Goal: Task Accomplishment & Management: Manage account settings

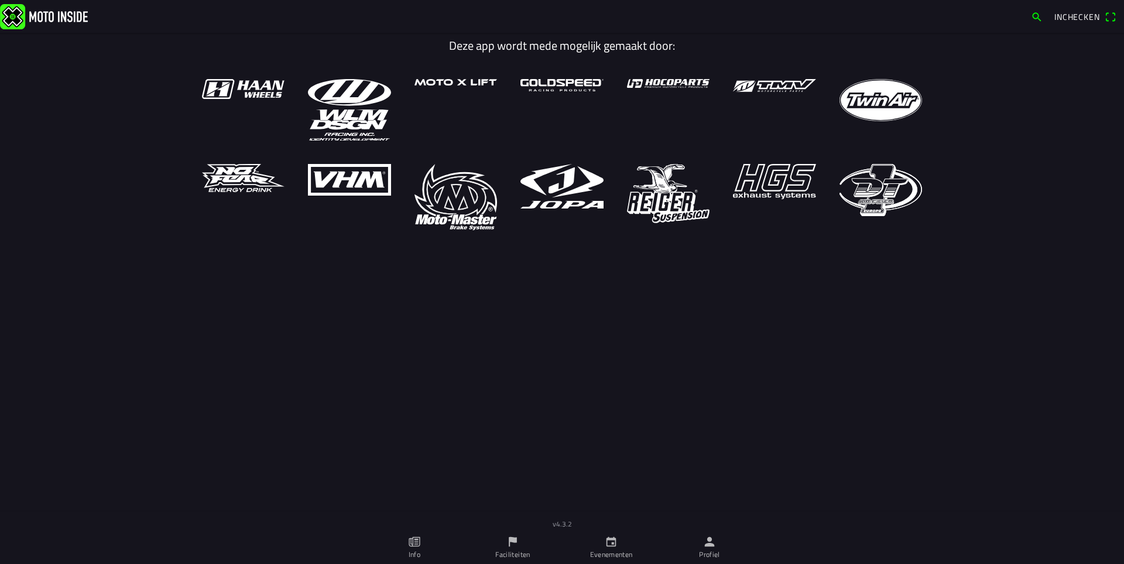
click at [616, 543] on icon "calendar" at bounding box center [611, 541] width 13 height 13
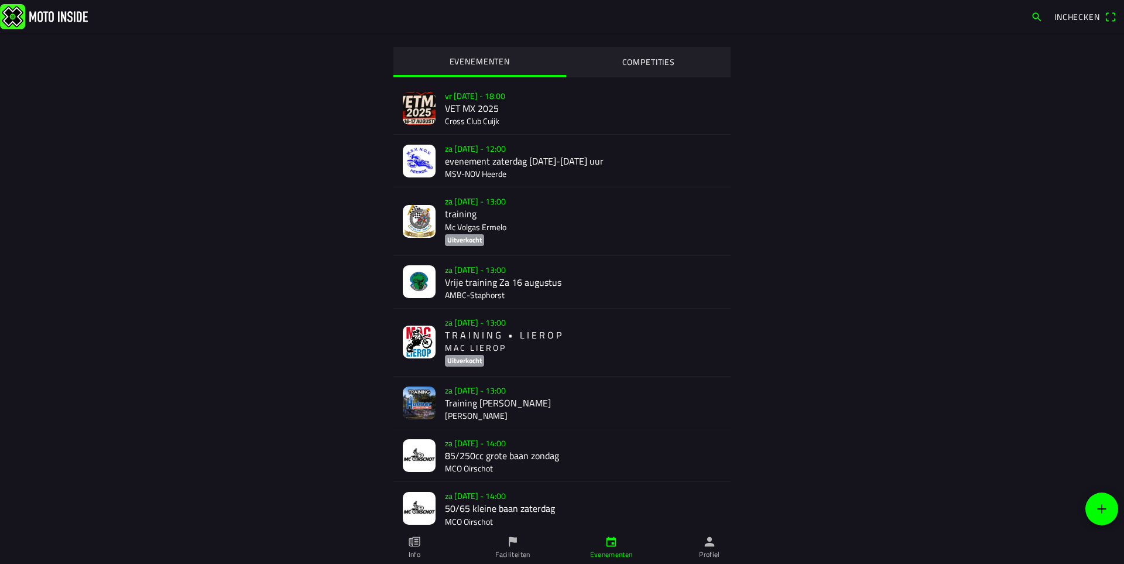
click at [450, 334] on div "za 16 aug. - 13:00 T R A I N I N G • L I E R O P M A C L I E R O P Uitverkocht" at bounding box center [583, 341] width 276 height 67
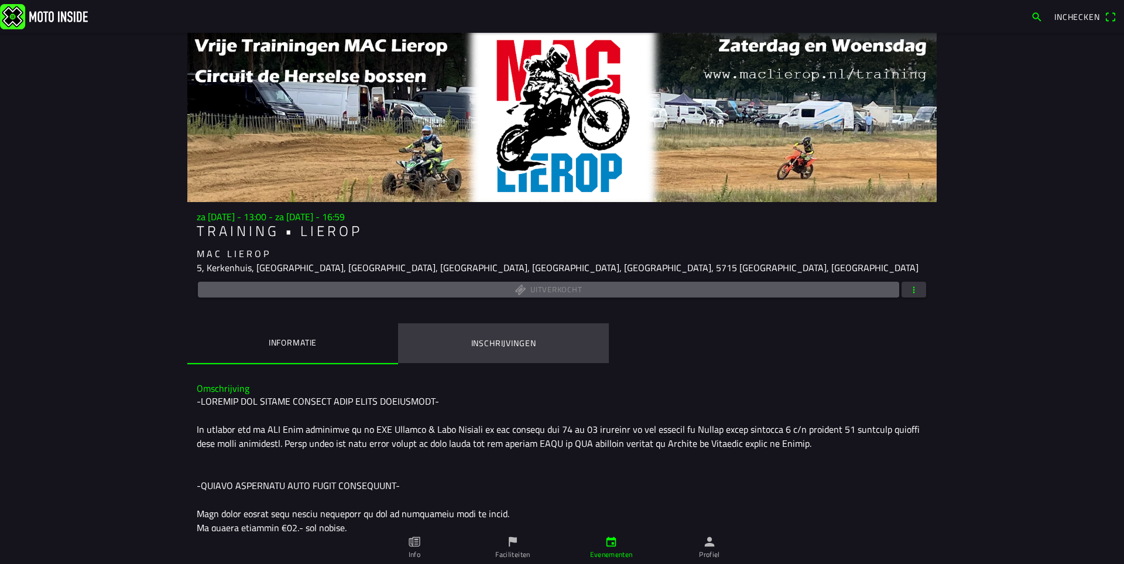
click at [491, 338] on ion-label "Inschrijvingen" at bounding box center [503, 343] width 65 height 13
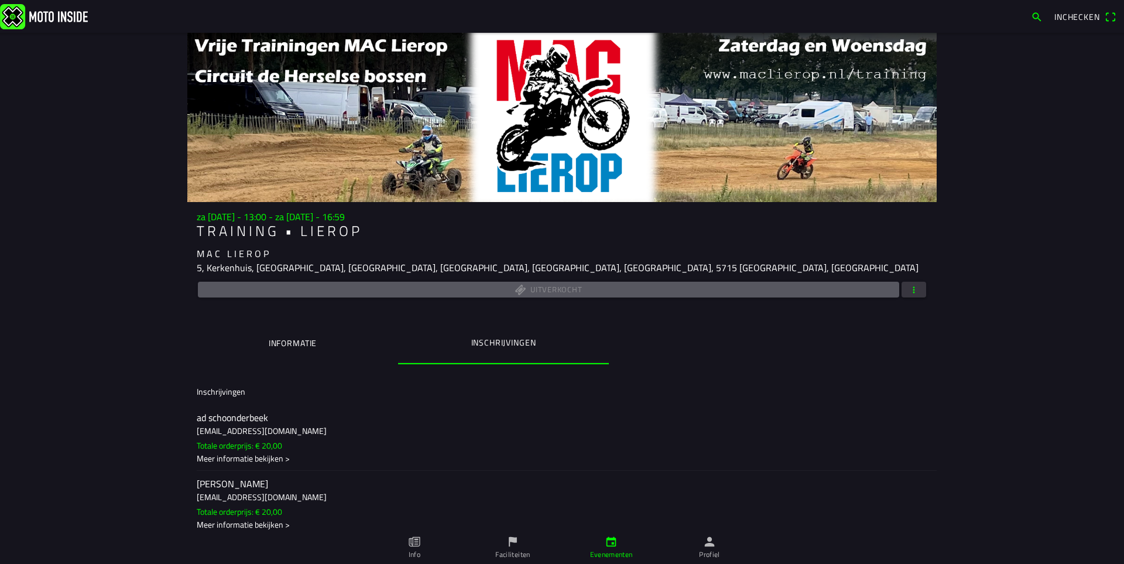
click at [913, 292] on span "button" at bounding box center [914, 290] width 11 height 16
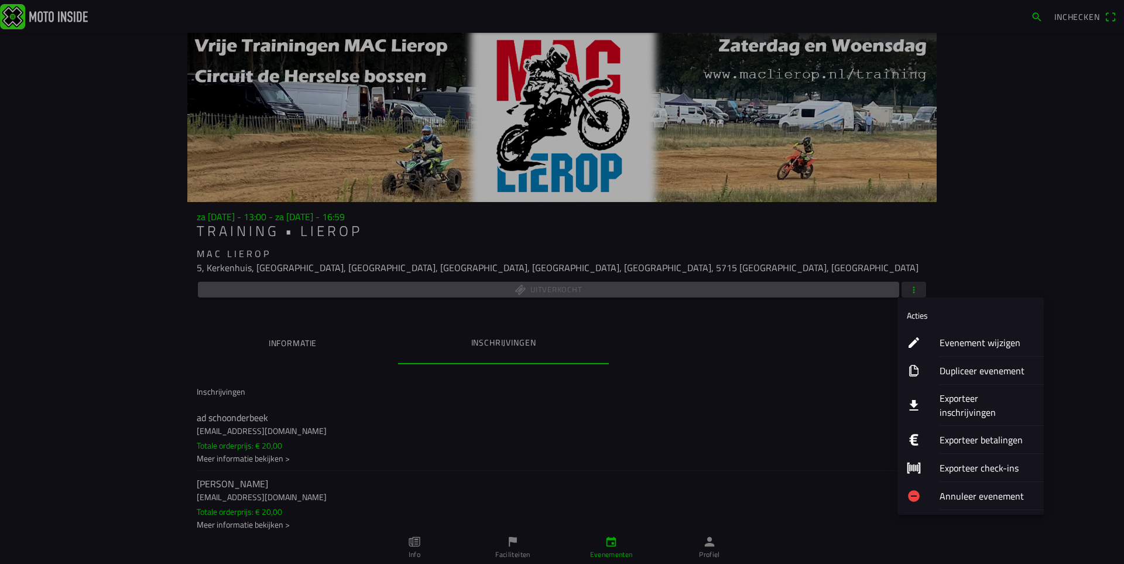
click at [968, 343] on ion-label "Evenement wijzigen" at bounding box center [987, 342] width 95 height 14
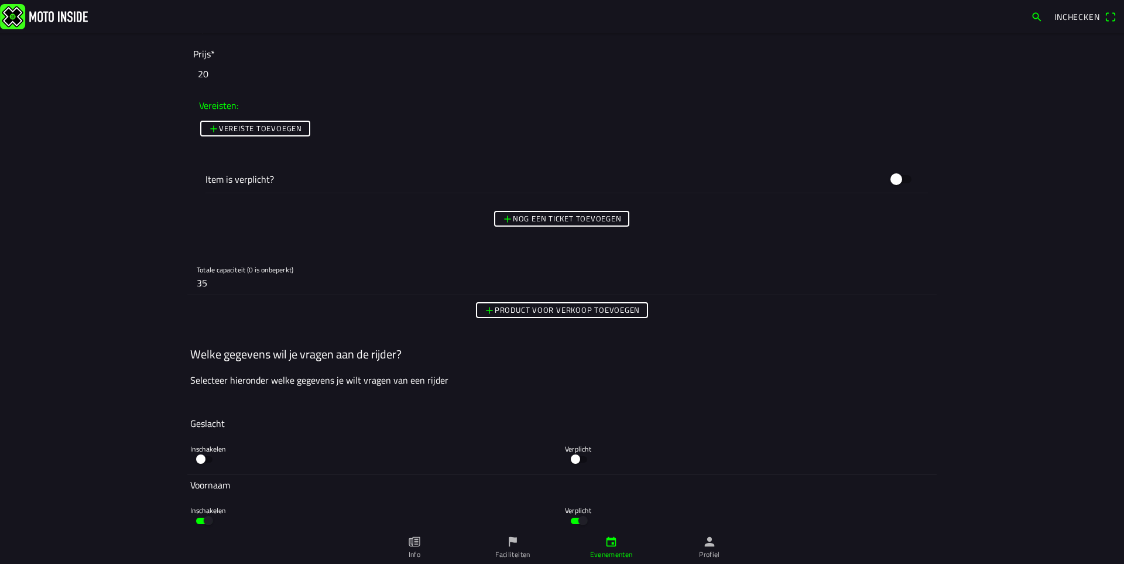
scroll to position [2107, 0]
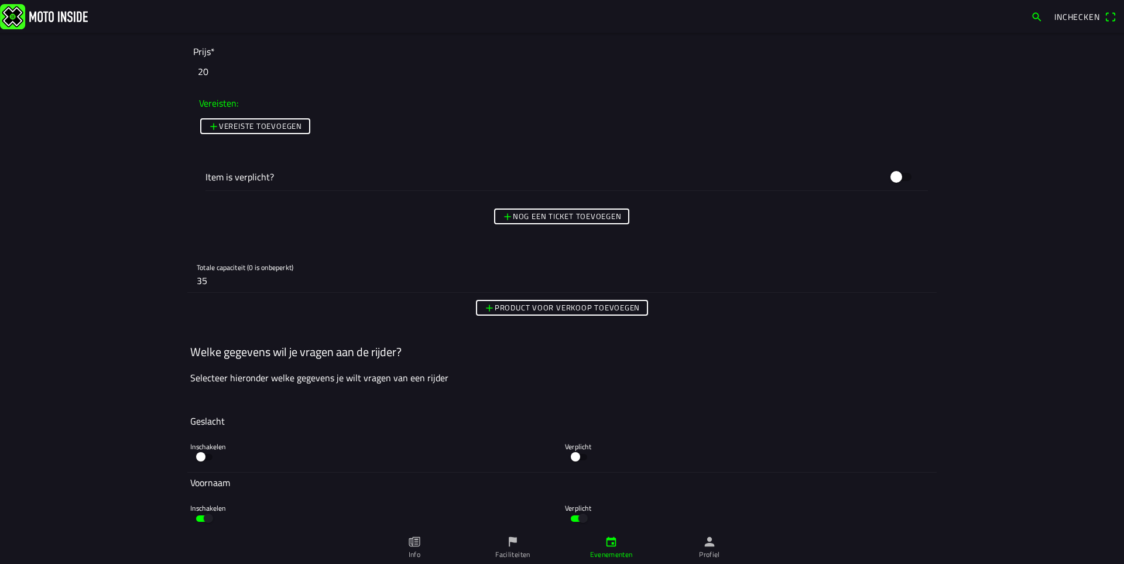
click at [228, 278] on input "35" at bounding box center [562, 280] width 731 height 23
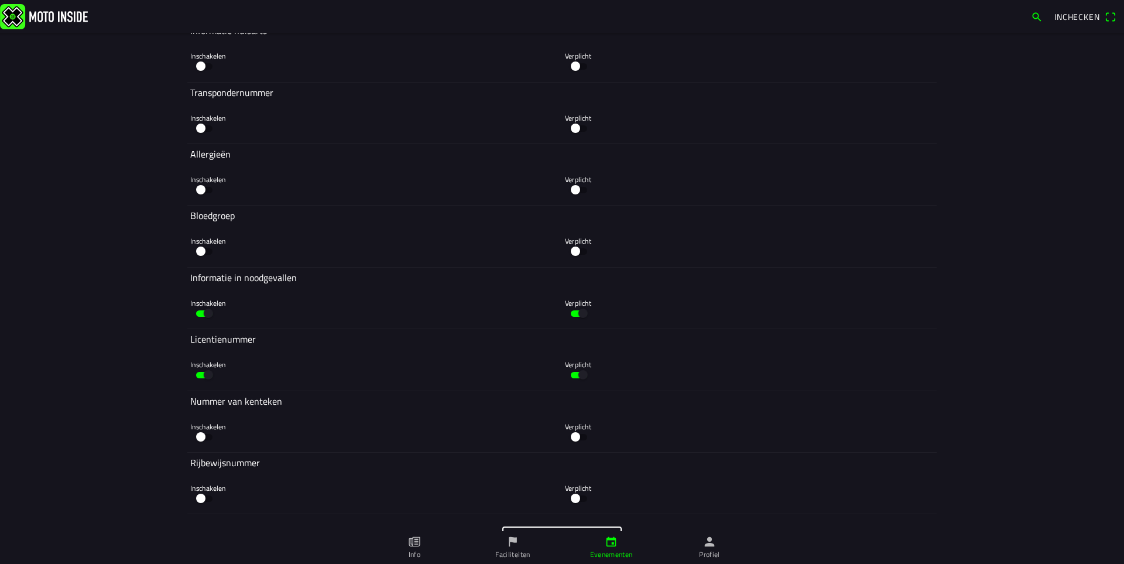
scroll to position [3491, 0]
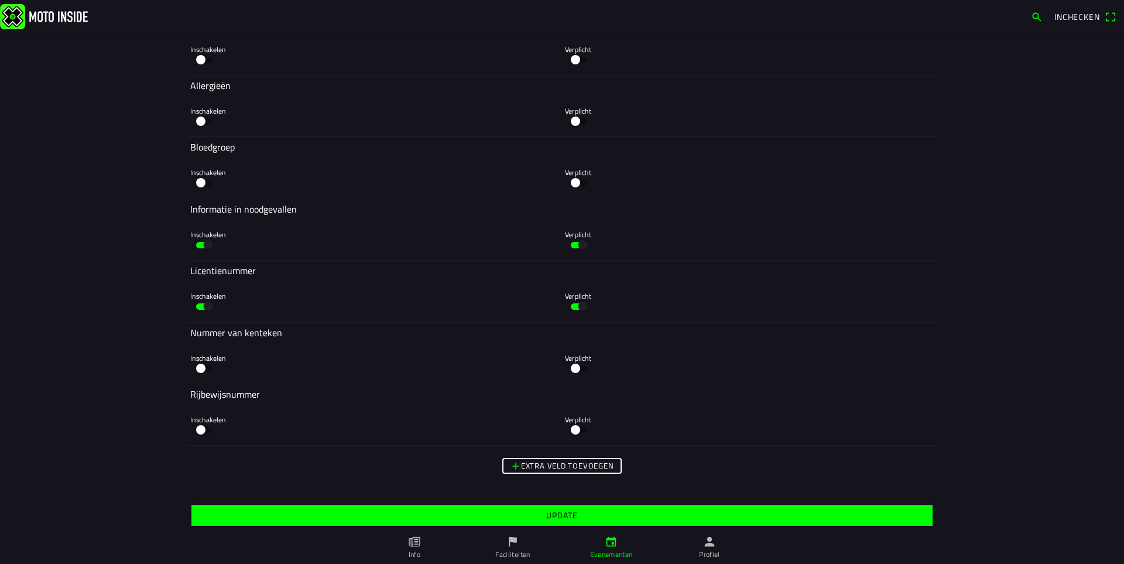
type input "40"
click at [0, 0] on slot "Update" at bounding box center [0, 0] width 0 height 0
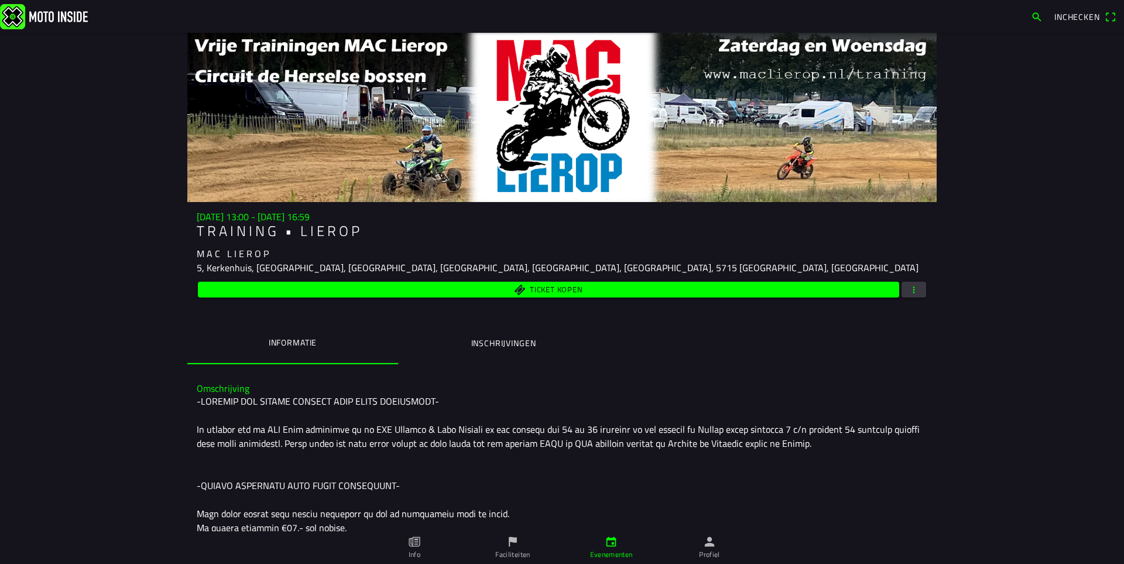
click at [511, 345] on ion-label "Inschrijvingen" at bounding box center [503, 343] width 65 height 13
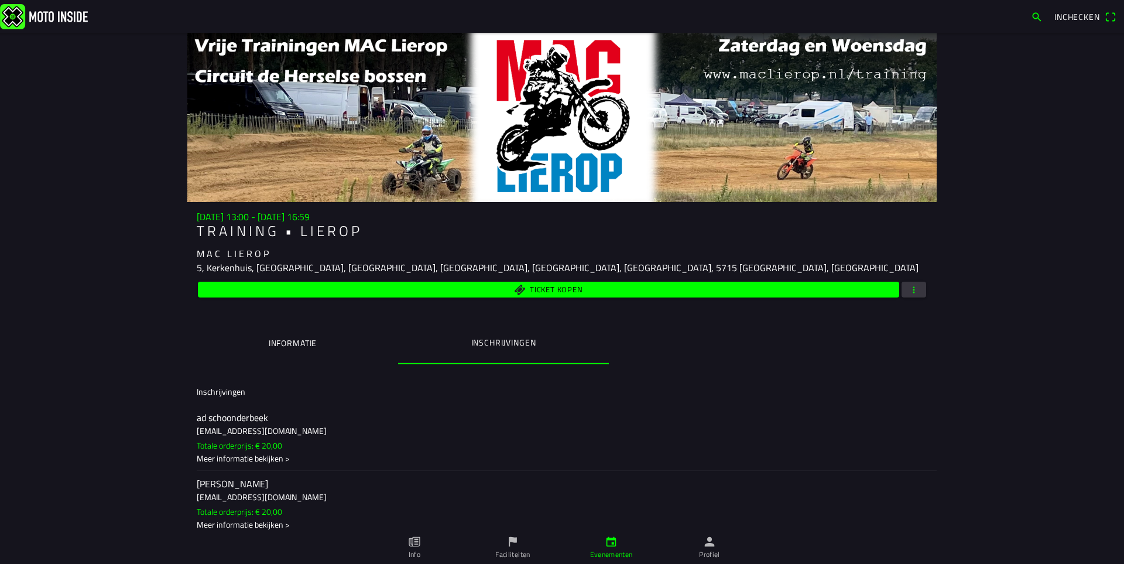
click at [297, 347] on ion-label "Informatie" at bounding box center [293, 343] width 48 height 13
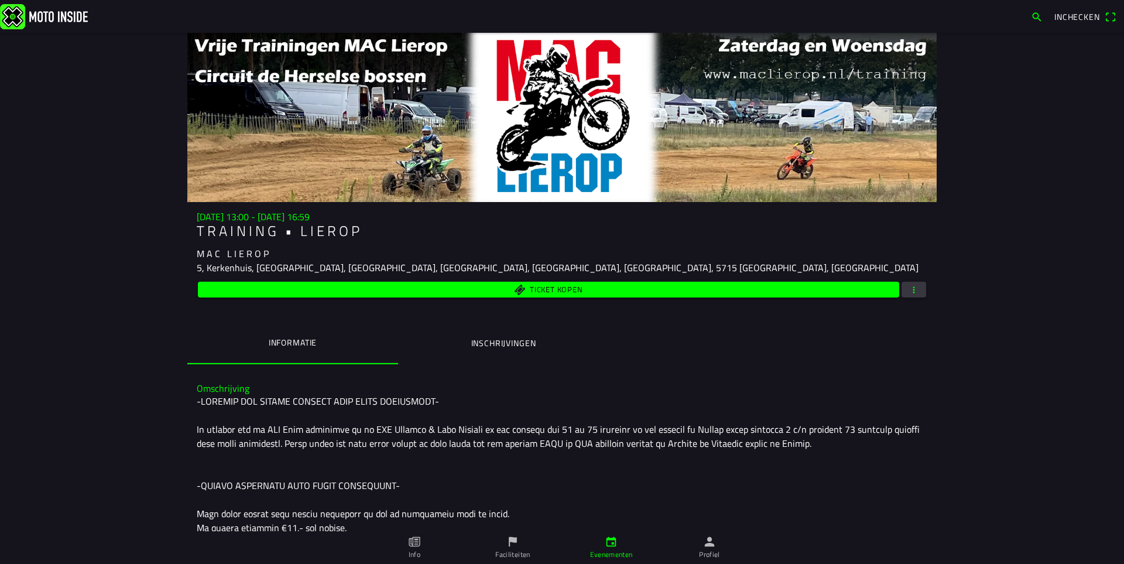
click at [914, 290] on span "button" at bounding box center [914, 290] width 11 height 16
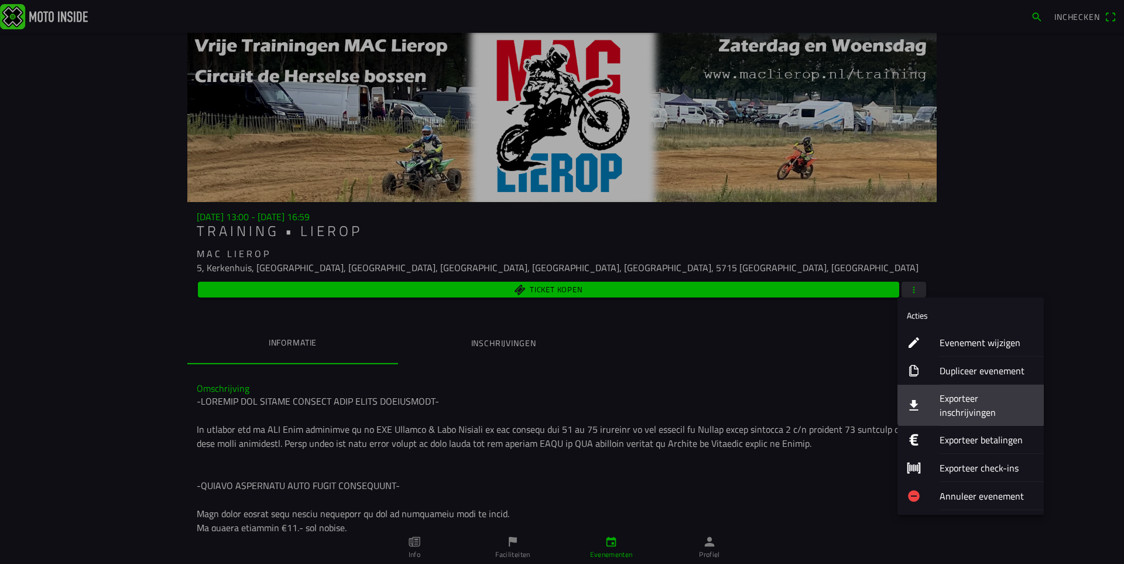
click at [955, 396] on ion-label "Exporteer inschrijvingen" at bounding box center [987, 405] width 95 height 28
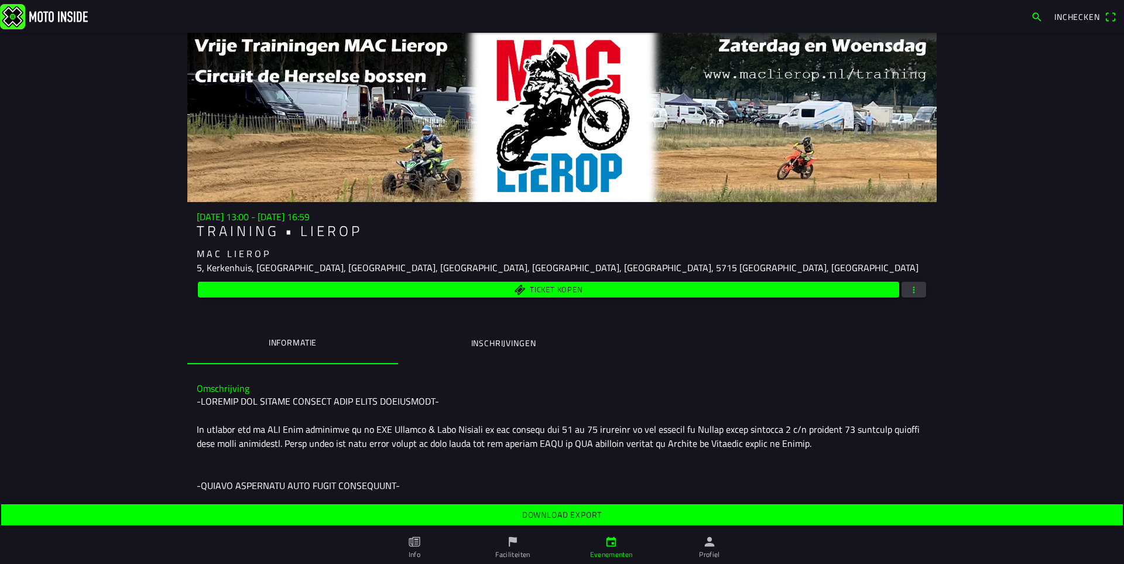
click at [0, 0] on slot "Download export" at bounding box center [0, 0] width 0 height 0
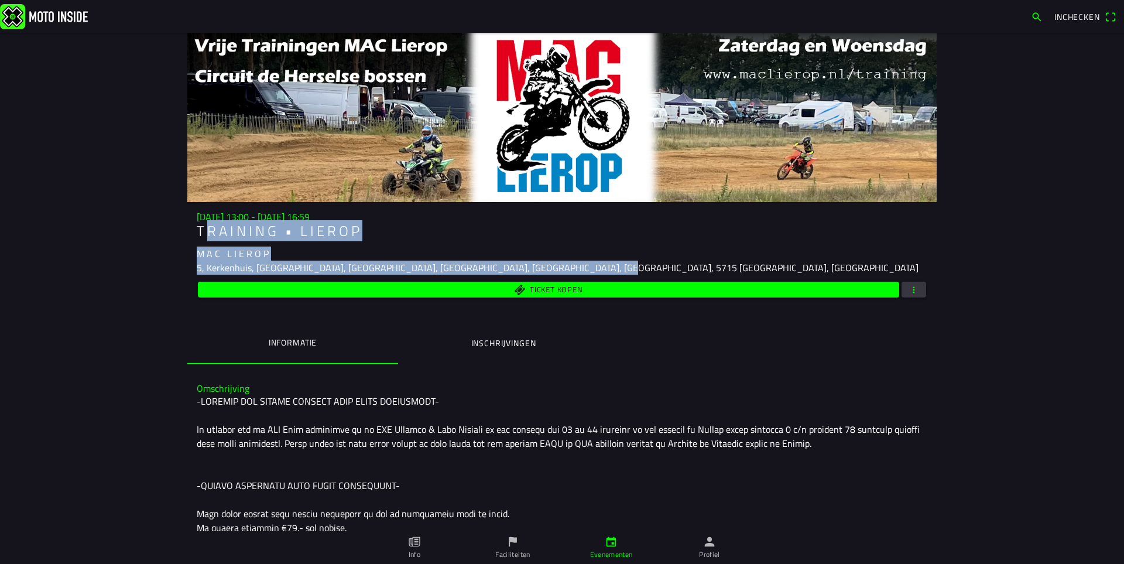
drag, startPoint x: 196, startPoint y: 222, endPoint x: 594, endPoint y: 269, distance: 400.9
click at [594, 269] on div "[DATE] 13:00 - [DATE] 16:59 T R A I N I N G • L I E R O P M A C L I E R O P 5, …" at bounding box center [561, 255] width 749 height 88
click at [611, 241] on div "[DATE] 13:00 - [DATE] 16:59 T R A I N I N G • L I E R O P M A C L I E R O P 5, …" at bounding box center [561, 255] width 749 height 88
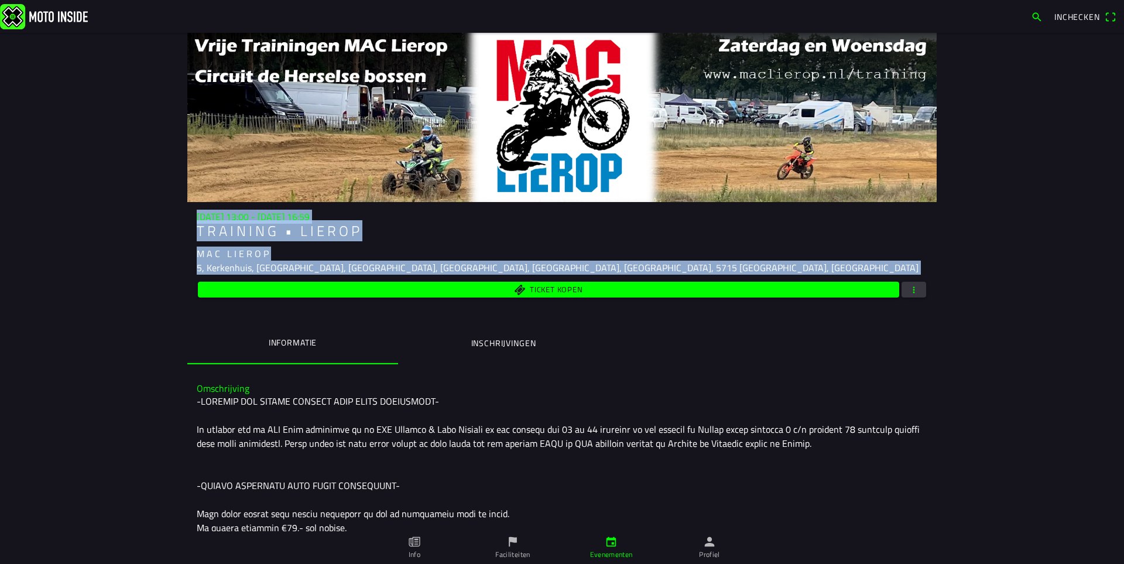
drag, startPoint x: 186, startPoint y: 212, endPoint x: 613, endPoint y: 275, distance: 432.5
click at [609, 275] on div "za 16 aug. - 13:00 - za 16 aug. - 16:59 T R A I N I N G • L I E R O P M A C L I…" at bounding box center [561, 255] width 749 height 88
click at [622, 270] on div "5, Kerkenhuis, [GEOGRAPHIC_DATA], [GEOGRAPHIC_DATA], [GEOGRAPHIC_DATA], [GEOGRA…" at bounding box center [562, 267] width 731 height 14
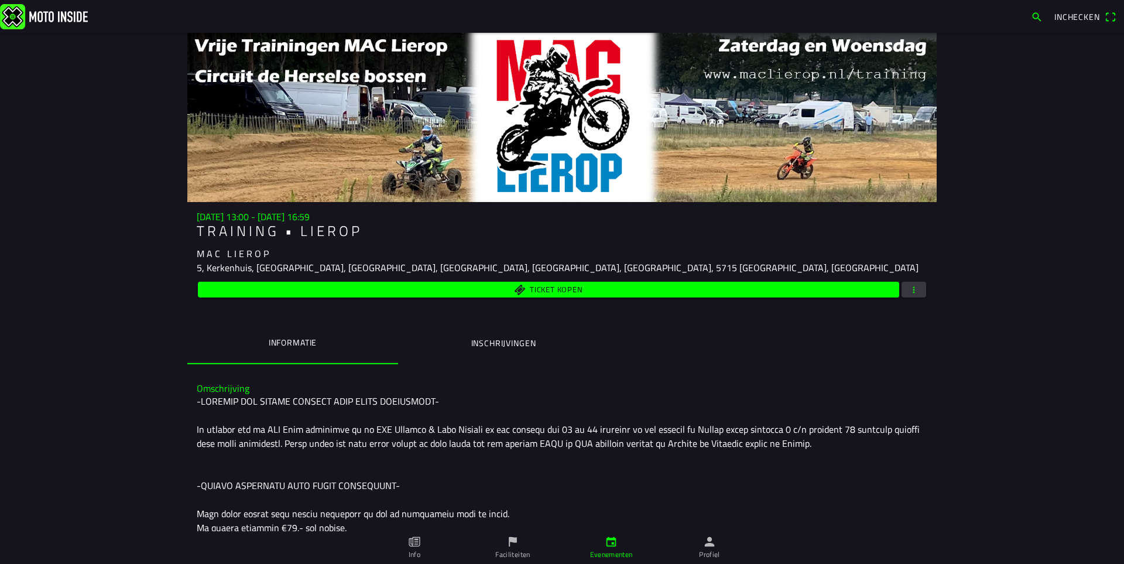
click at [621, 265] on div "5, Kerkenhuis, [GEOGRAPHIC_DATA], [GEOGRAPHIC_DATA], [GEOGRAPHIC_DATA], [GEOGRA…" at bounding box center [562, 267] width 731 height 14
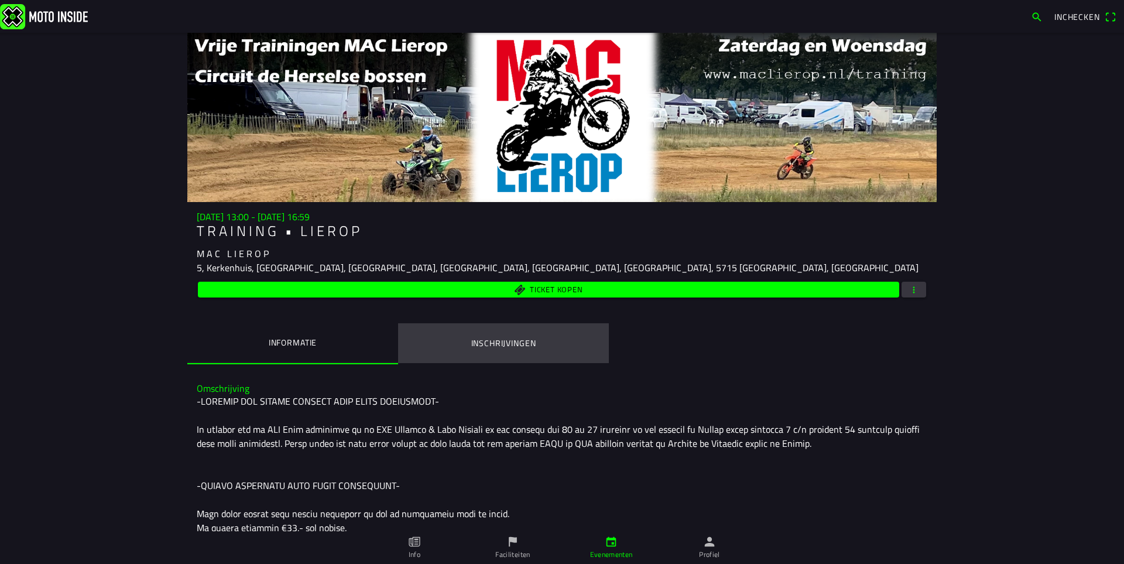
click at [488, 344] on ion-label "Inschrijvingen" at bounding box center [503, 343] width 65 height 13
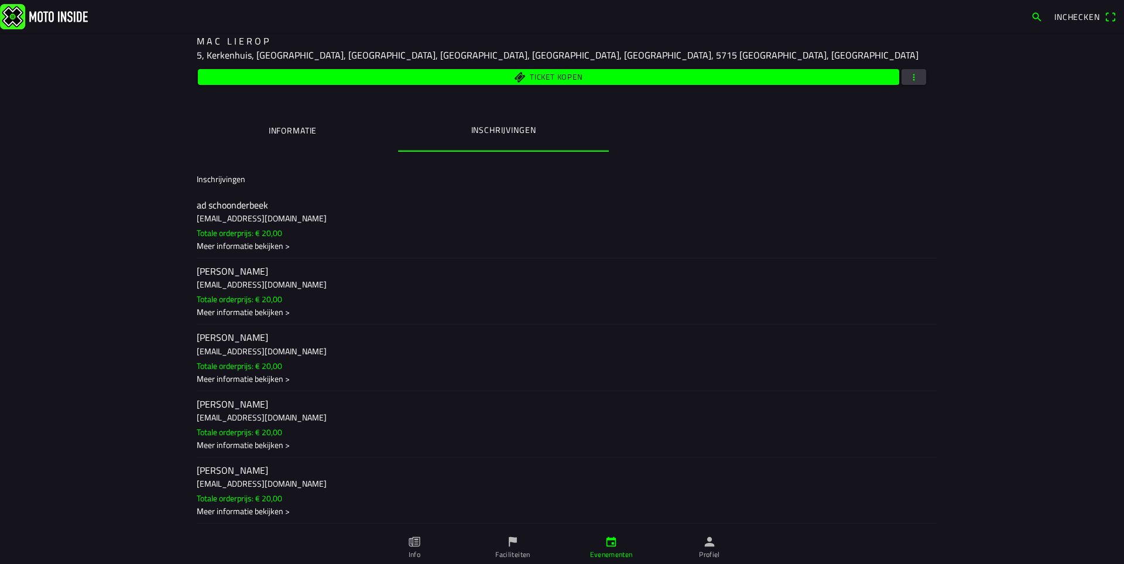
scroll to position [234, 0]
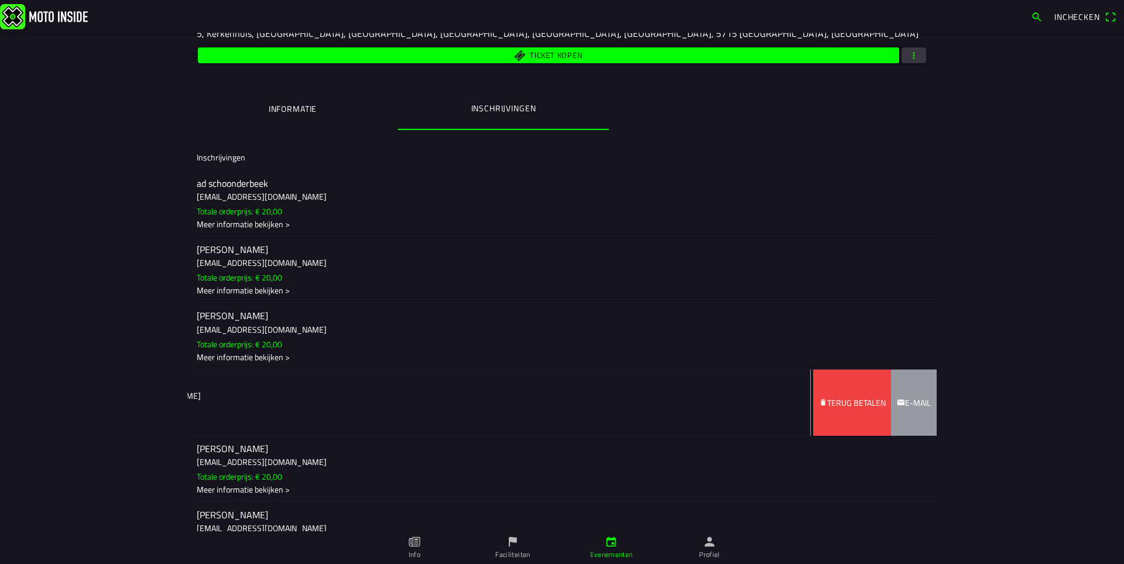
drag, startPoint x: 544, startPoint y: 396, endPoint x: 413, endPoint y: 393, distance: 131.2
click at [413, 393] on ion-item-sliding "denzel vervaet denzel.vervaet@outlook.com Totale orderprijs: € 20,00 Meer infor…" at bounding box center [561, 402] width 749 height 66
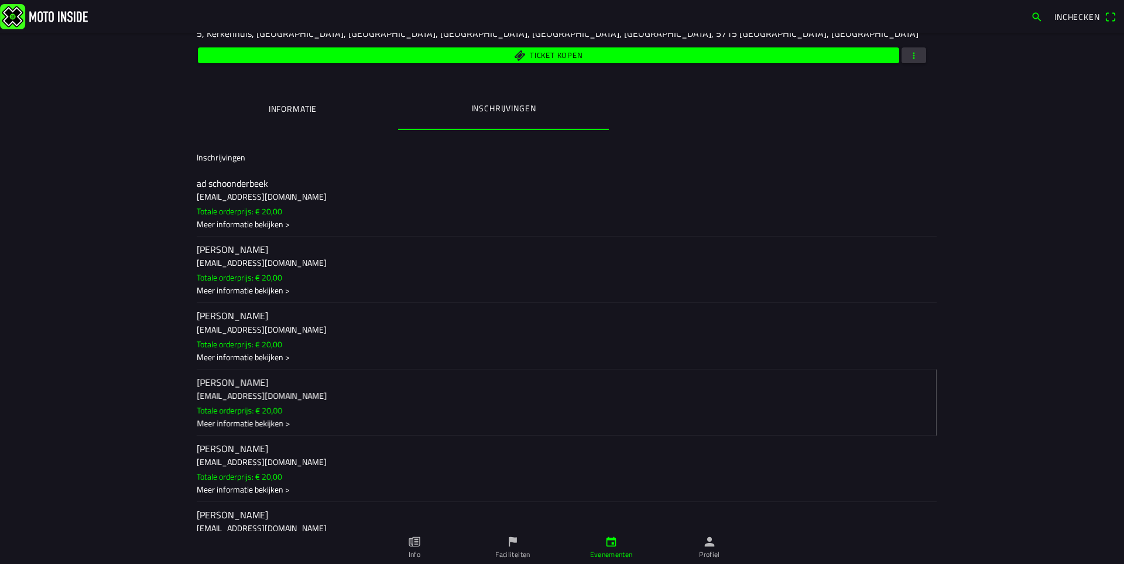
drag, startPoint x: 611, startPoint y: 380, endPoint x: 752, endPoint y: 389, distance: 140.8
click at [752, 389] on ion-item-options "Terug betalen E-mail" at bounding box center [561, 402] width 749 height 66
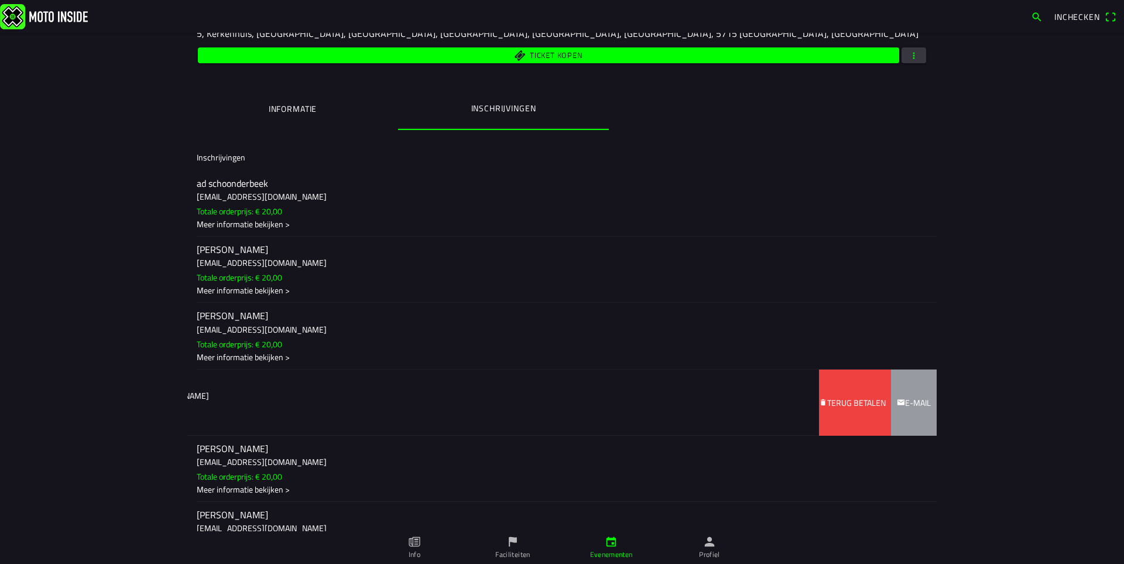
drag, startPoint x: 752, startPoint y: 391, endPoint x: 624, endPoint y: 381, distance: 128.0
click at [624, 381] on ion-item-sliding "denzel vervaet denzel.vervaet@outlook.com Totale orderprijs: € 20,00 Meer infor…" at bounding box center [561, 402] width 749 height 66
click at [0, 0] on slot "Terug betalen" at bounding box center [0, 0] width 0 height 0
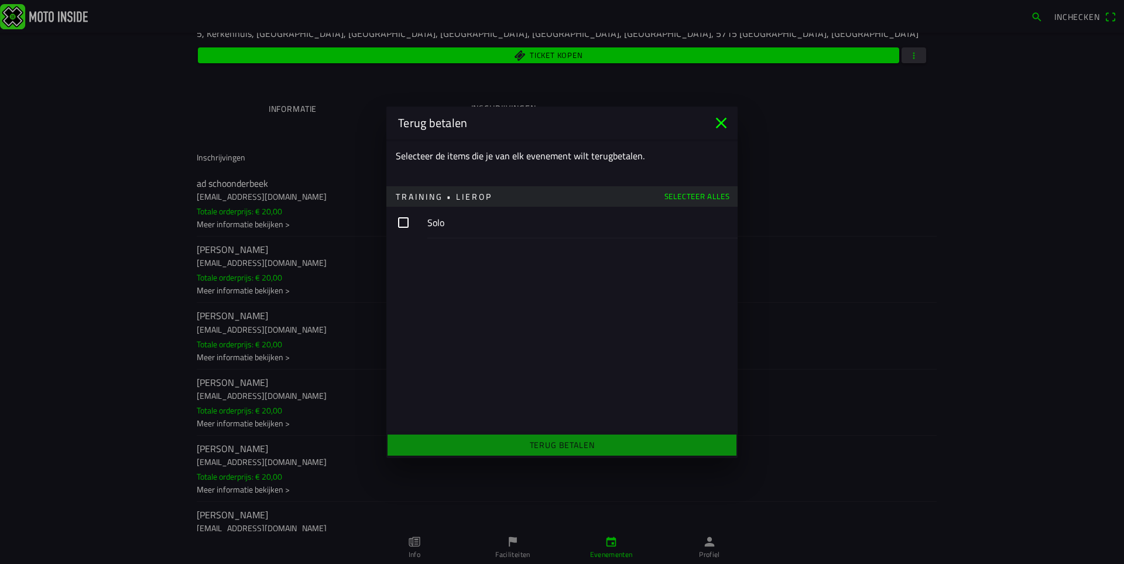
drag, startPoint x: 477, startPoint y: 150, endPoint x: 661, endPoint y: 150, distance: 184.4
click at [661, 150] on div "Selecteer de items die je van elk evenement wilt terugbetalen." at bounding box center [561, 155] width 351 height 33
click at [491, 303] on main "Selecteer de items die je van elk evenement wilt terugbetalen. T R A I N I N G …" at bounding box center [561, 285] width 351 height 293
click at [400, 222] on button "button" at bounding box center [561, 223] width 351 height 32
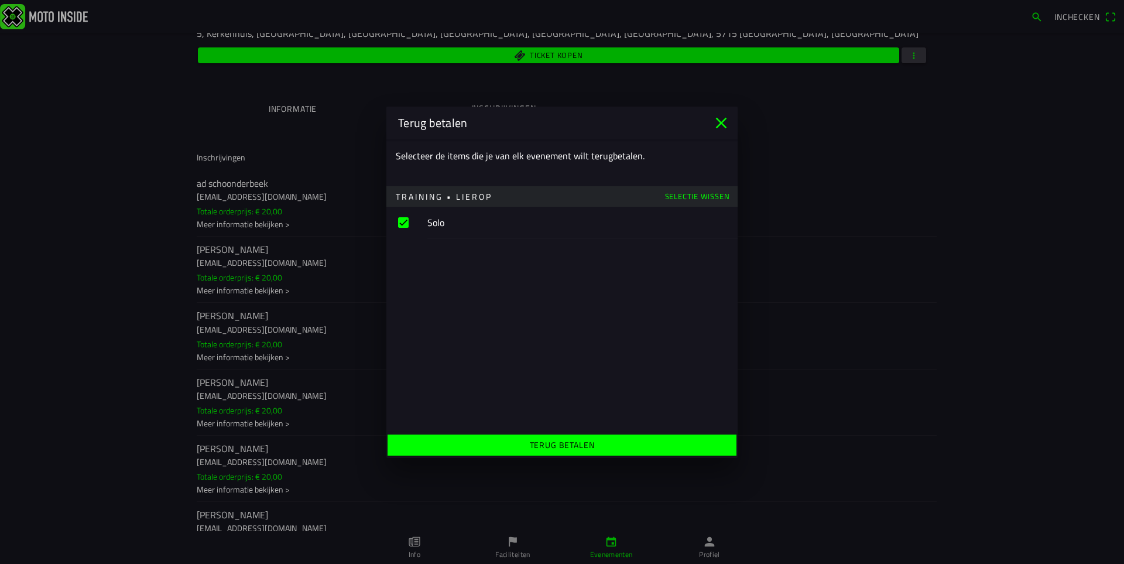
click at [721, 124] on icon "close" at bounding box center [721, 123] width 19 height 19
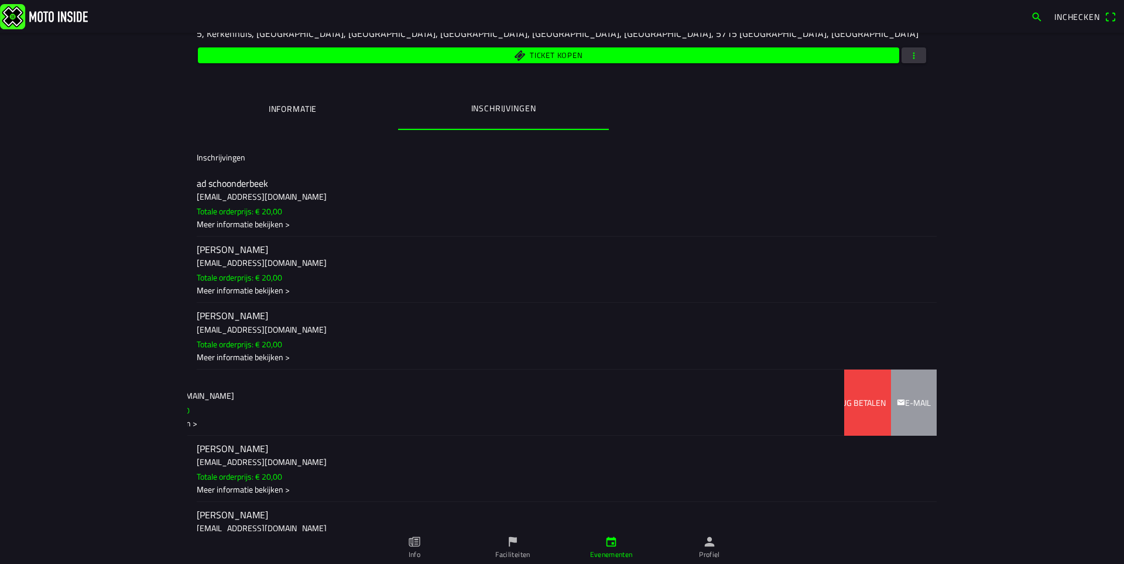
drag, startPoint x: 332, startPoint y: 400, endPoint x: 218, endPoint y: 391, distance: 114.5
click at [233, 394] on ion-item-sliding "[PERSON_NAME] [EMAIL_ADDRESS][DOMAIN_NAME] Totale orderprijs: € 20,00 Meer info…" at bounding box center [561, 402] width 749 height 66
click at [830, 392] on span "Terug betalen" at bounding box center [852, 402] width 67 height 66
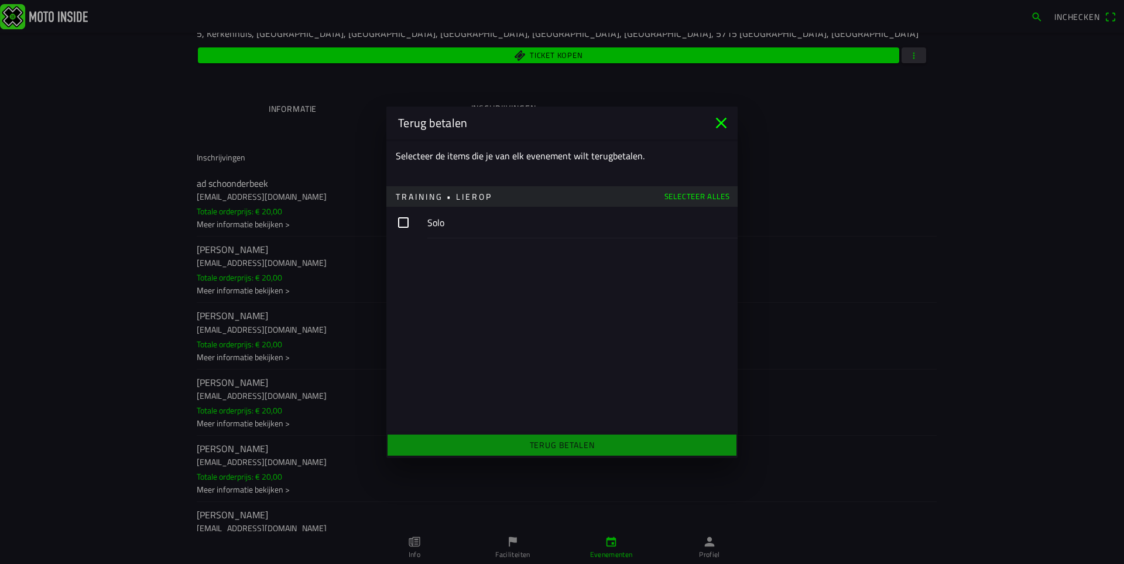
drag, startPoint x: 429, startPoint y: 153, endPoint x: 671, endPoint y: 152, distance: 242.3
click at [671, 152] on div "Selecteer de items die je van elk evenement wilt terugbetalen." at bounding box center [561, 155] width 351 height 33
click at [0, 0] on slot "Selecteer alles" at bounding box center [0, 0] width 0 height 0
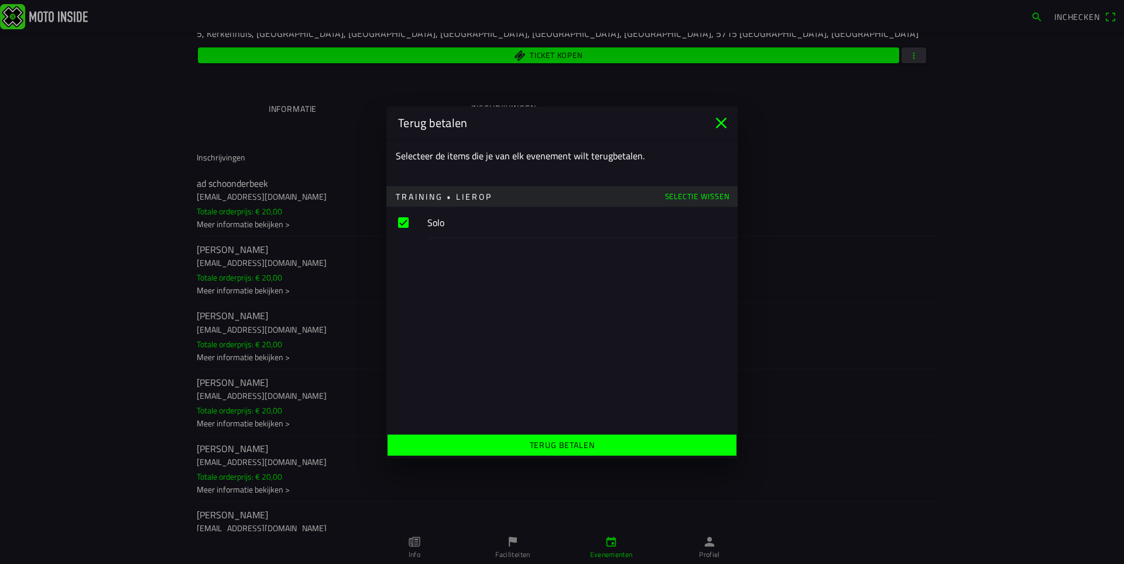
click at [719, 121] on icon "close" at bounding box center [721, 122] width 11 height 11
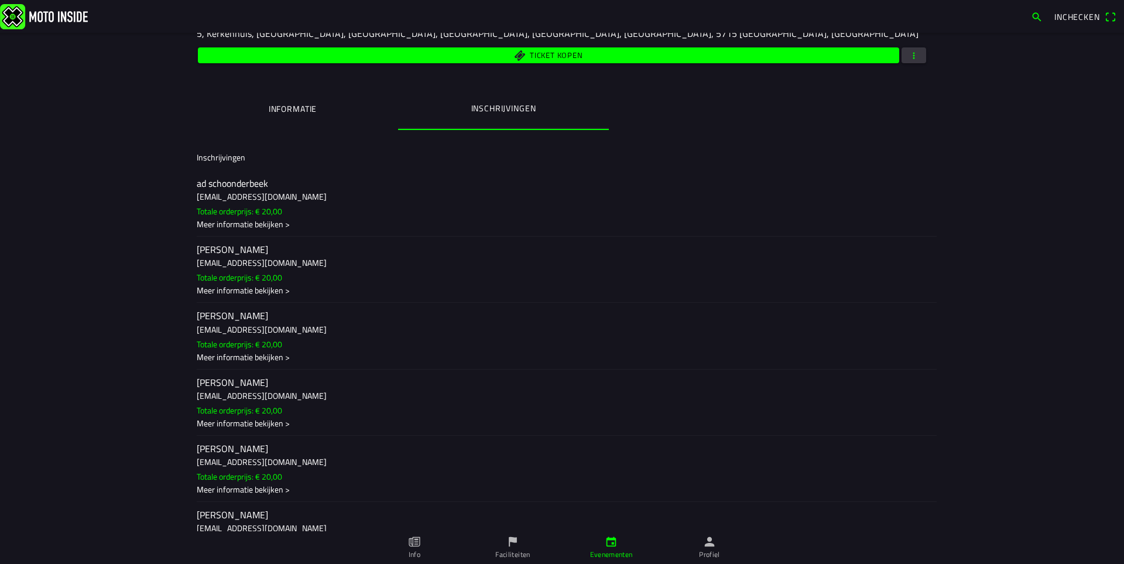
click at [108, 368] on main "za 16 aug. - 13:00 - za 16 aug. - 16:59 T R A I N I N G • L I E R O P M A C L I…" at bounding box center [562, 298] width 1124 height 531
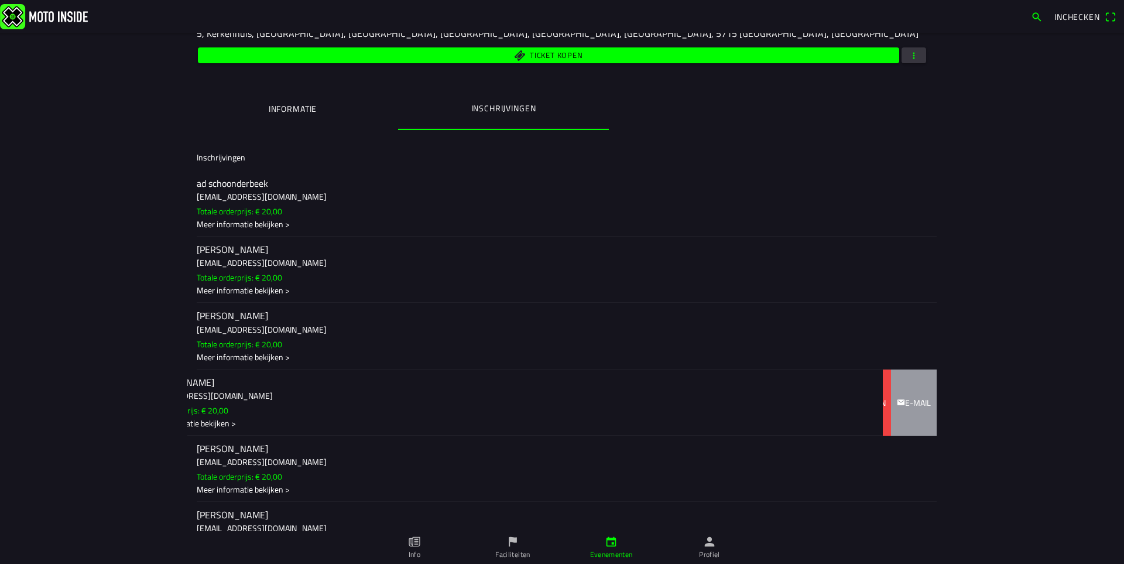
drag, startPoint x: 284, startPoint y: 400, endPoint x: 167, endPoint y: 396, distance: 117.1
click at [168, 396] on main "za 16 aug. - 13:00 - za 16 aug. - 16:59 T R A I N I N G • L I E R O P M A C L I…" at bounding box center [562, 298] width 1124 height 531
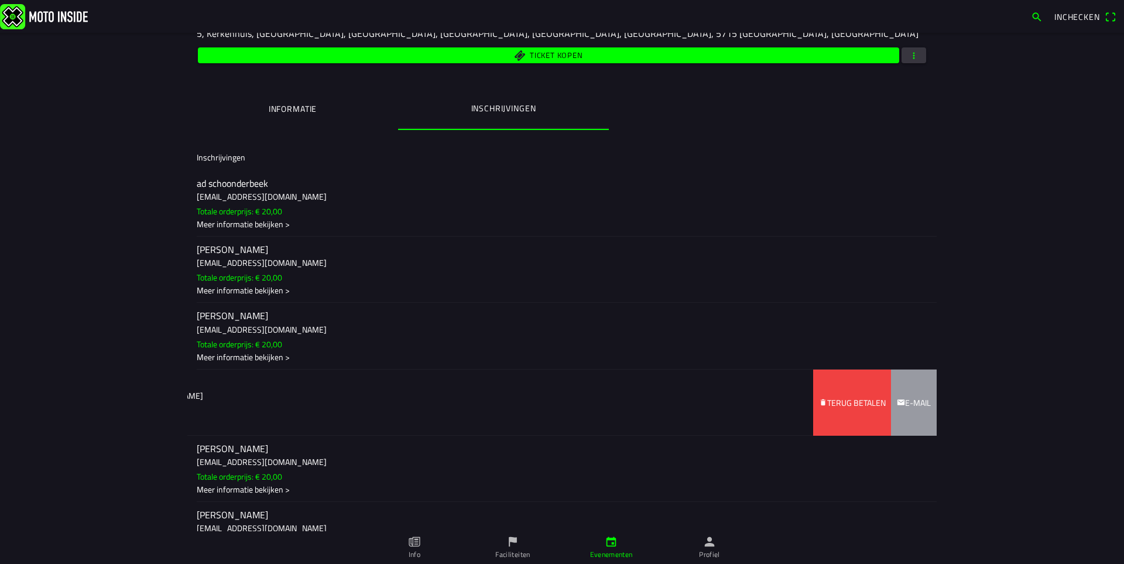
click at [843, 409] on span "Terug betalen" at bounding box center [852, 402] width 67 height 66
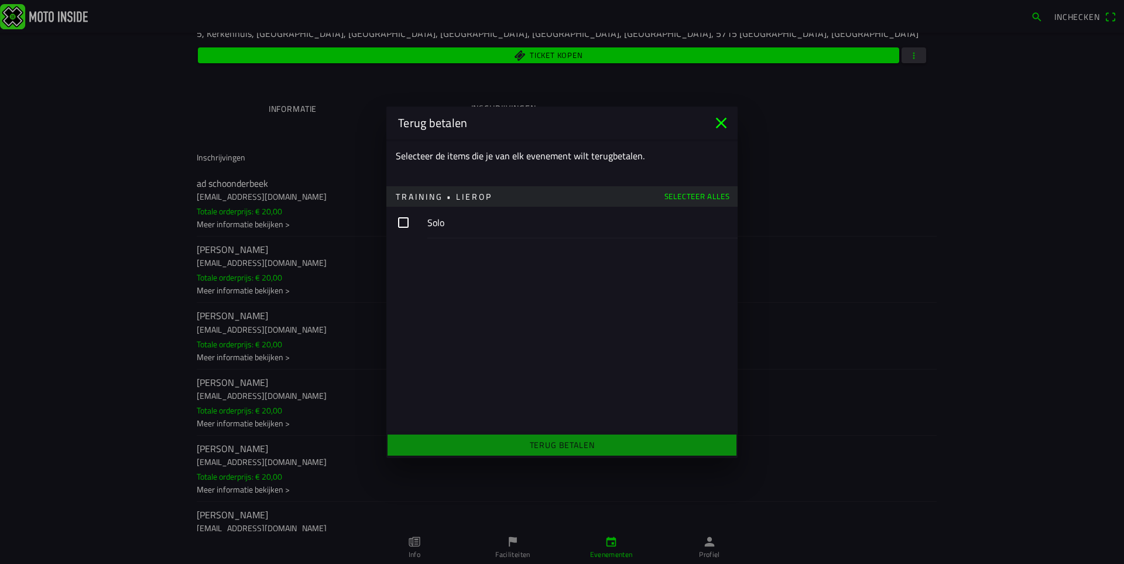
click at [405, 222] on button "button" at bounding box center [561, 223] width 351 height 32
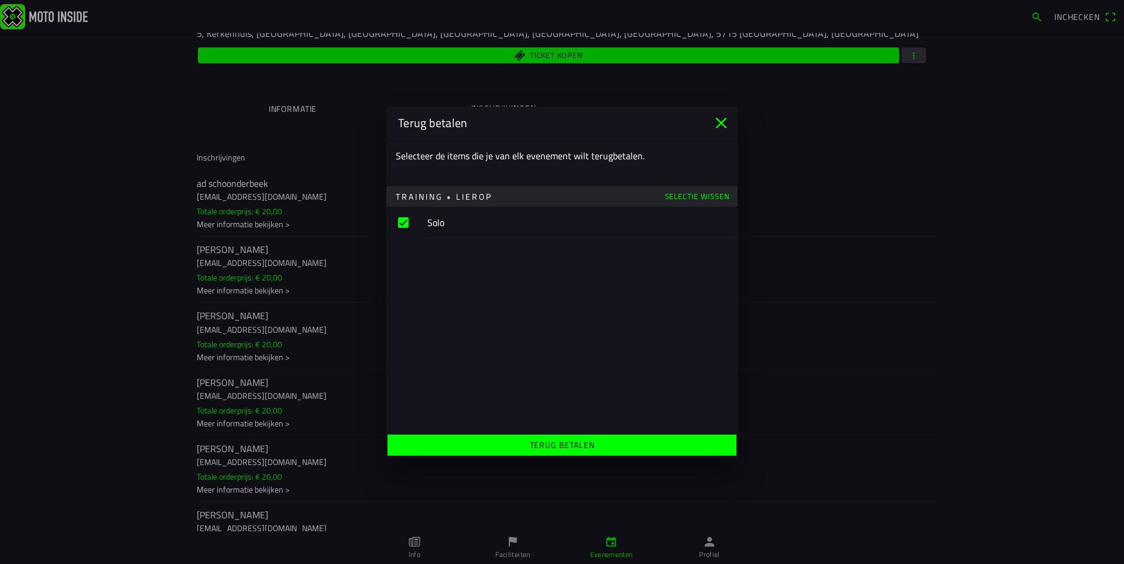
click at [720, 124] on icon "close" at bounding box center [721, 122] width 11 height 11
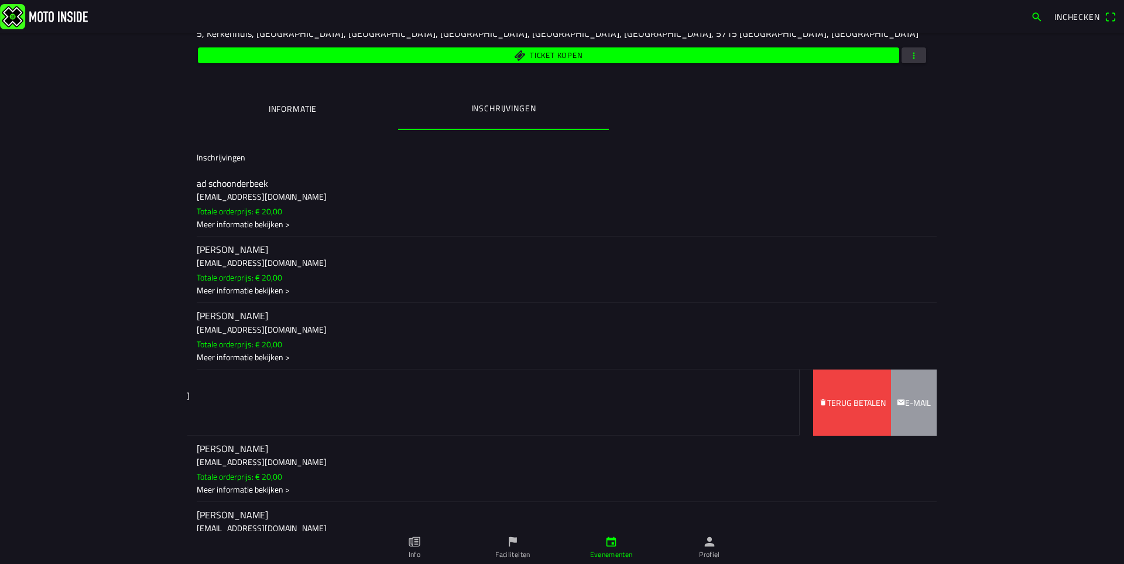
drag, startPoint x: 435, startPoint y: 388, endPoint x: 284, endPoint y: 385, distance: 151.1
click at [284, 385] on ion-item-sliding "denzel vervaet denzel.vervaet@outlook.com Totale orderprijs: € 20,00 Meer infor…" at bounding box center [561, 402] width 749 height 66
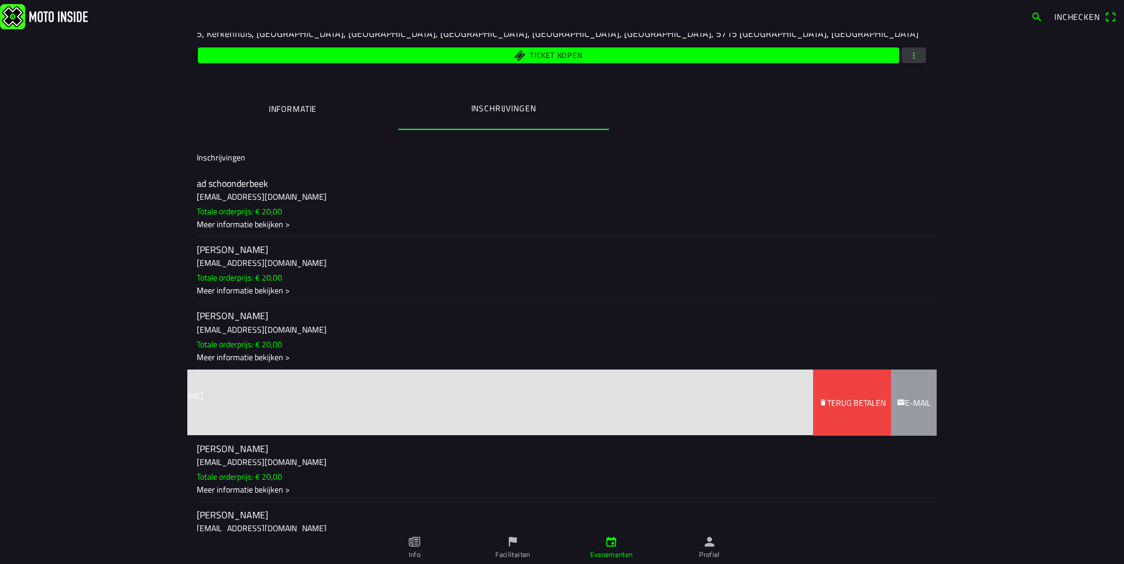
click at [0, 0] on slot "Terug betalen" at bounding box center [0, 0] width 0 height 0
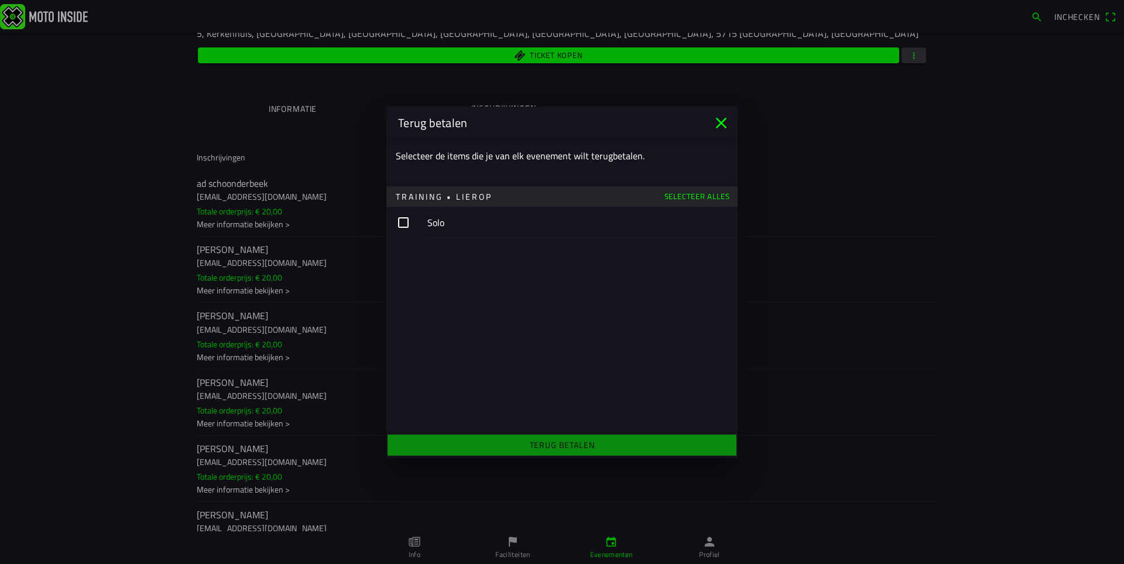
drag, startPoint x: 437, startPoint y: 153, endPoint x: 646, endPoint y: 147, distance: 209.7
click at [646, 147] on div "Selecteer de items die je van elk evenement wilt terugbetalen." at bounding box center [561, 155] width 351 height 33
click at [649, 147] on div "Selecteer de items die je van elk evenement wilt terugbetalen." at bounding box center [561, 155] width 351 height 33
click at [406, 222] on button "button" at bounding box center [561, 223] width 351 height 32
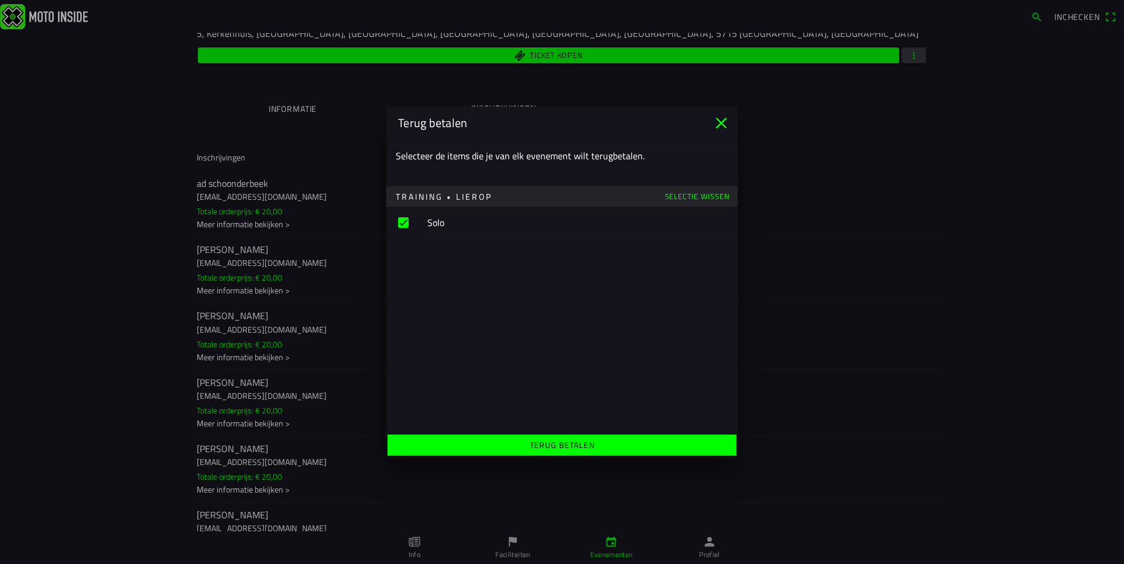
drag, startPoint x: 466, startPoint y: 154, endPoint x: 697, endPoint y: 170, distance: 231.2
click at [697, 170] on div "Selecteer de items die je van elk evenement wilt terugbetalen." at bounding box center [561, 155] width 351 height 33
click at [691, 167] on div "Selecteer de items die je van elk evenement wilt terugbetalen." at bounding box center [561, 155] width 351 height 33
click at [403, 225] on button "button" at bounding box center [561, 223] width 351 height 32
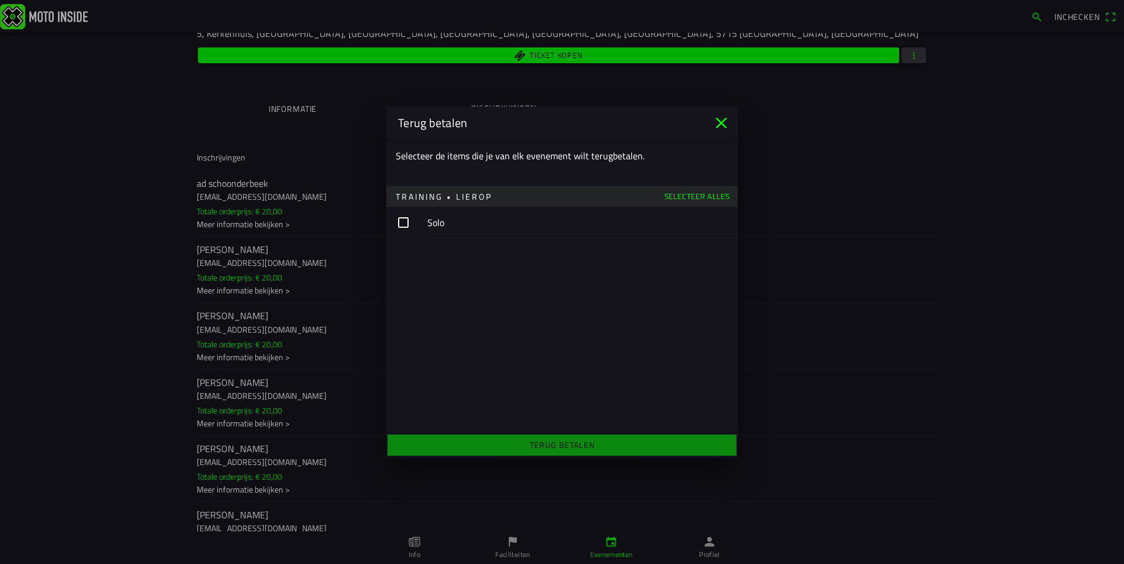
click at [403, 225] on button "button" at bounding box center [561, 223] width 351 height 32
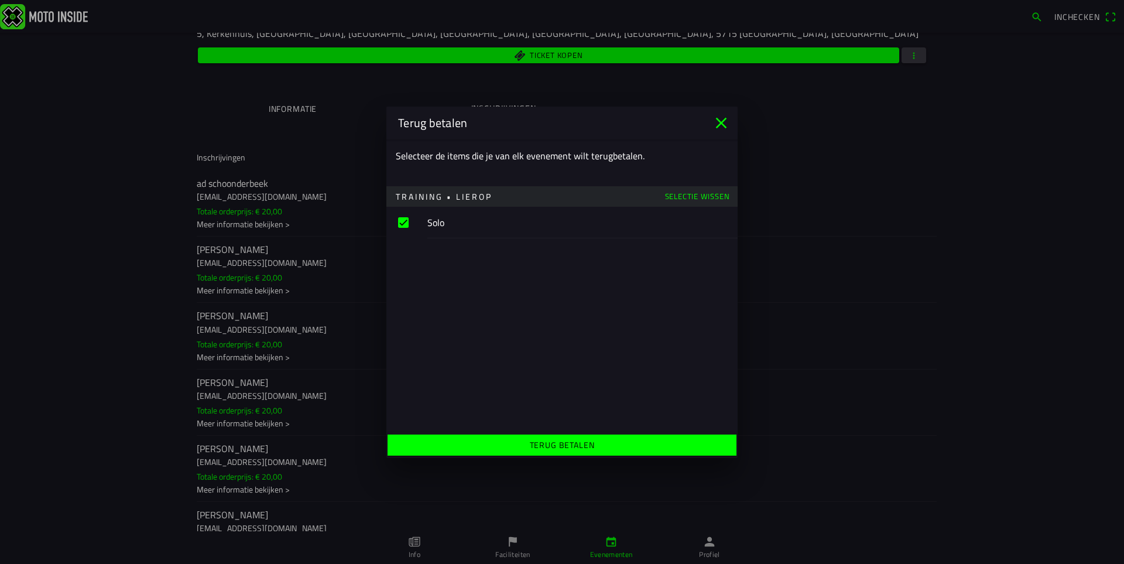
click at [722, 123] on icon "close" at bounding box center [721, 122] width 11 height 11
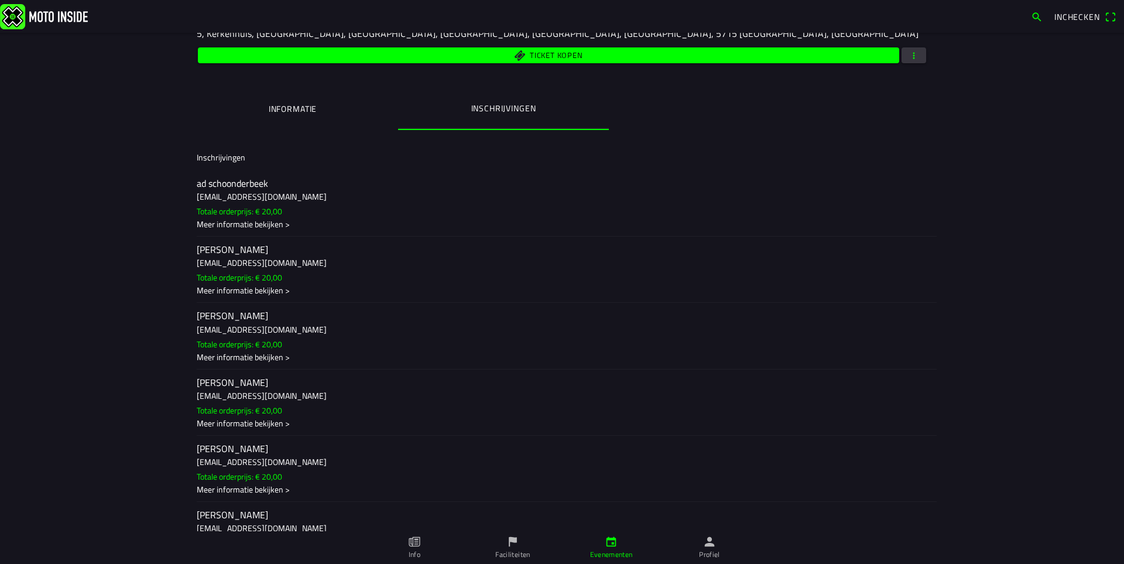
scroll to position [0, 0]
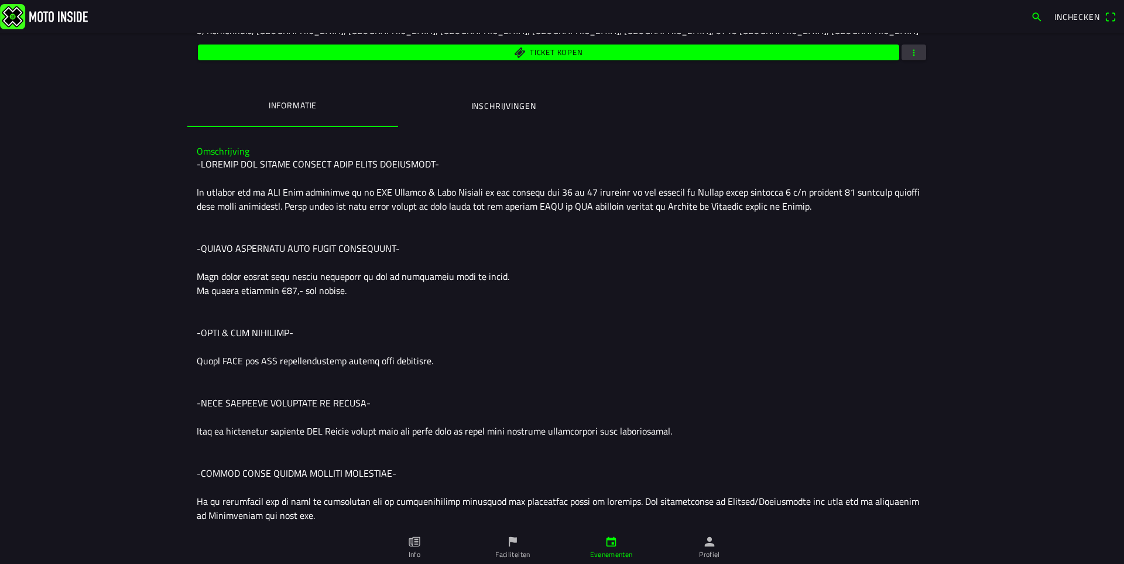
scroll to position [59, 0]
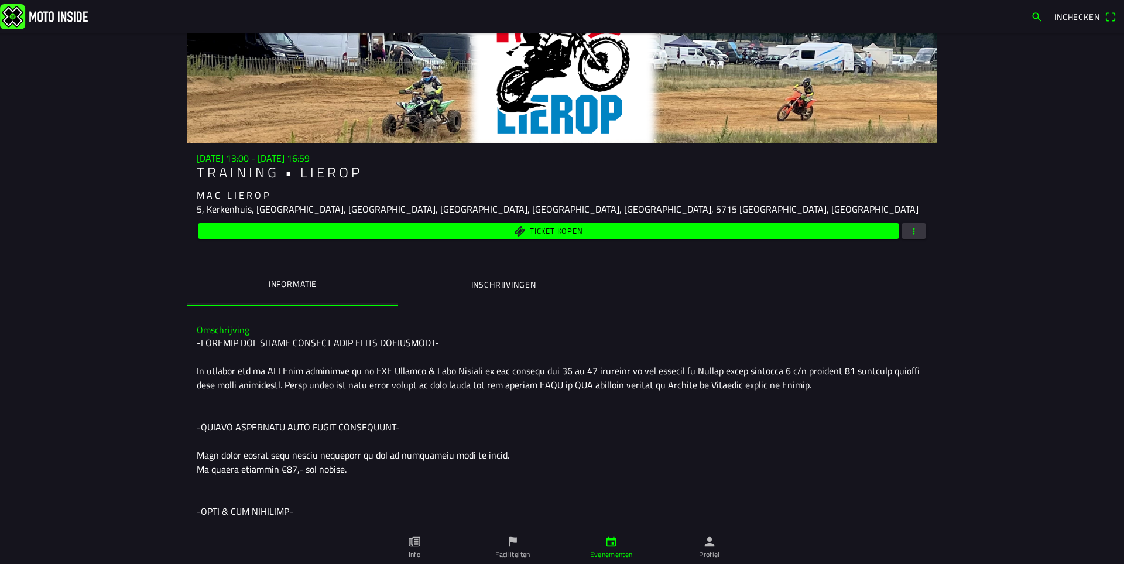
click at [478, 278] on ion-label "Inschrijvingen" at bounding box center [503, 284] width 65 height 13
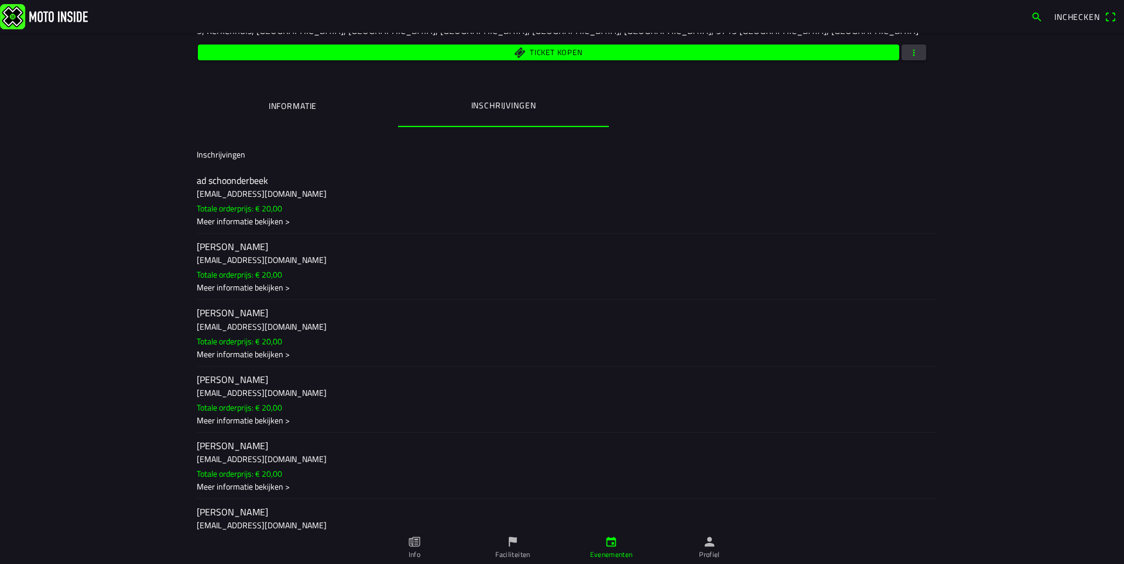
scroll to position [351, 0]
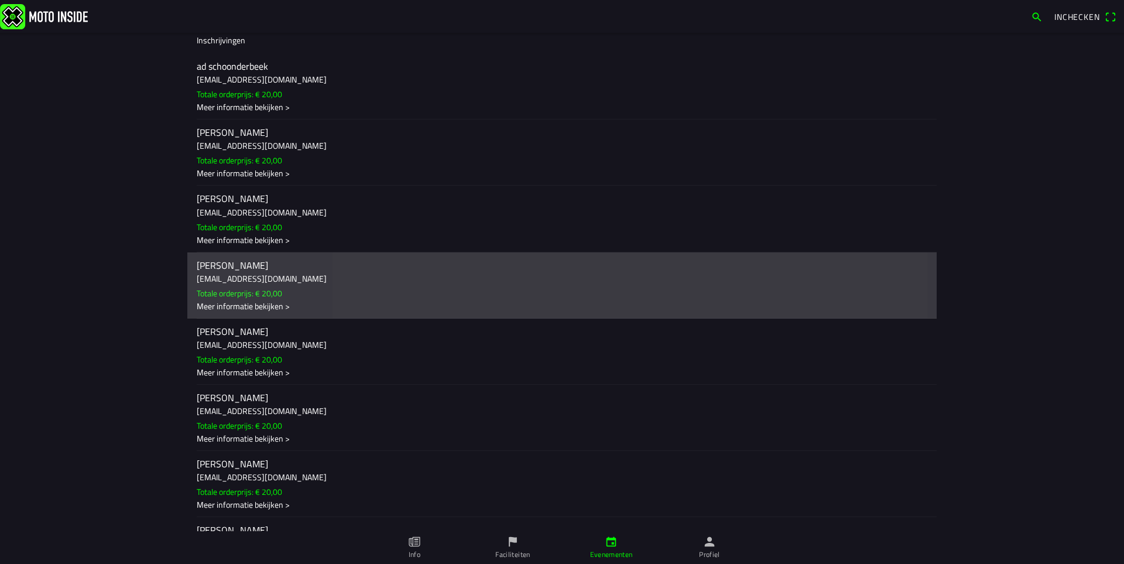
drag, startPoint x: 437, startPoint y: 270, endPoint x: 334, endPoint y: 284, distance: 103.3
click at [334, 284] on ion-label "denzel vervaet denzel.vervaet@outlook.com Totale orderprijs: € 20,00 Meer infor…" at bounding box center [562, 285] width 731 height 53
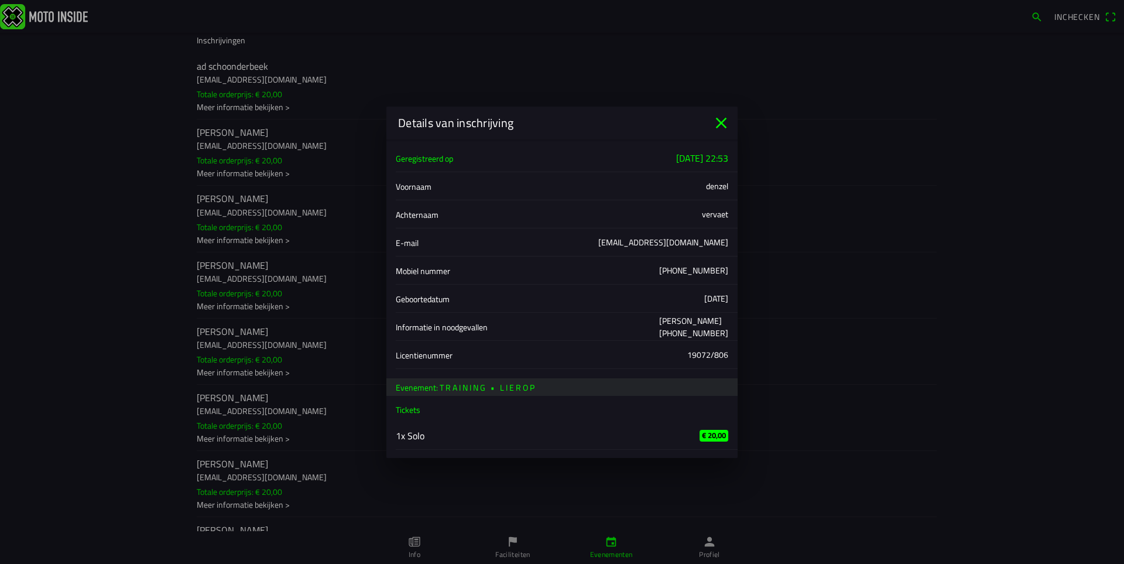
click at [722, 130] on icon "close" at bounding box center [721, 123] width 19 height 19
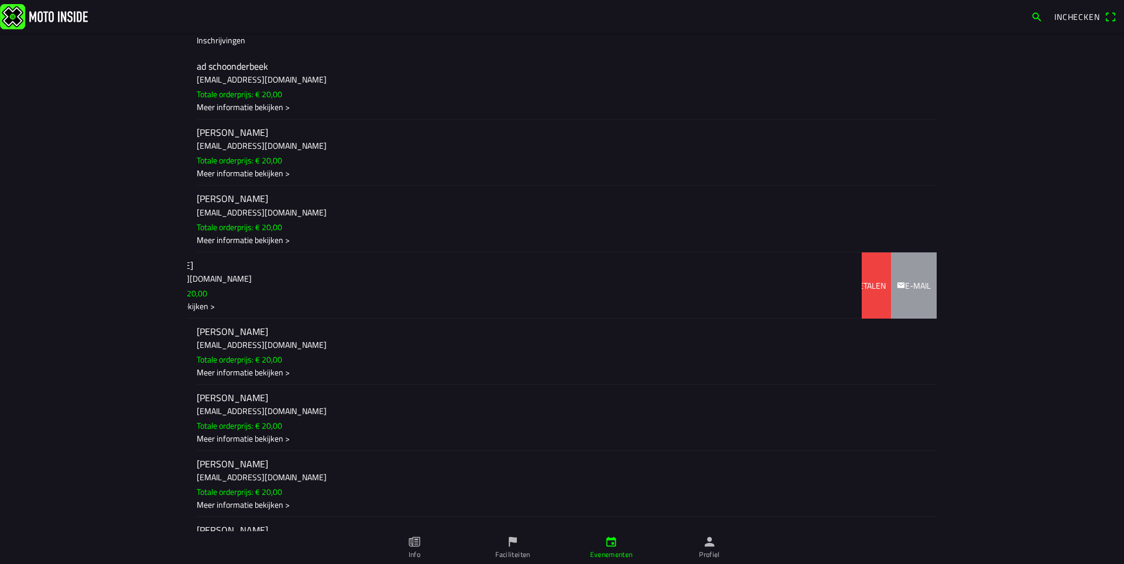
drag, startPoint x: 400, startPoint y: 277, endPoint x: 308, endPoint y: 279, distance: 91.9
click at [283, 278] on ion-item-sliding "denzel vervaet denzel.vervaet@outlook.com Totale orderprijs: € 20,00 Meer infor…" at bounding box center [561, 285] width 749 height 66
click at [0, 0] on slot "Terug betalen" at bounding box center [0, 0] width 0 height 0
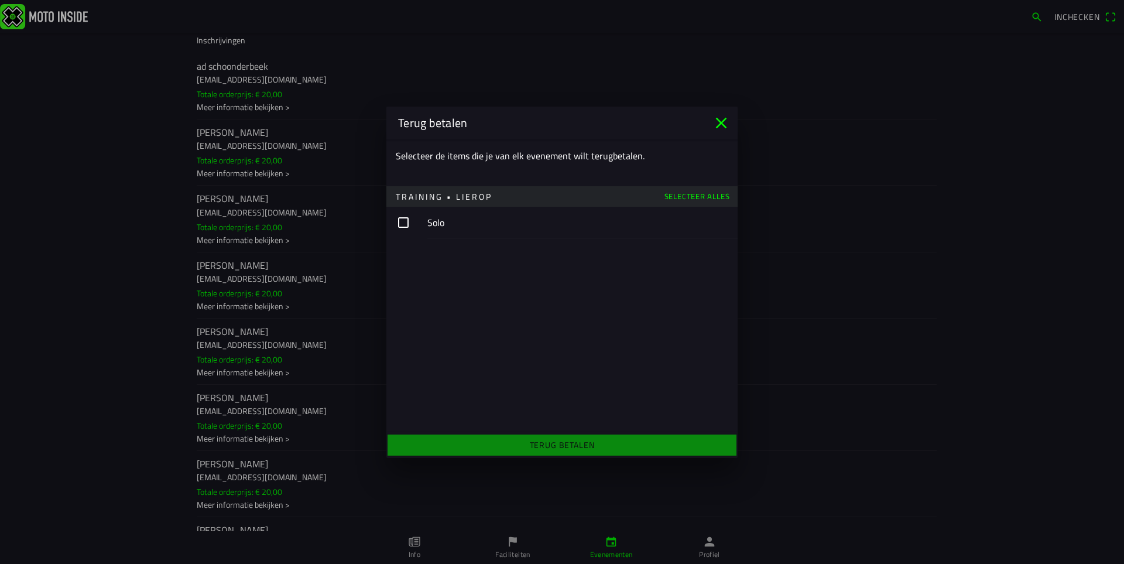
click at [726, 131] on icon "close" at bounding box center [721, 123] width 19 height 19
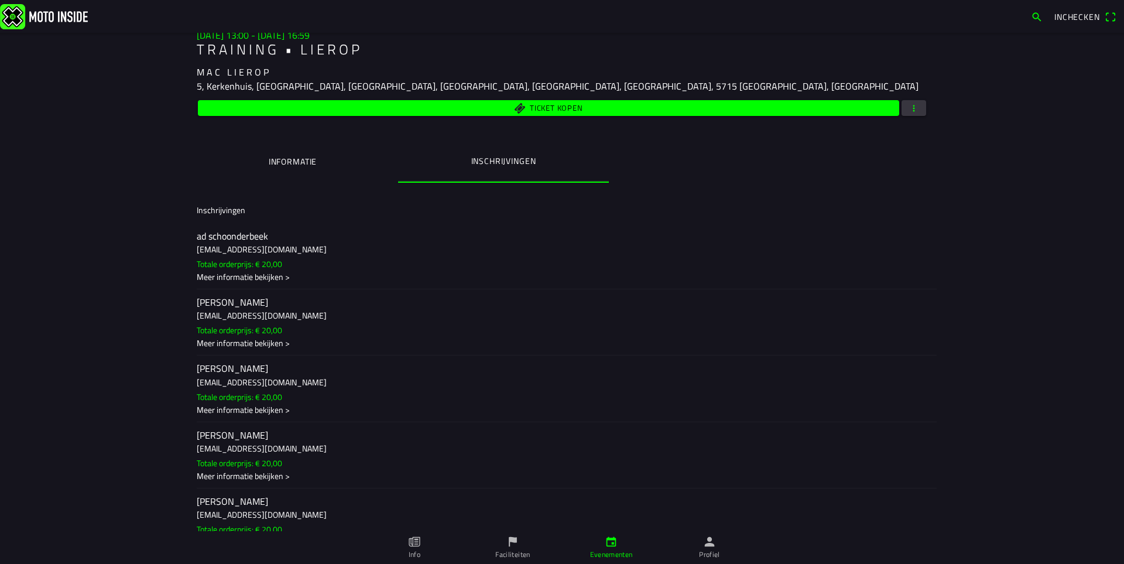
scroll to position [0, 0]
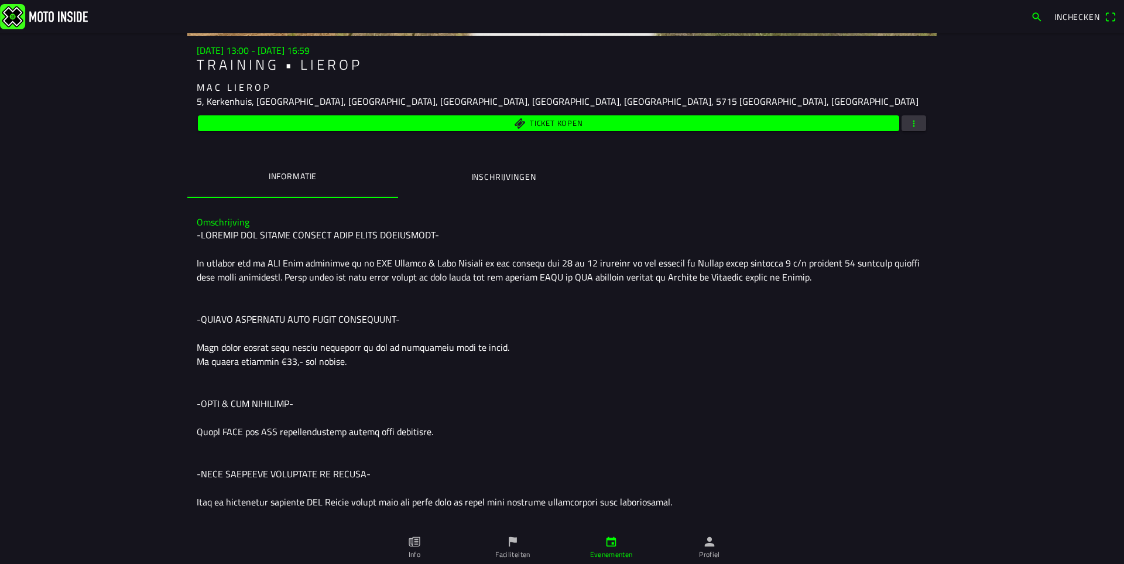
scroll to position [176, 0]
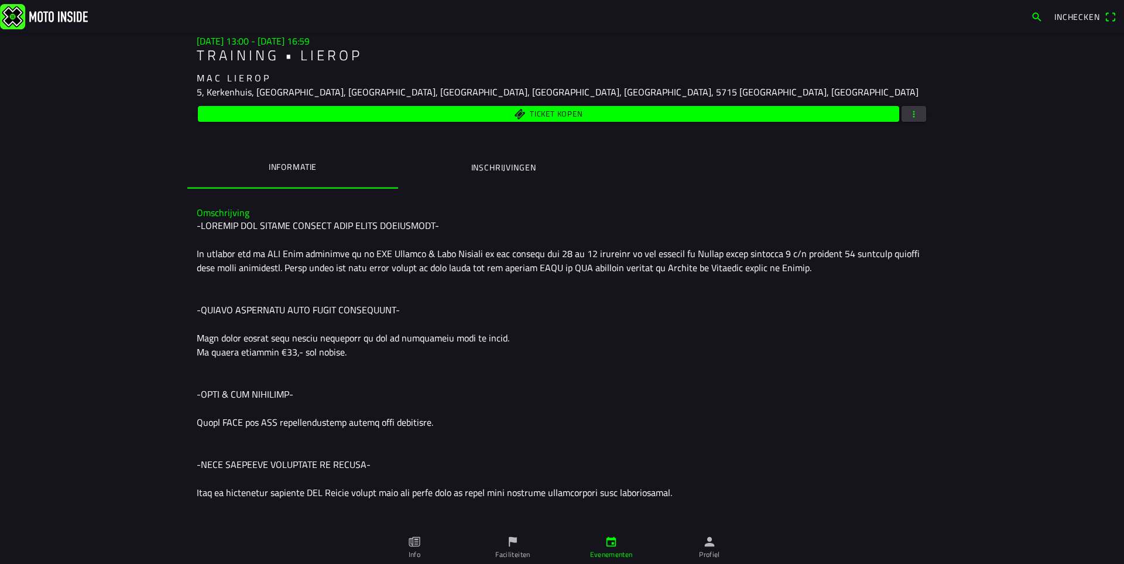
click at [491, 188] on div at bounding box center [503, 187] width 211 height 1
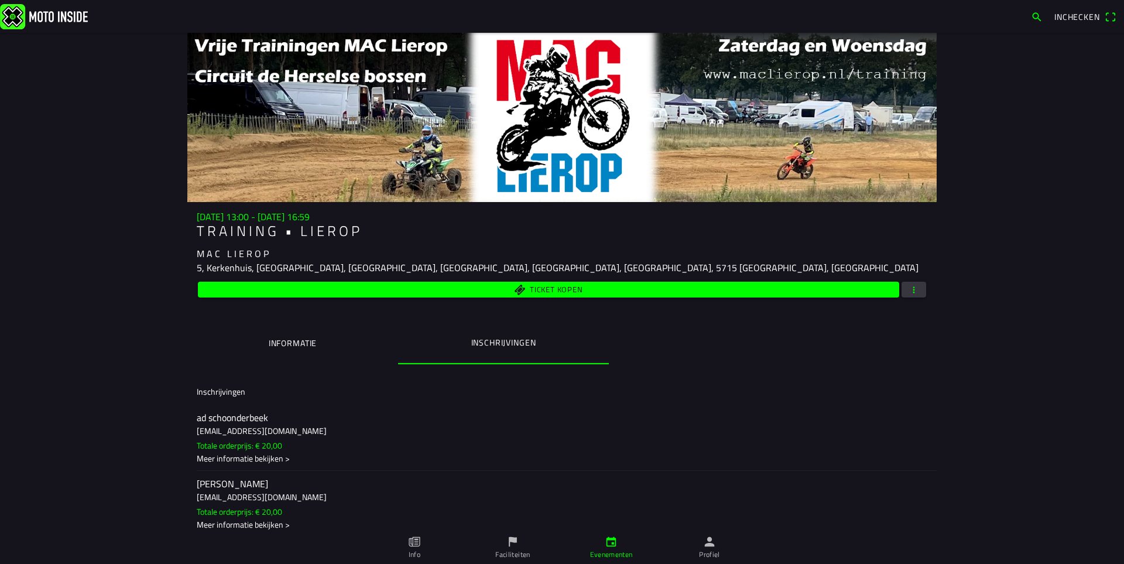
scroll to position [385, 0]
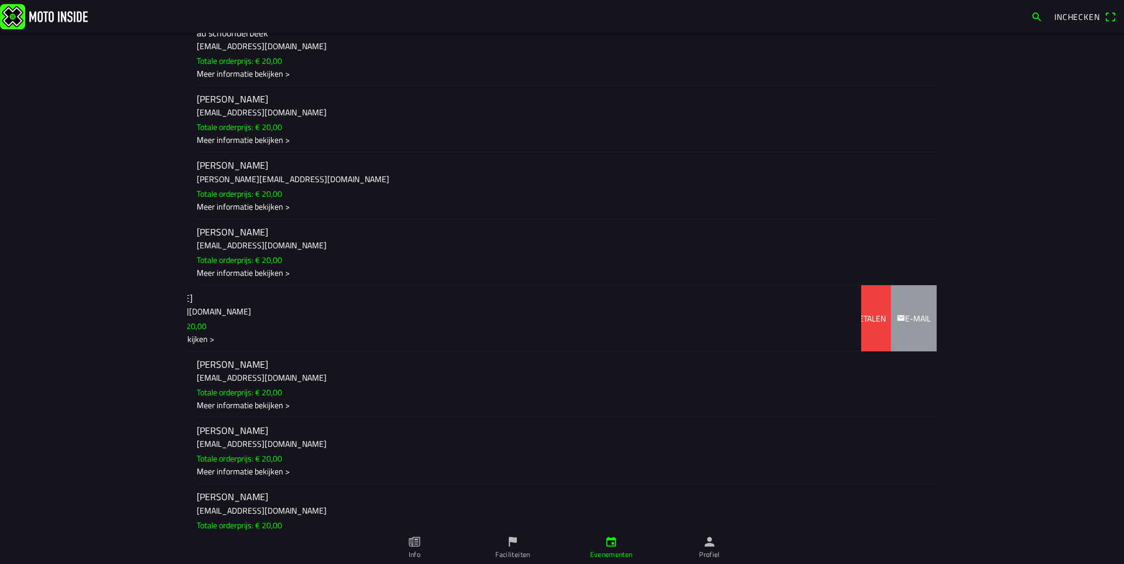
drag, startPoint x: 343, startPoint y: 320, endPoint x: 262, endPoint y: 321, distance: 80.8
click at [262, 321] on ion-item-sliding "denzel vervaet denzel.vervaet@outlook.com Totale orderprijs: € 20,00 Meer infor…" at bounding box center [561, 318] width 749 height 66
click at [0, 0] on slot "Terug betalen" at bounding box center [0, 0] width 0 height 0
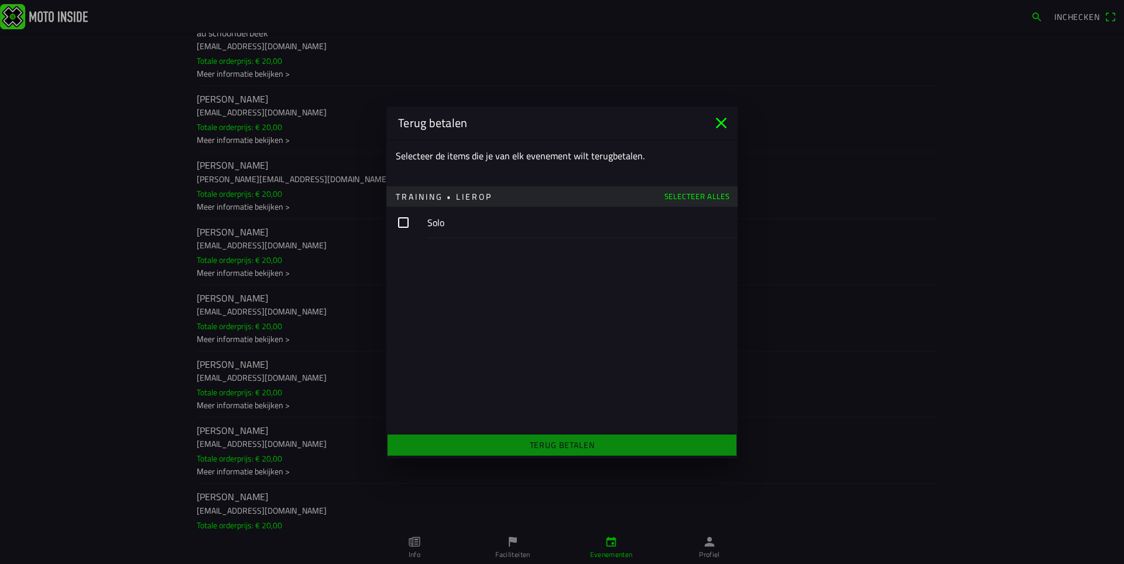
click at [400, 225] on button "button" at bounding box center [561, 223] width 351 height 32
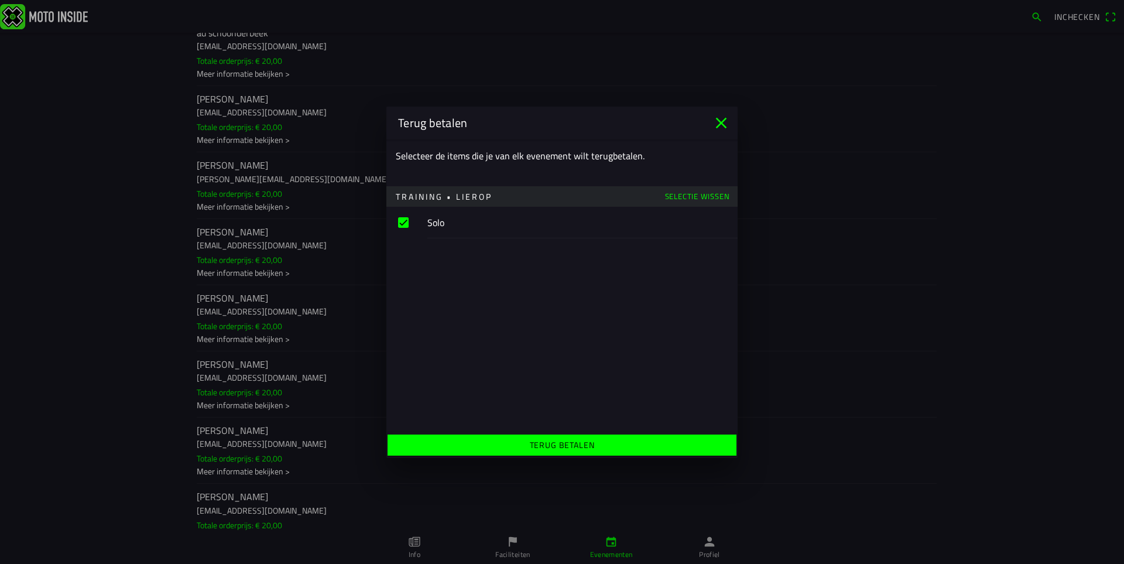
click at [405, 221] on button "button" at bounding box center [561, 223] width 351 height 32
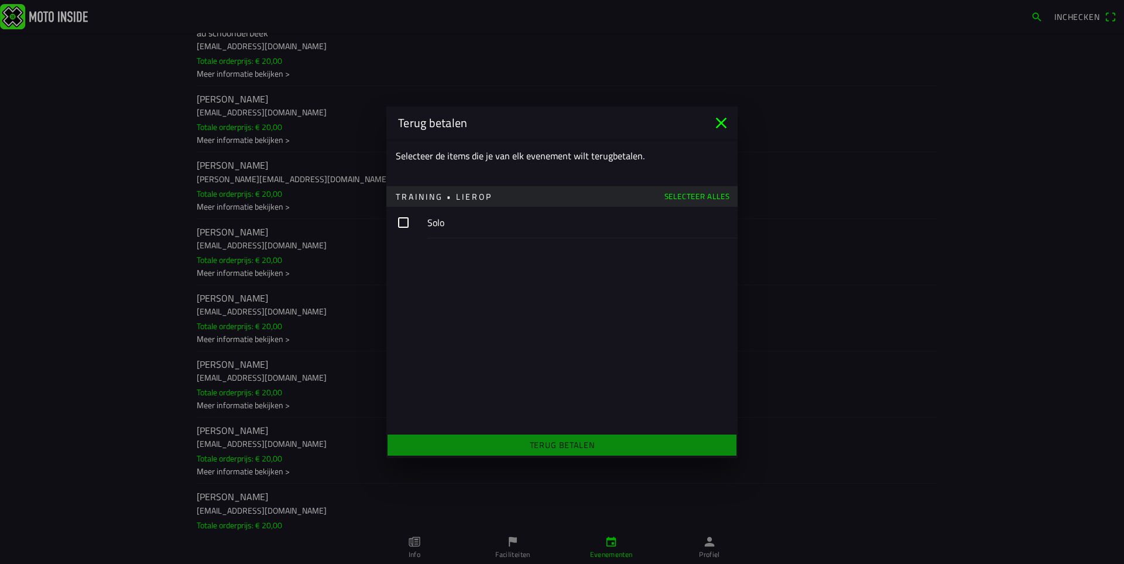
click at [406, 220] on button "button" at bounding box center [561, 223] width 351 height 32
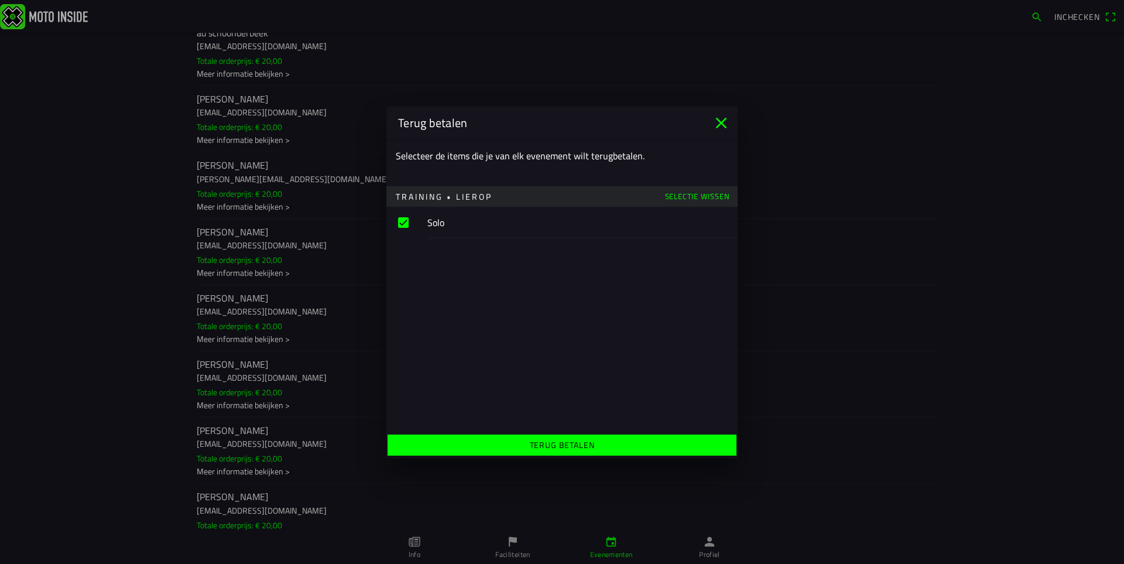
click at [649, 450] on span "Terug betalen" at bounding box center [561, 444] width 331 height 21
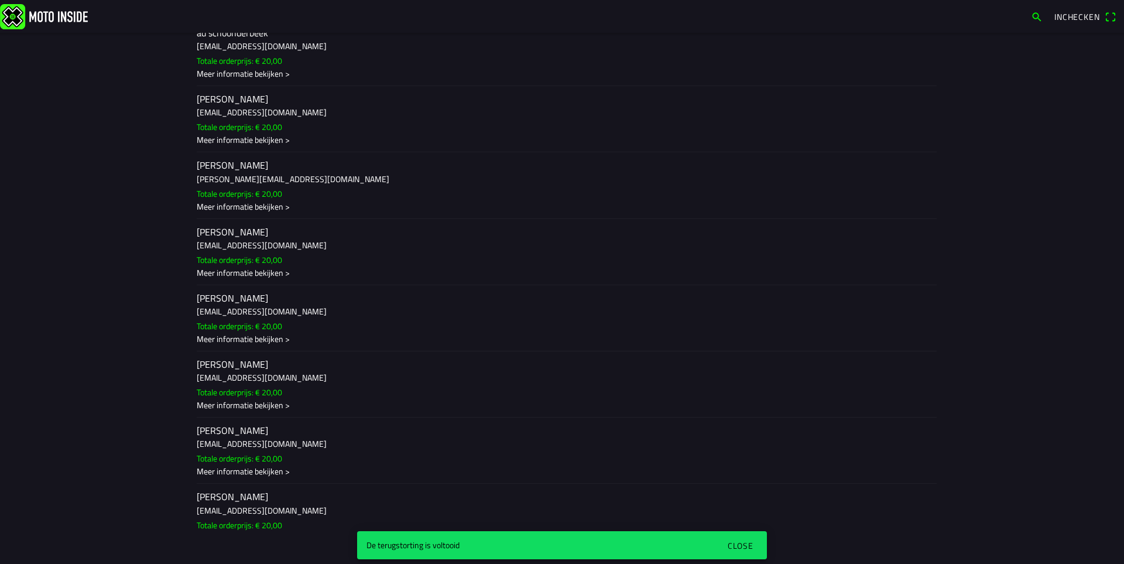
click at [749, 543] on div "Close" at bounding box center [741, 545] width 26 height 12
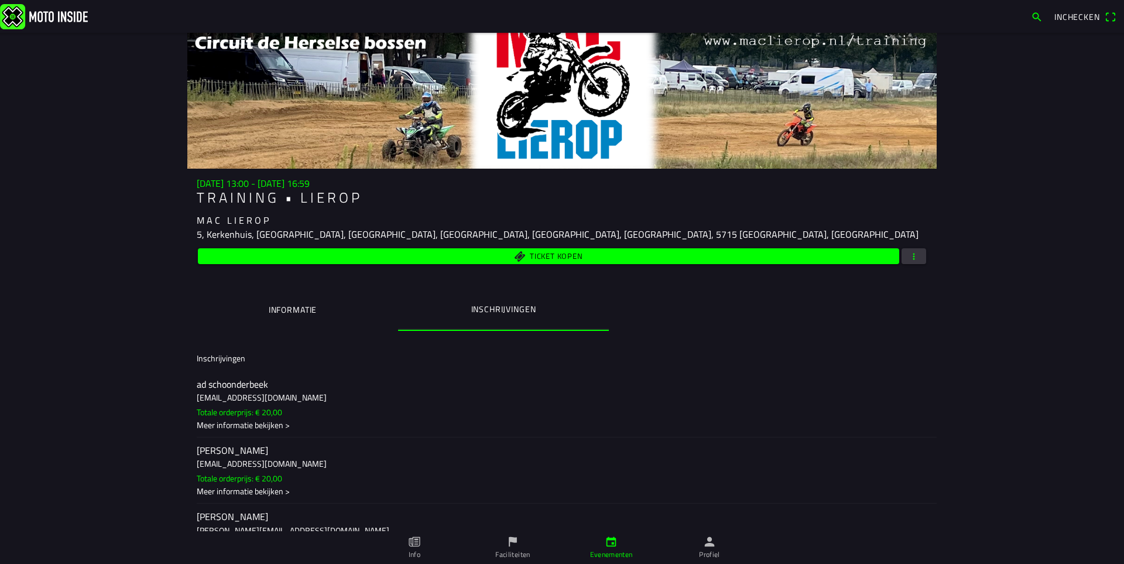
scroll to position [0, 0]
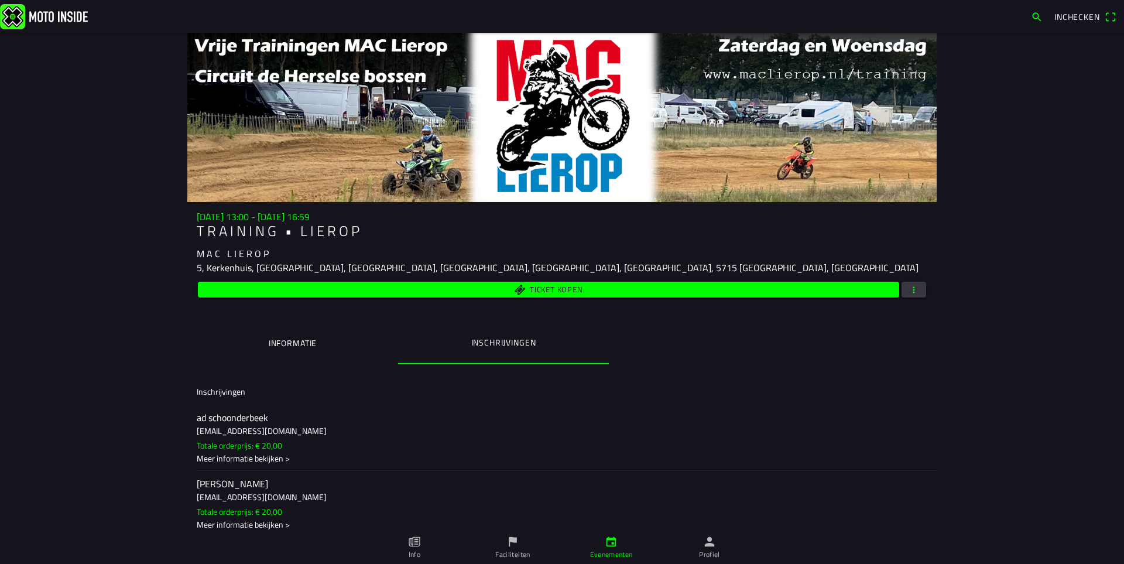
click at [283, 344] on ion-label "Informatie" at bounding box center [293, 343] width 48 height 13
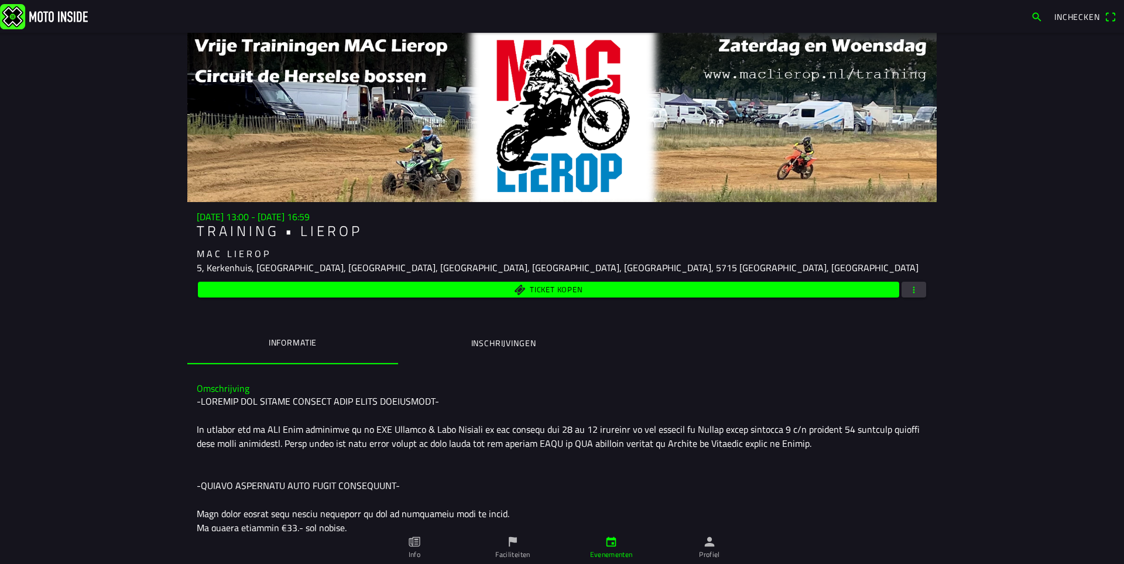
click at [472, 338] on ion-label "Inschrijvingen" at bounding box center [503, 343] width 65 height 13
click at [911, 292] on span "button" at bounding box center [914, 290] width 11 height 16
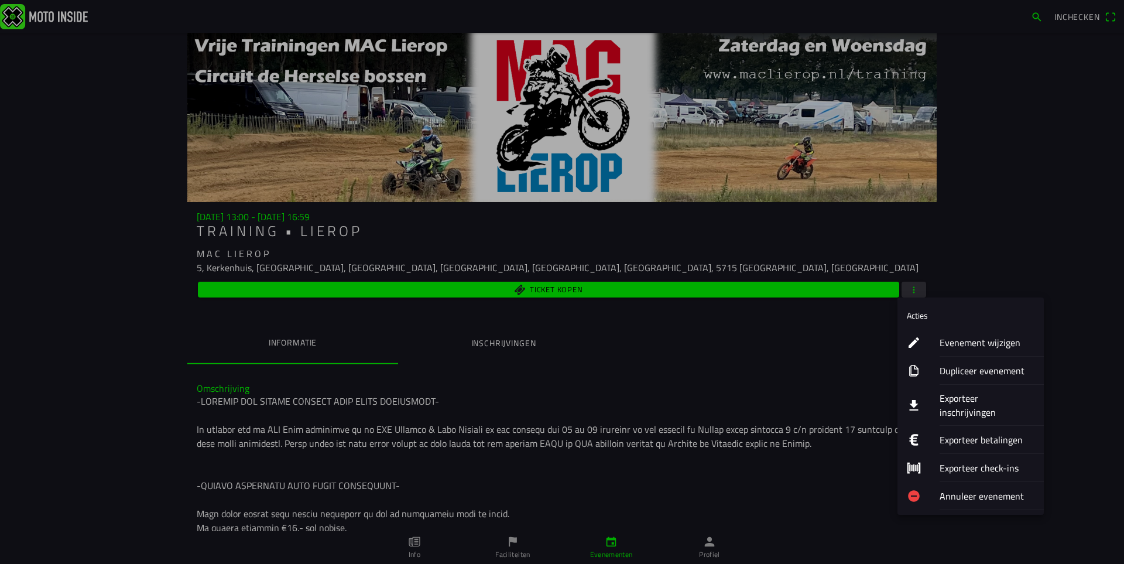
click at [954, 396] on ion-label "Exporteer inschrijvingen" at bounding box center [987, 405] width 95 height 28
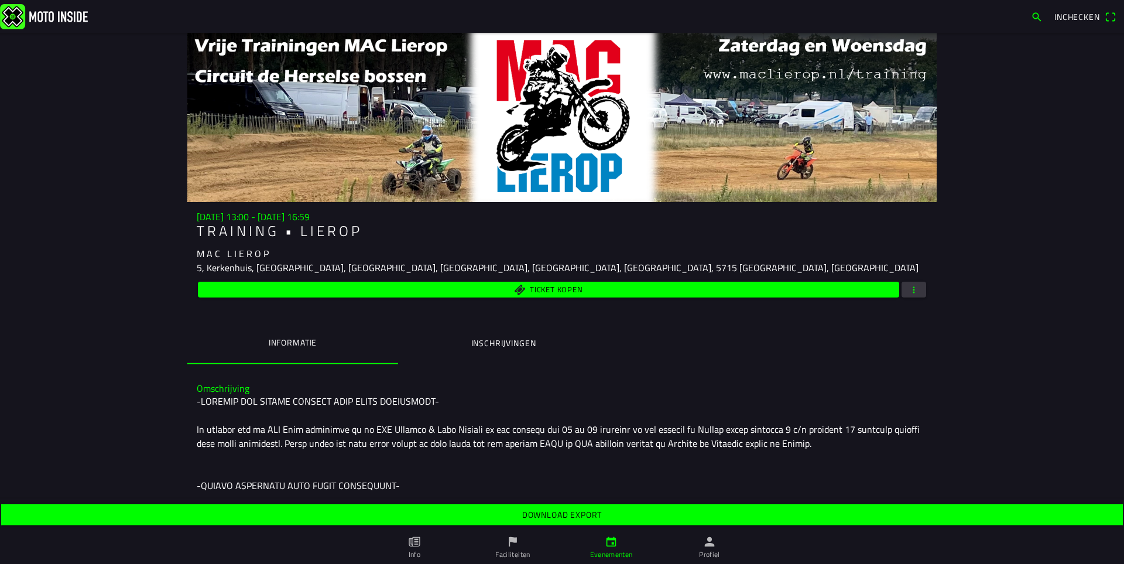
click at [0, 0] on slot "Download export" at bounding box center [0, 0] width 0 height 0
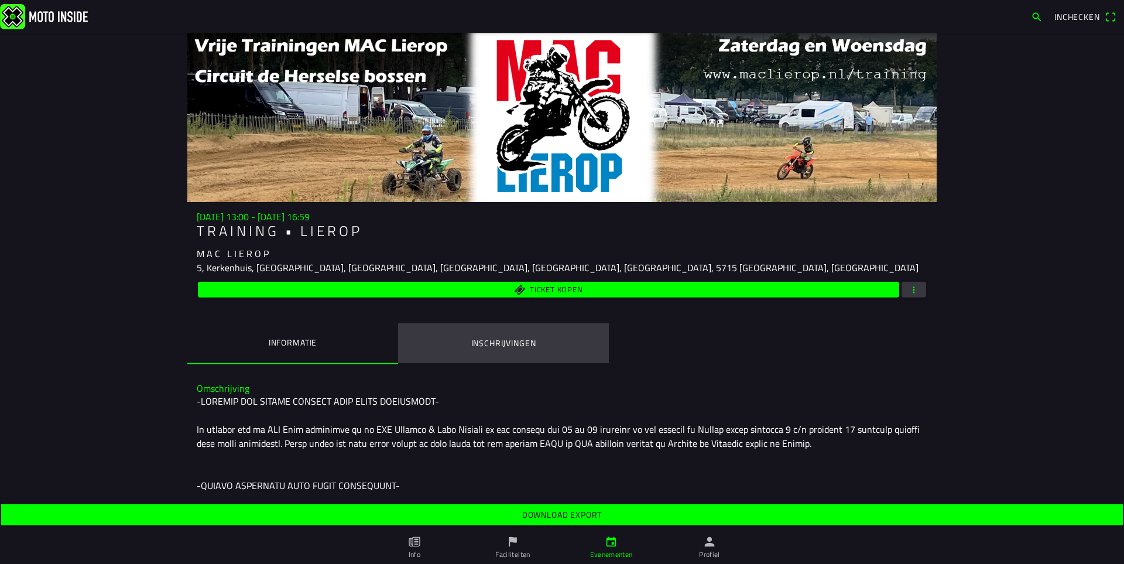
click at [497, 331] on button "Inschrijvingen" at bounding box center [503, 343] width 211 height 40
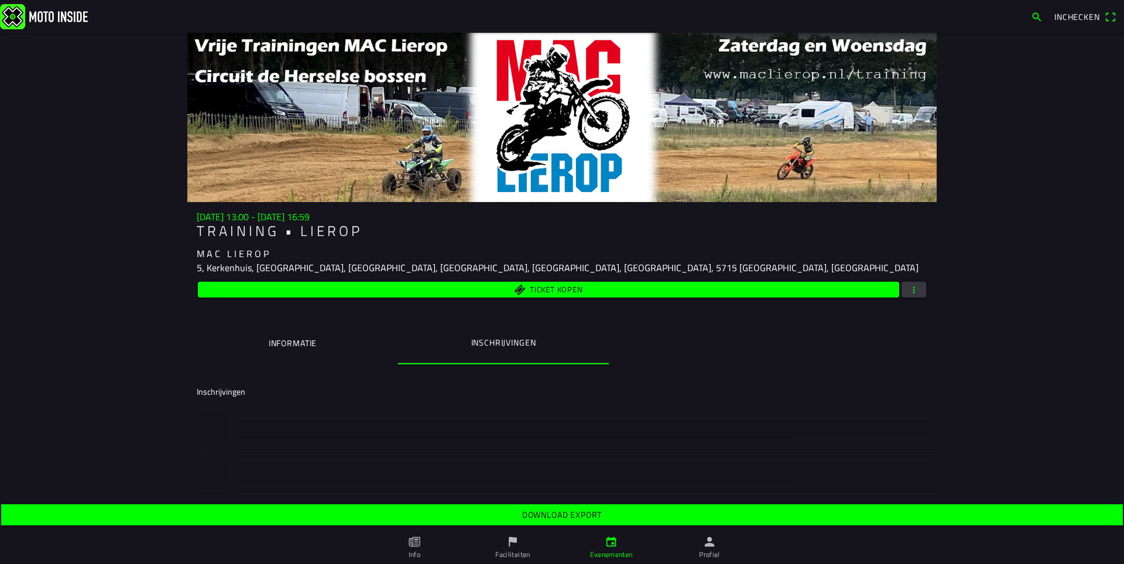
click at [271, 328] on button "Informatie" at bounding box center [292, 343] width 211 height 40
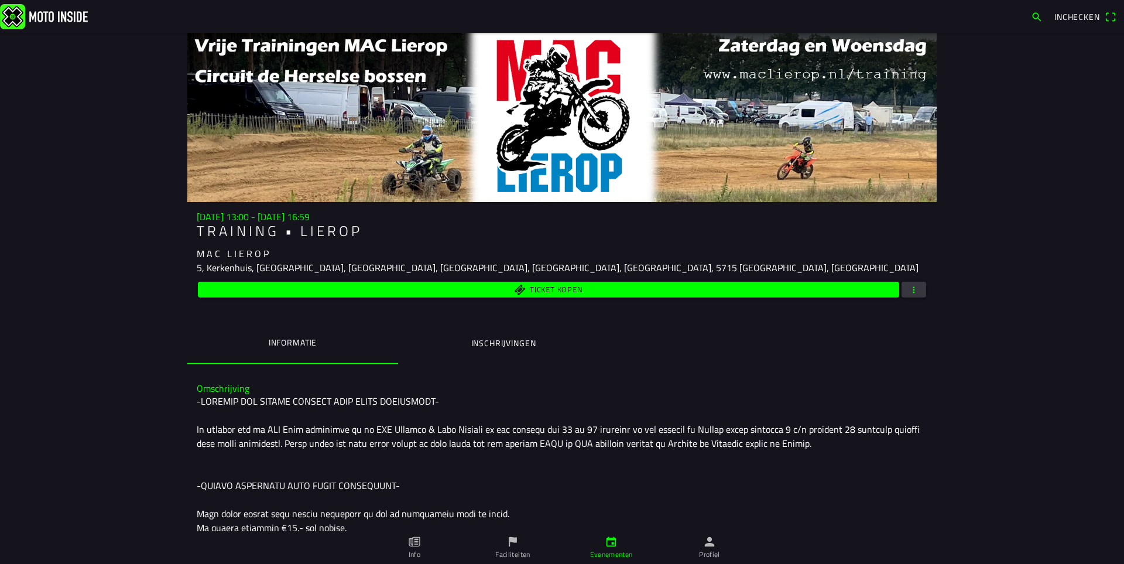
click at [485, 342] on ion-label "Inschrijvingen" at bounding box center [503, 343] width 65 height 13
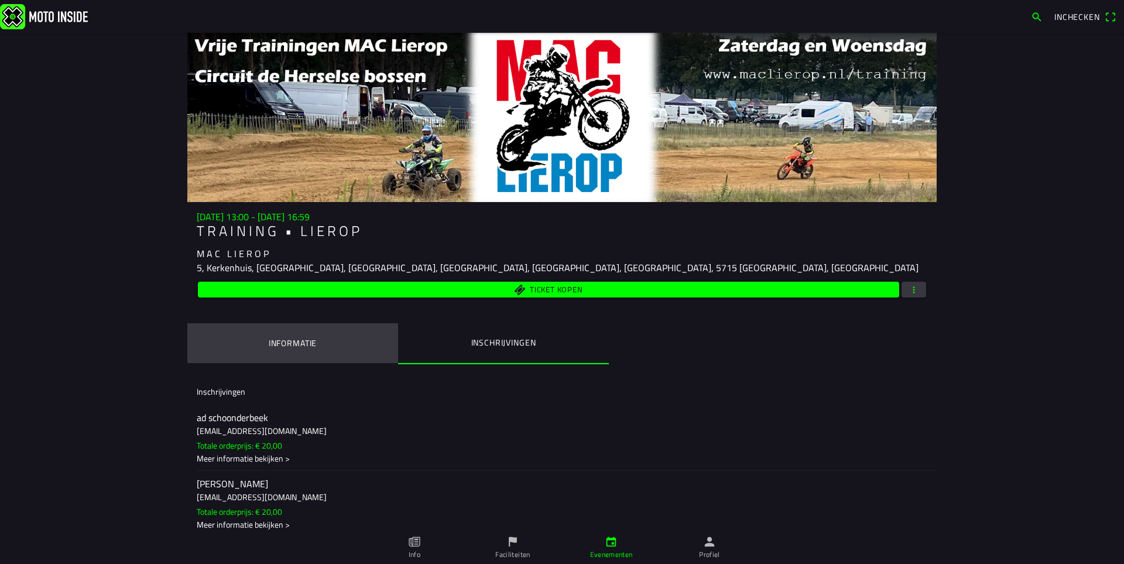
click at [295, 351] on button "Informatie" at bounding box center [292, 343] width 211 height 40
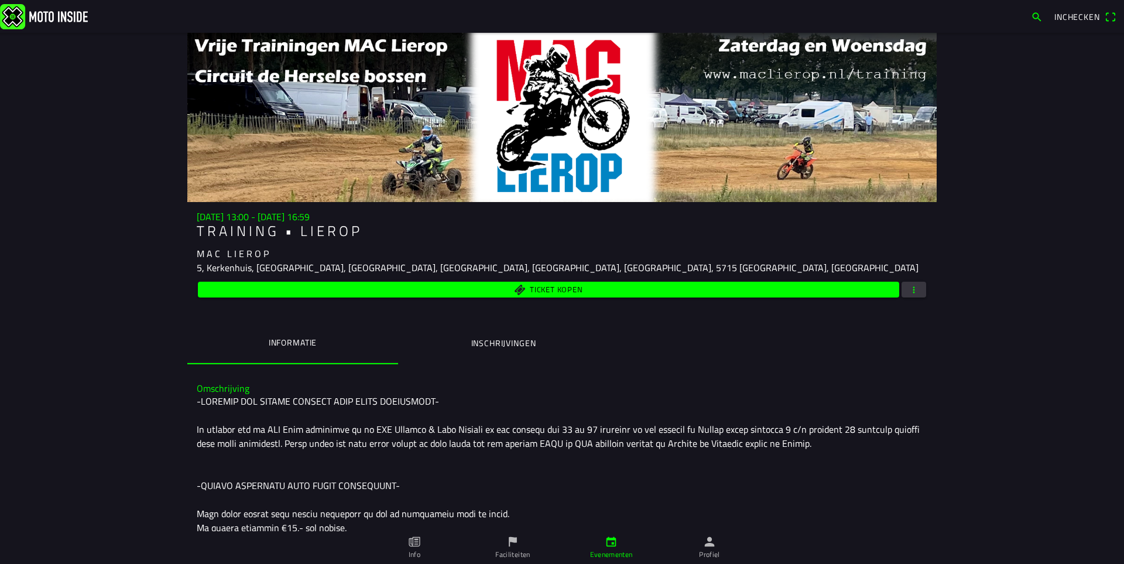
click at [464, 348] on button "Inschrijvingen" at bounding box center [503, 343] width 211 height 40
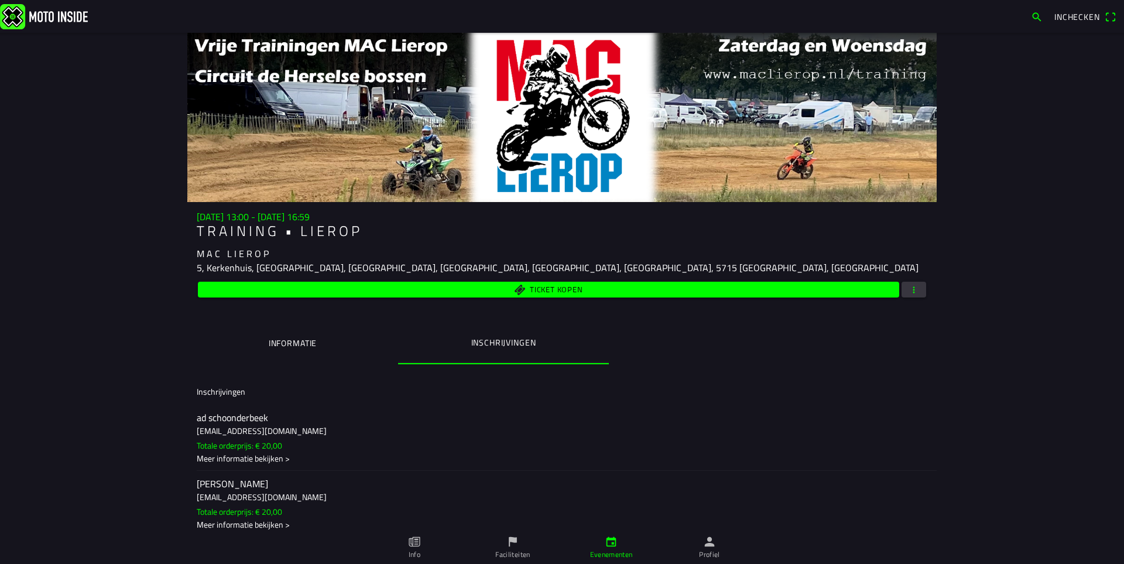
click at [303, 354] on button "Informatie" at bounding box center [292, 343] width 211 height 40
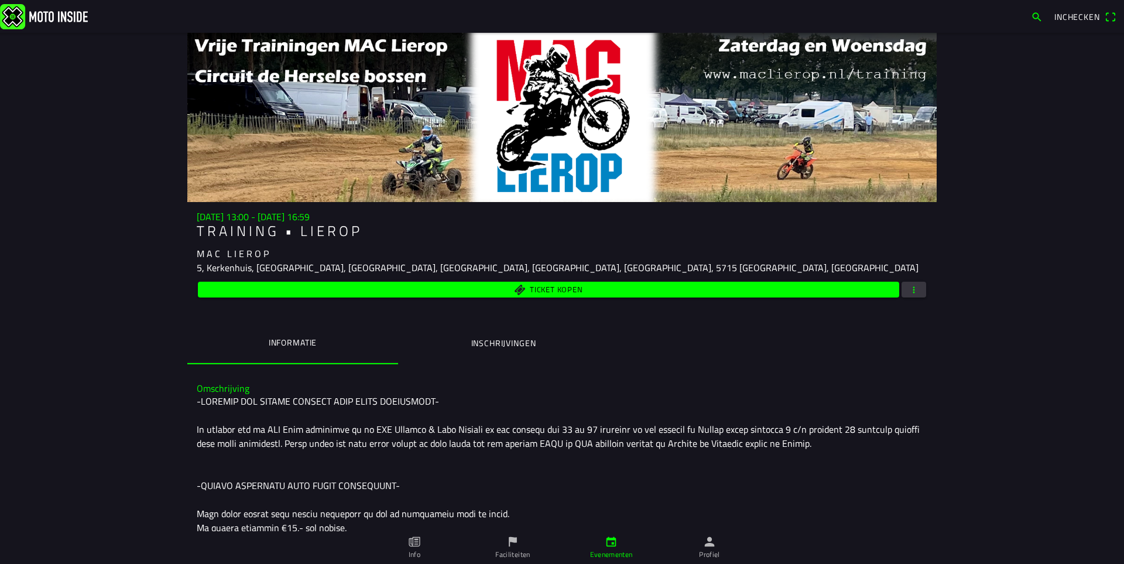
click at [497, 359] on button "Inschrijvingen" at bounding box center [503, 343] width 211 height 40
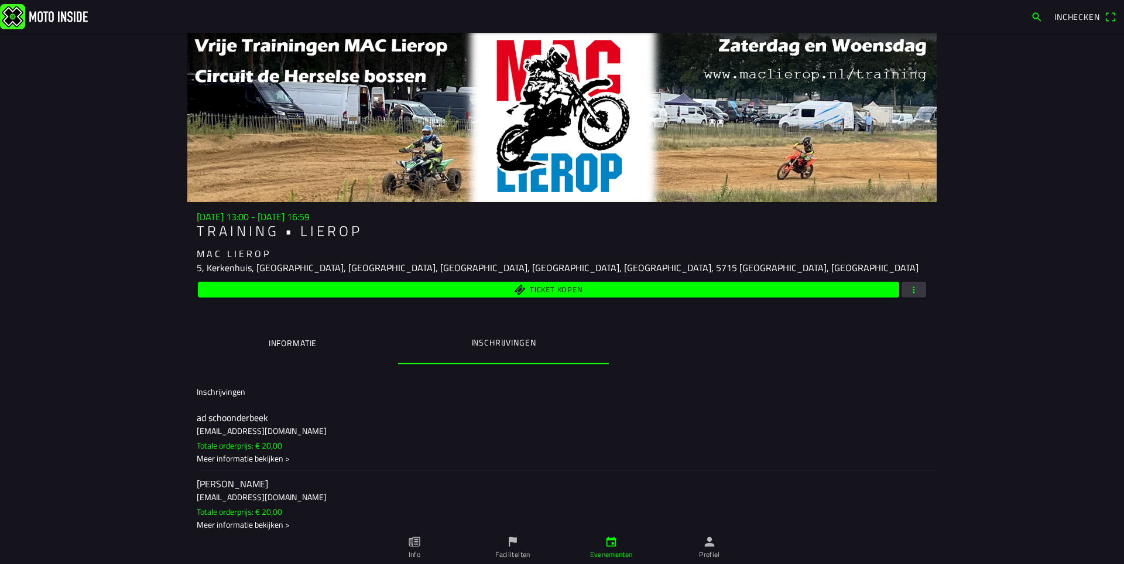
click at [281, 352] on button "Informatie" at bounding box center [292, 343] width 211 height 40
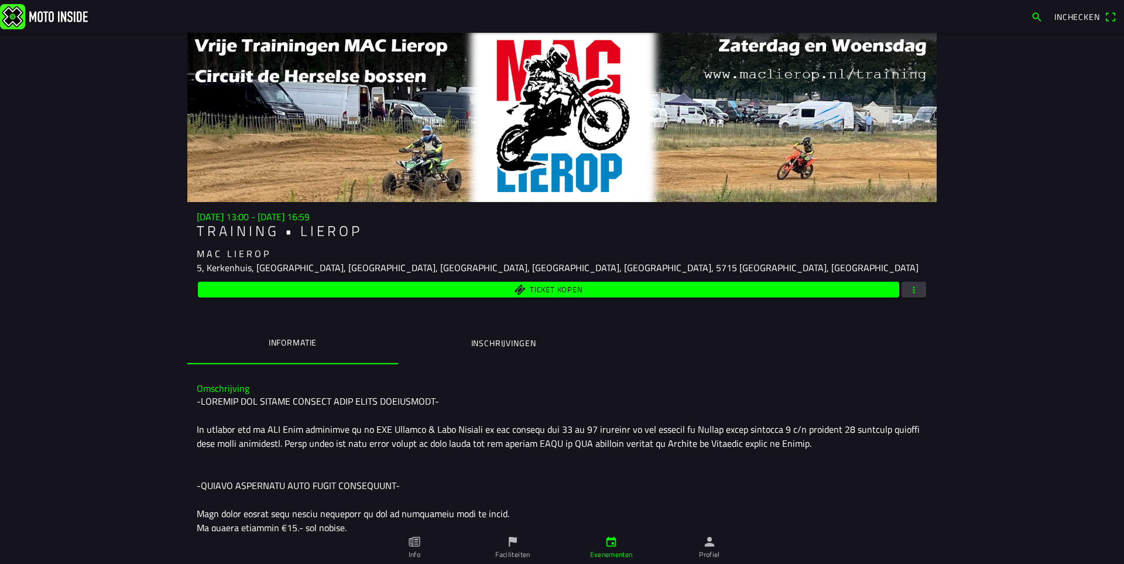
click at [531, 356] on button "Inschrijvingen" at bounding box center [503, 343] width 211 height 40
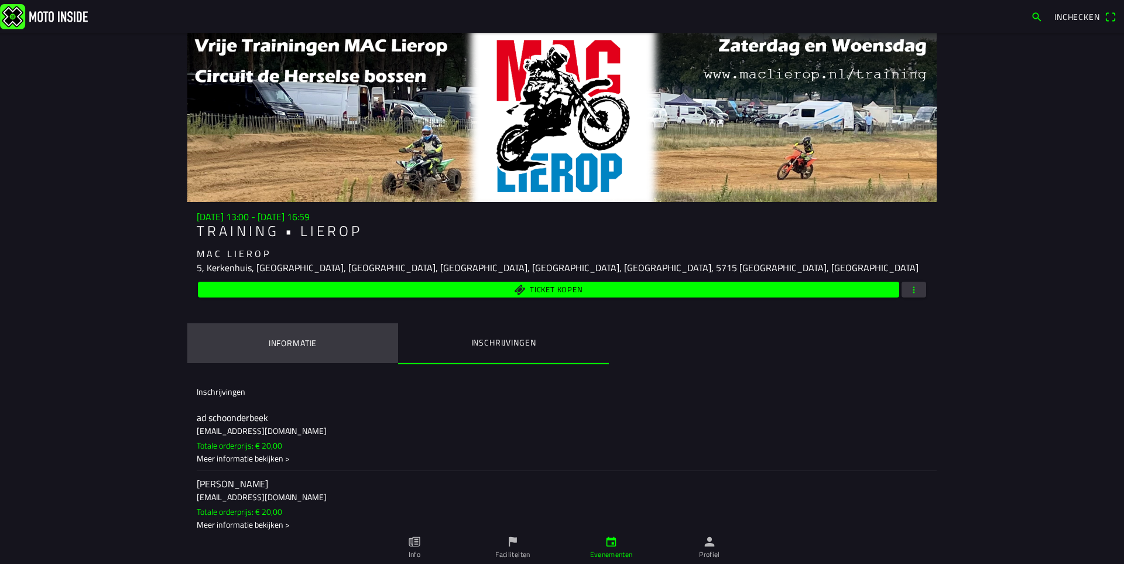
click at [303, 355] on button "Informatie" at bounding box center [292, 343] width 211 height 40
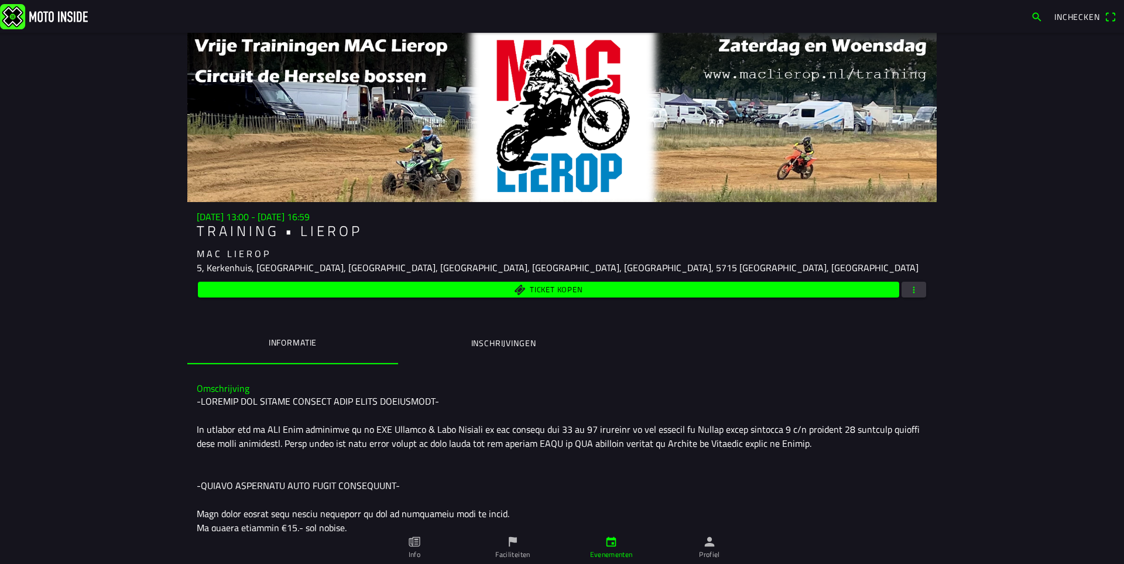
click at [531, 344] on ion-label "Inschrijvingen" at bounding box center [503, 343] width 65 height 13
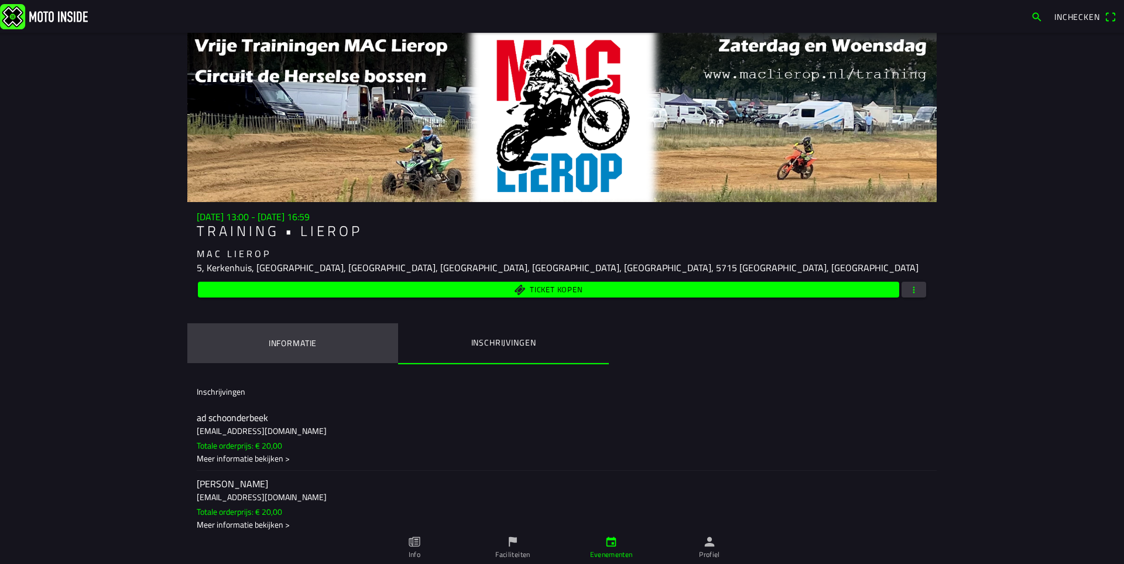
click at [264, 336] on button "Informatie" at bounding box center [292, 343] width 211 height 40
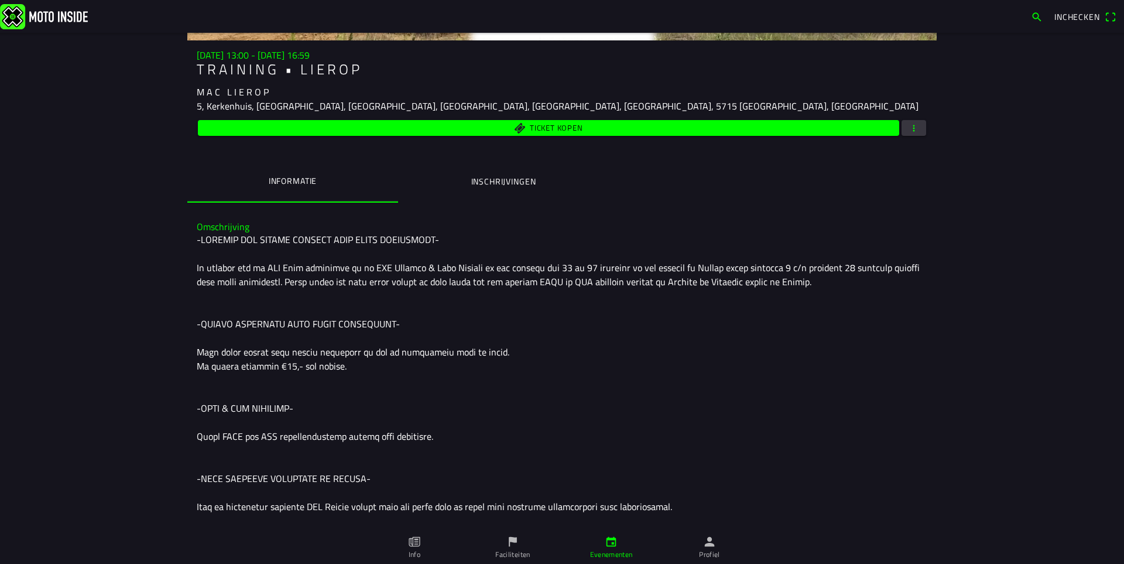
scroll to position [234, 0]
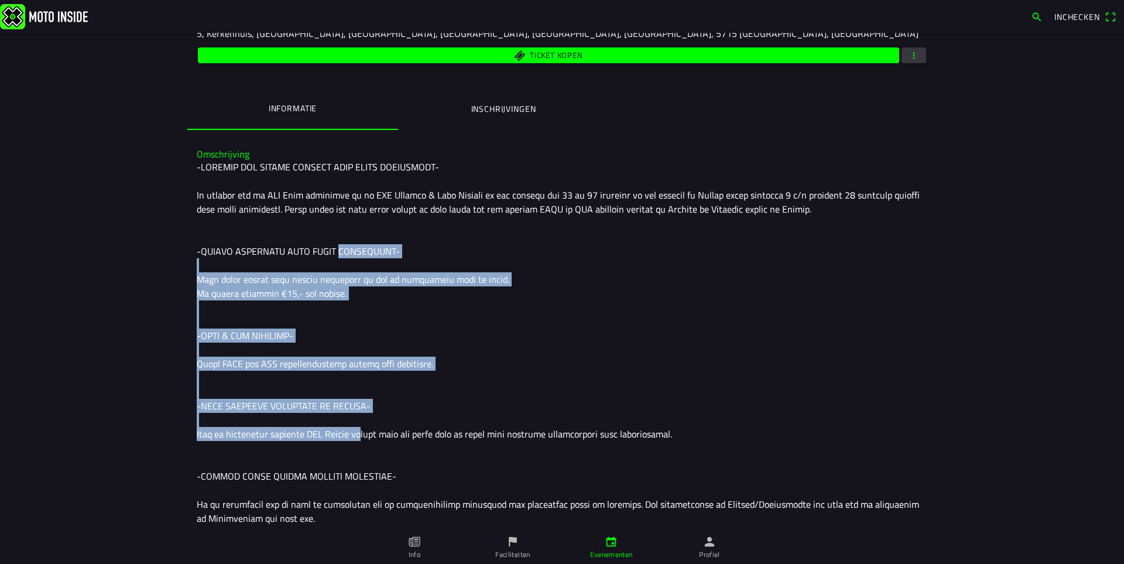
drag, startPoint x: 331, startPoint y: 246, endPoint x: 353, endPoint y: 431, distance: 186.8
click at [353, 431] on div at bounding box center [562, 413] width 731 height 506
click at [353, 420] on div at bounding box center [562, 413] width 731 height 506
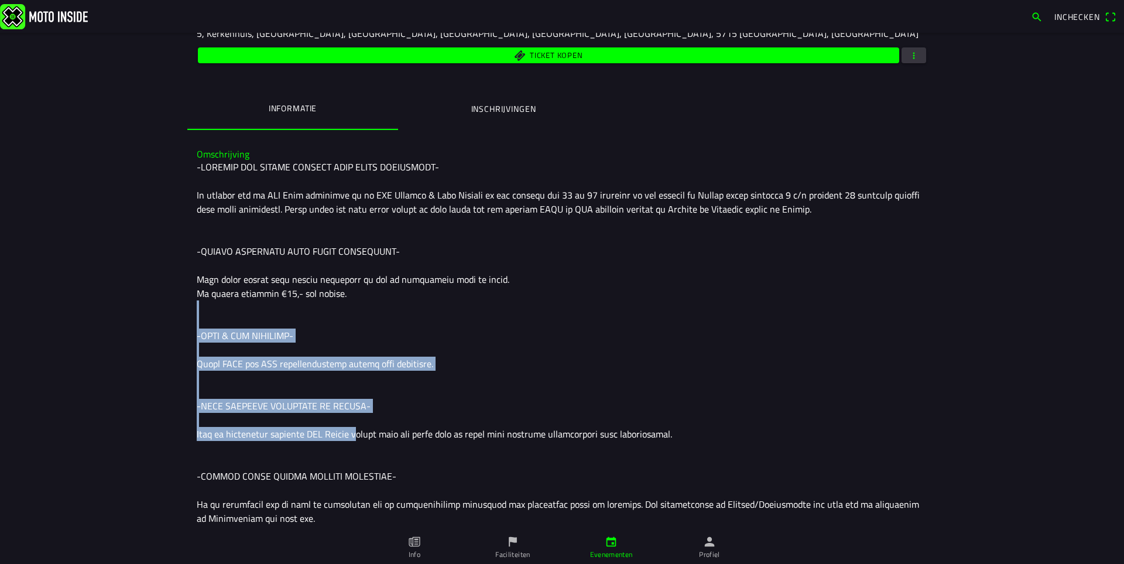
drag, startPoint x: 344, startPoint y: 287, endPoint x: 348, endPoint y: 440, distance: 153.4
click at [348, 440] on div at bounding box center [562, 413] width 731 height 506
click at [349, 435] on div at bounding box center [562, 413] width 731 height 506
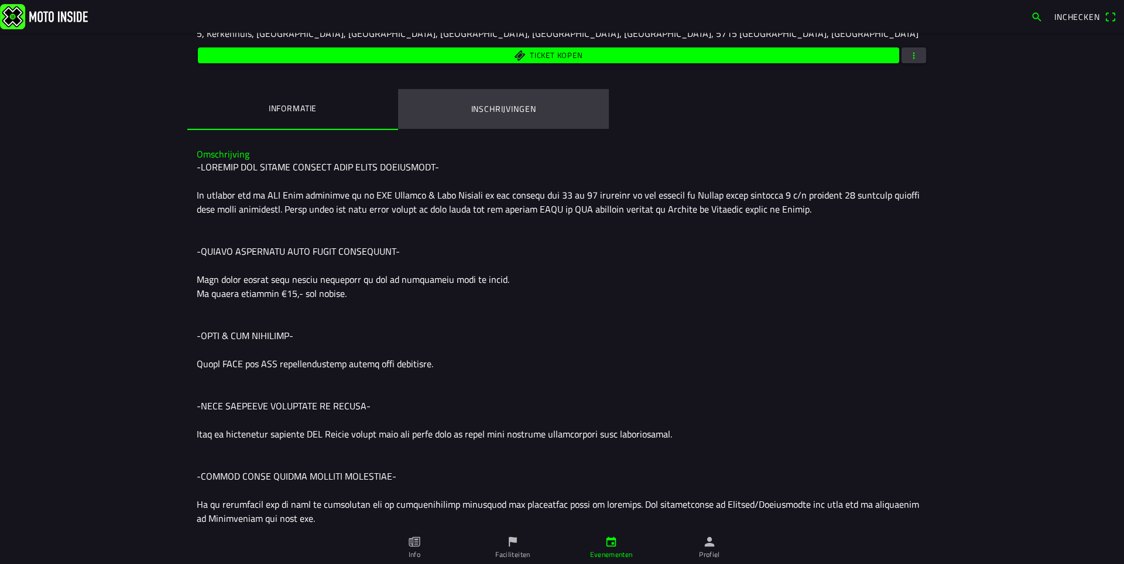
click at [475, 121] on button "Inschrijvingen" at bounding box center [503, 109] width 211 height 40
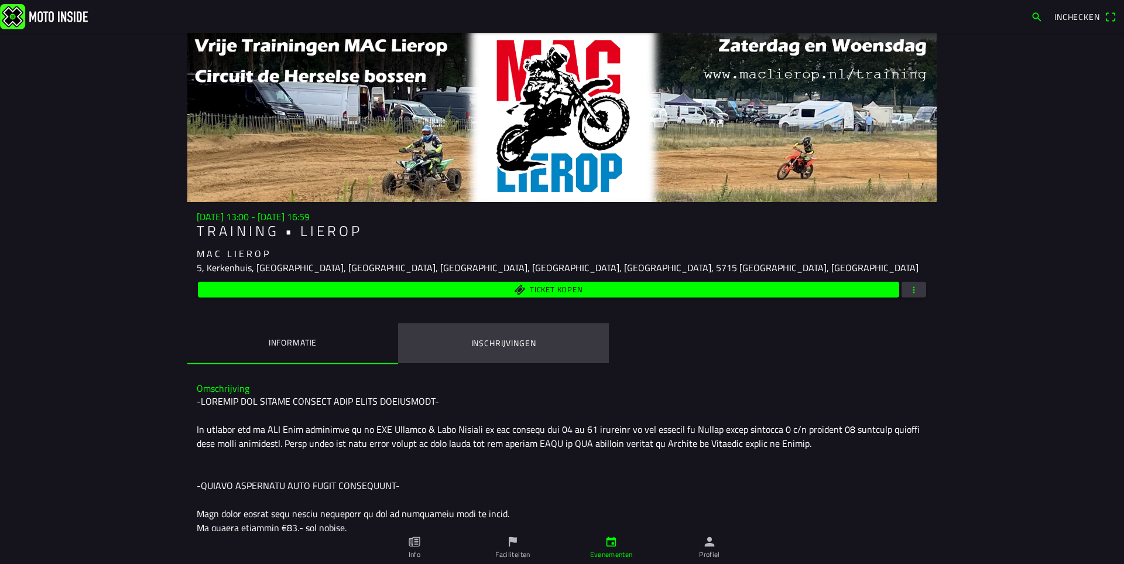
click at [489, 338] on ion-label "Inschrijvingen" at bounding box center [503, 343] width 65 height 13
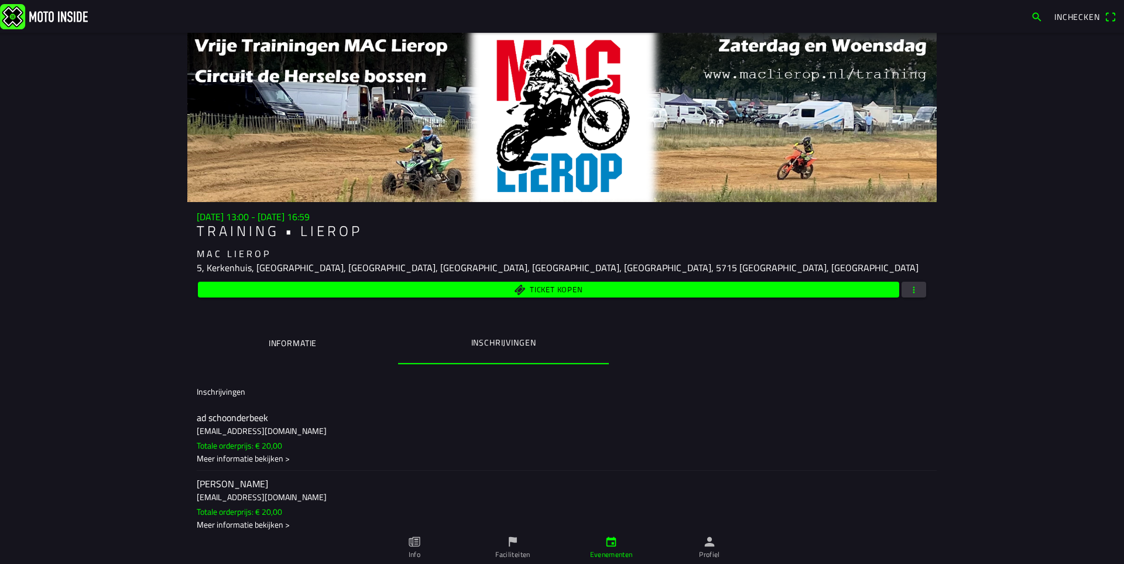
click at [916, 290] on button "button" at bounding box center [913, 290] width 25 height 16
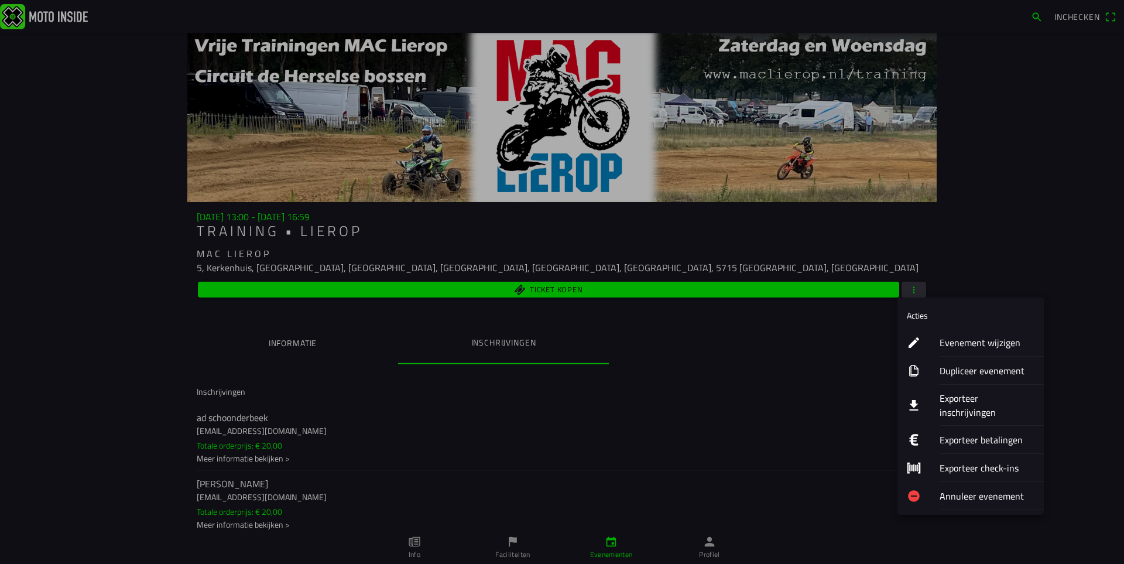
click at [978, 399] on ion-label "Exporteer inschrijvingen" at bounding box center [987, 405] width 95 height 28
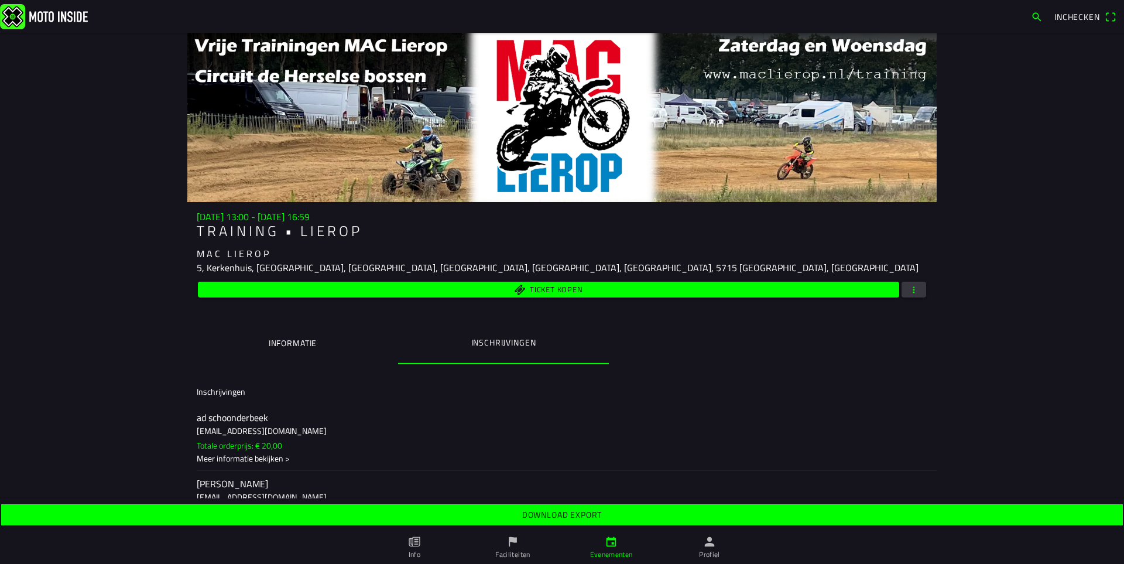
click at [0, 0] on slot "Download export" at bounding box center [0, 0] width 0 height 0
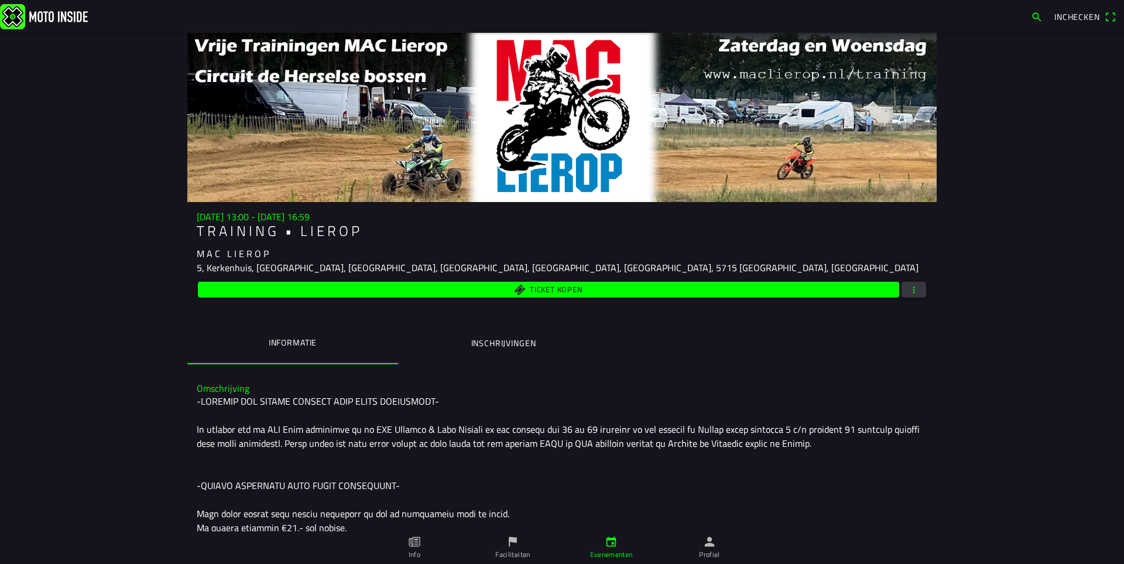
click at [493, 342] on ion-label "Inschrijvingen" at bounding box center [503, 343] width 65 height 13
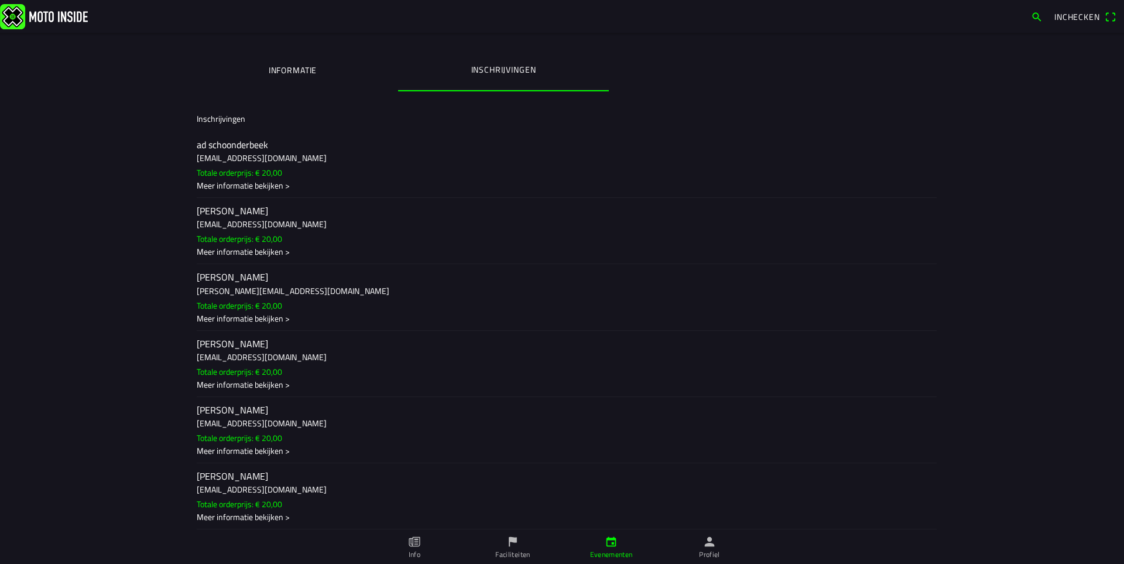
scroll to position [293, 0]
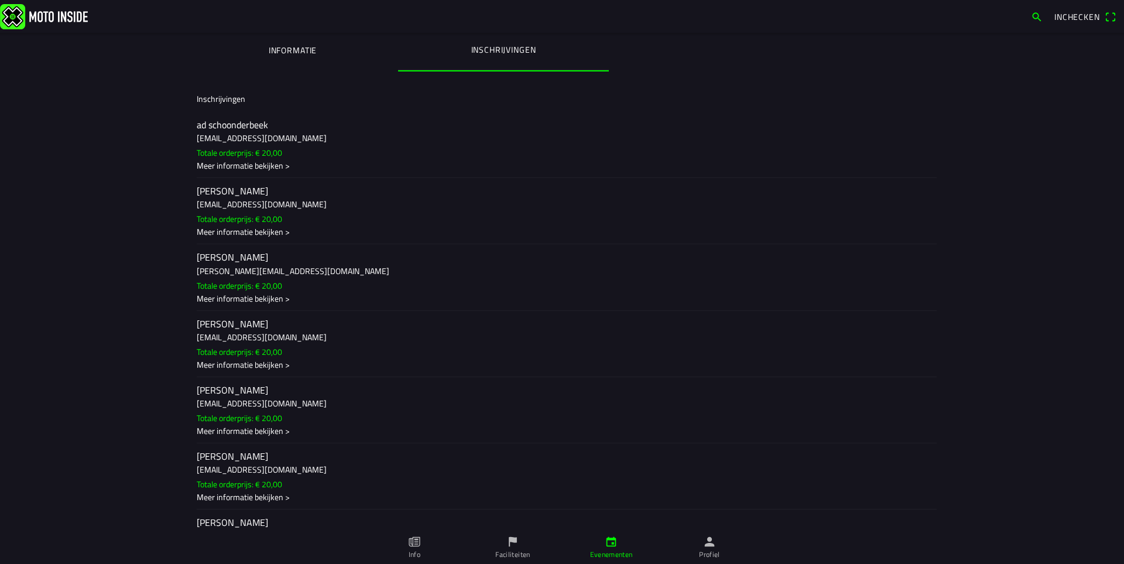
click at [259, 469] on h3 "sergi2887@yahoo.es" at bounding box center [562, 469] width 731 height 12
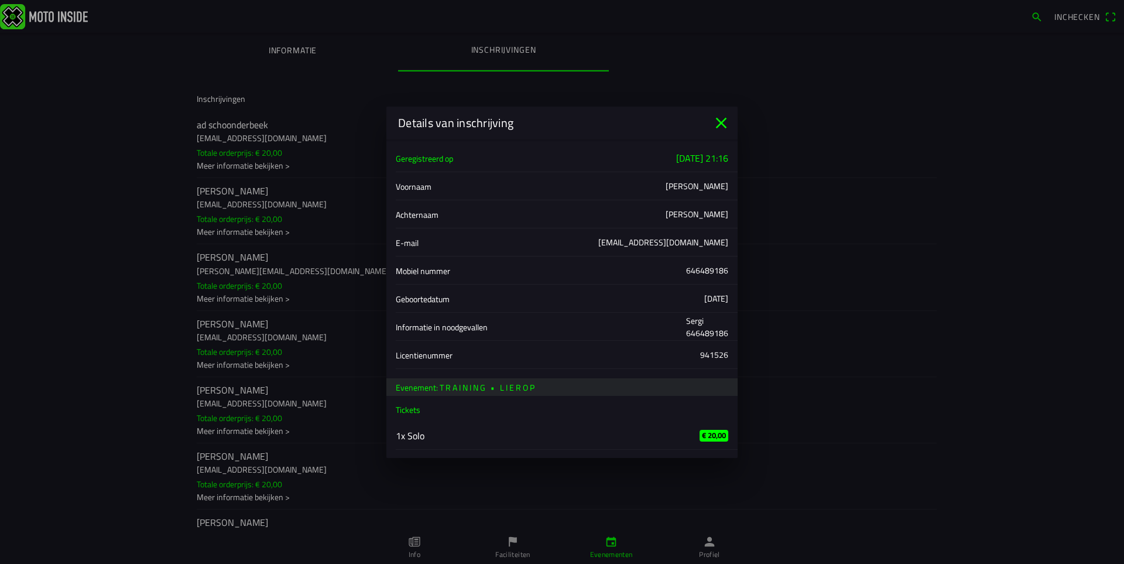
click at [410, 438] on ion-label "1x Solo" at bounding box center [538, 436] width 285 height 14
click at [0, 0] on slot "€ 20,00" at bounding box center [0, 0] width 0 height 0
drag, startPoint x: 708, startPoint y: 432, endPoint x: 721, endPoint y: 431, distance: 13.5
click at [0, 0] on slot "€ 20,00" at bounding box center [0, 0] width 0 height 0
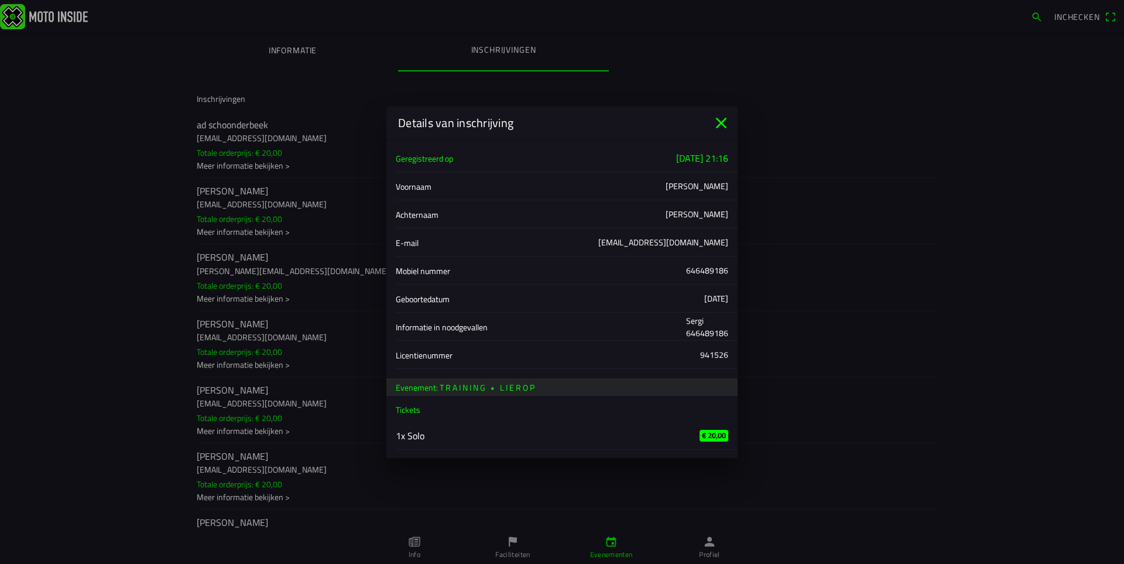
click at [724, 119] on icon "close" at bounding box center [721, 123] width 19 height 19
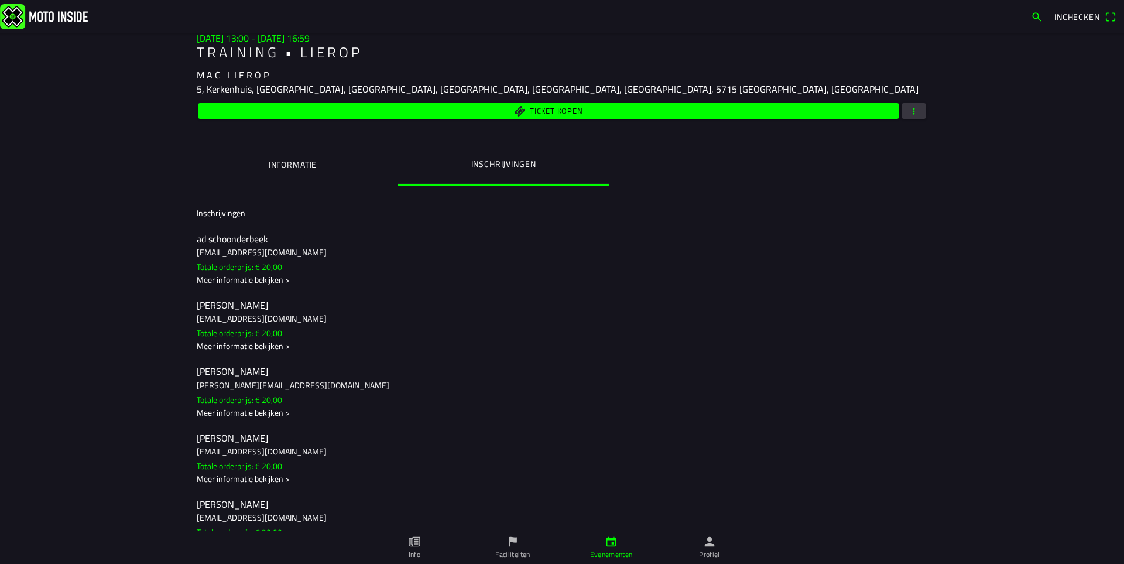
scroll to position [0, 0]
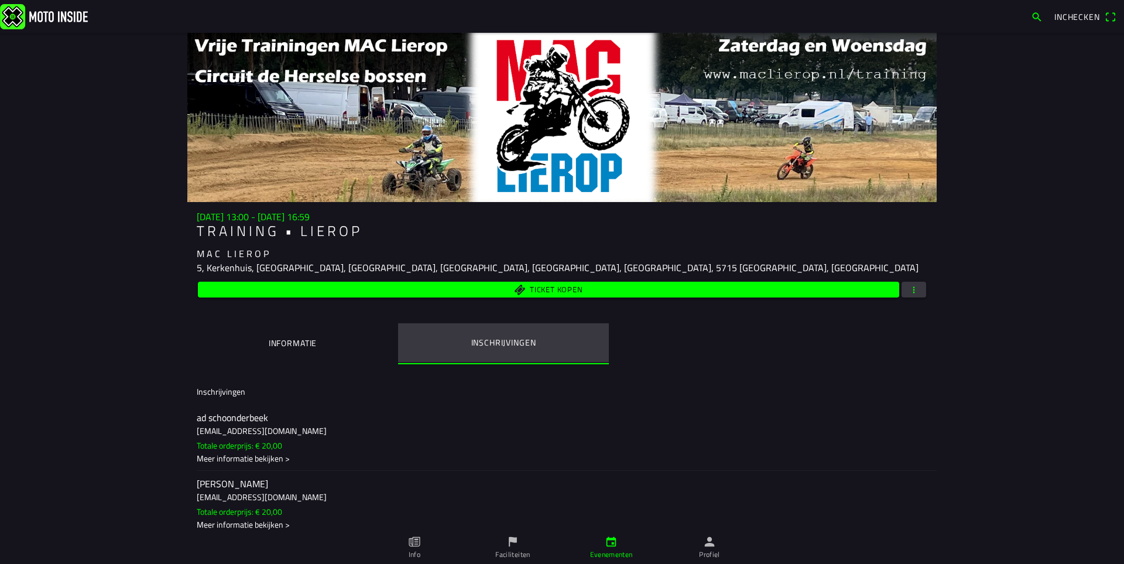
click at [512, 336] on ion-label "Inschrijvingen" at bounding box center [503, 342] width 65 height 13
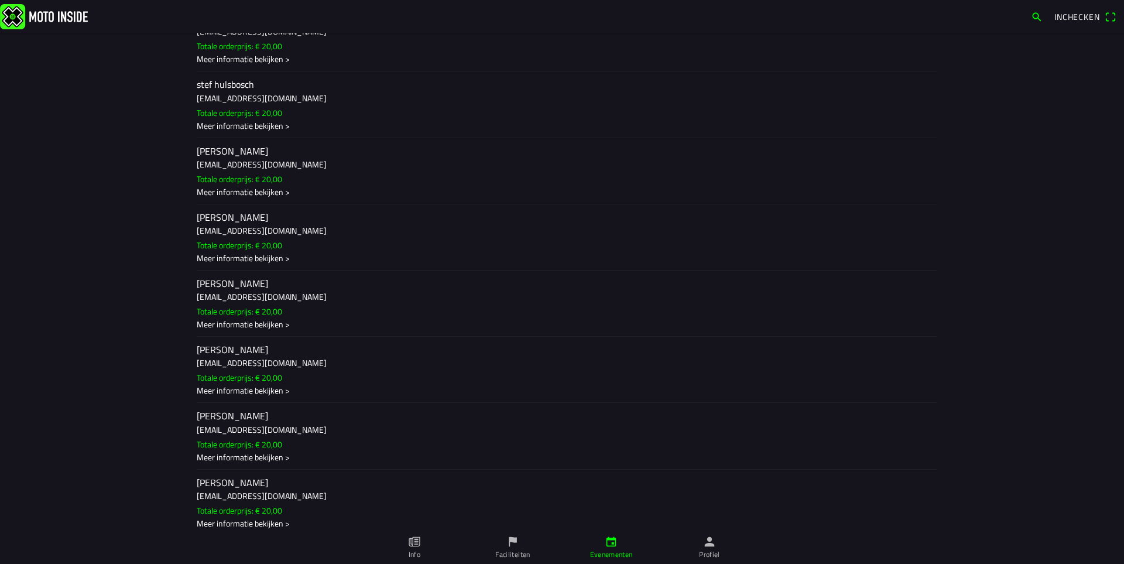
scroll to position [2264, 0]
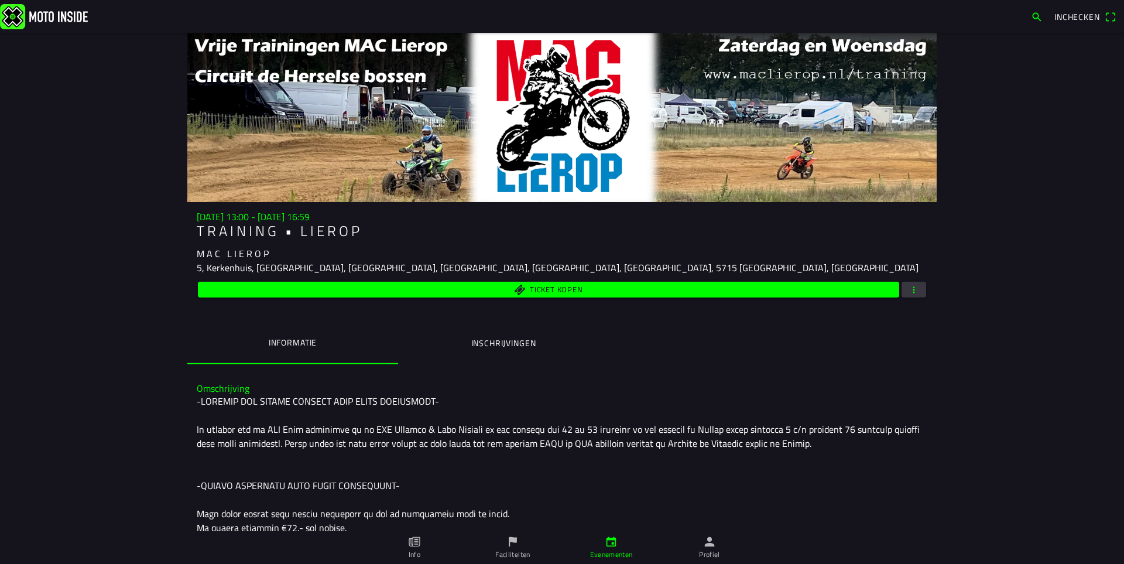
click at [921, 286] on button "button" at bounding box center [913, 290] width 25 height 16
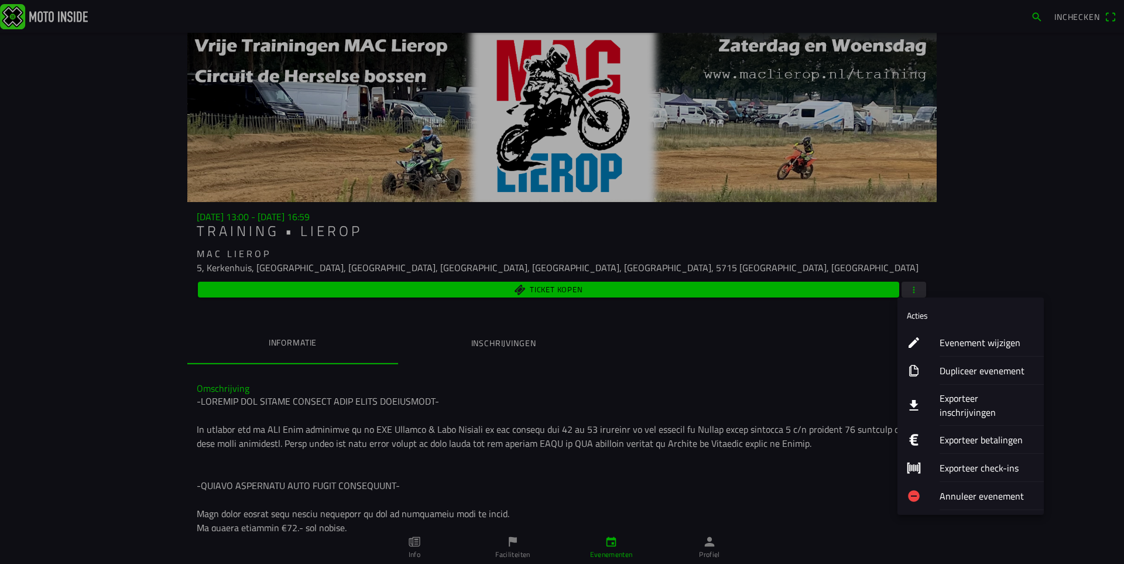
click at [957, 400] on ion-label "Exporteer inschrijvingen" at bounding box center [987, 405] width 95 height 28
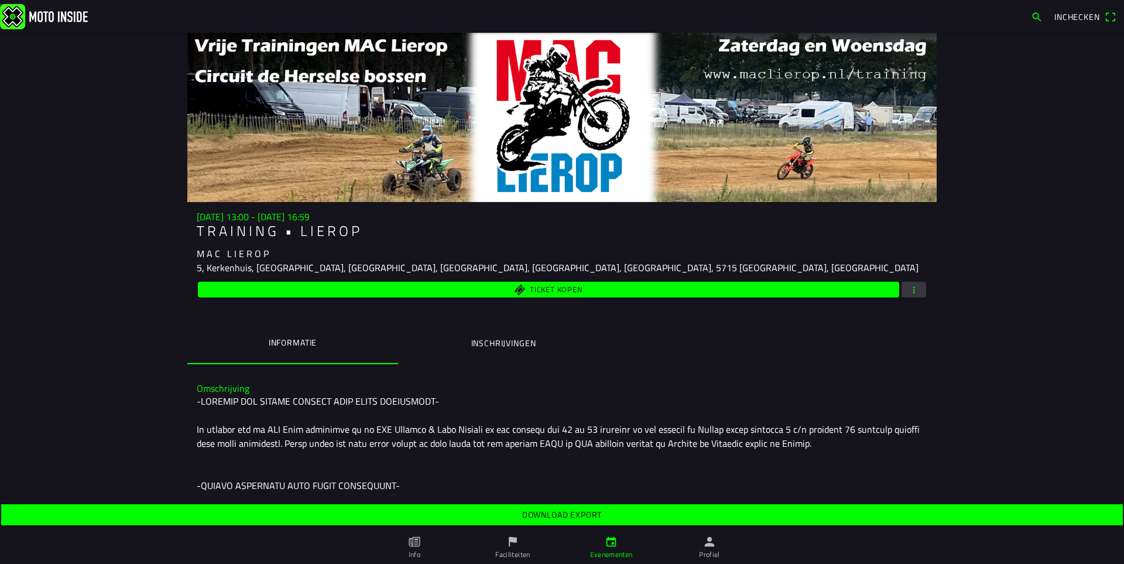
click at [0, 0] on slot "Download export" at bounding box center [0, 0] width 0 height 0
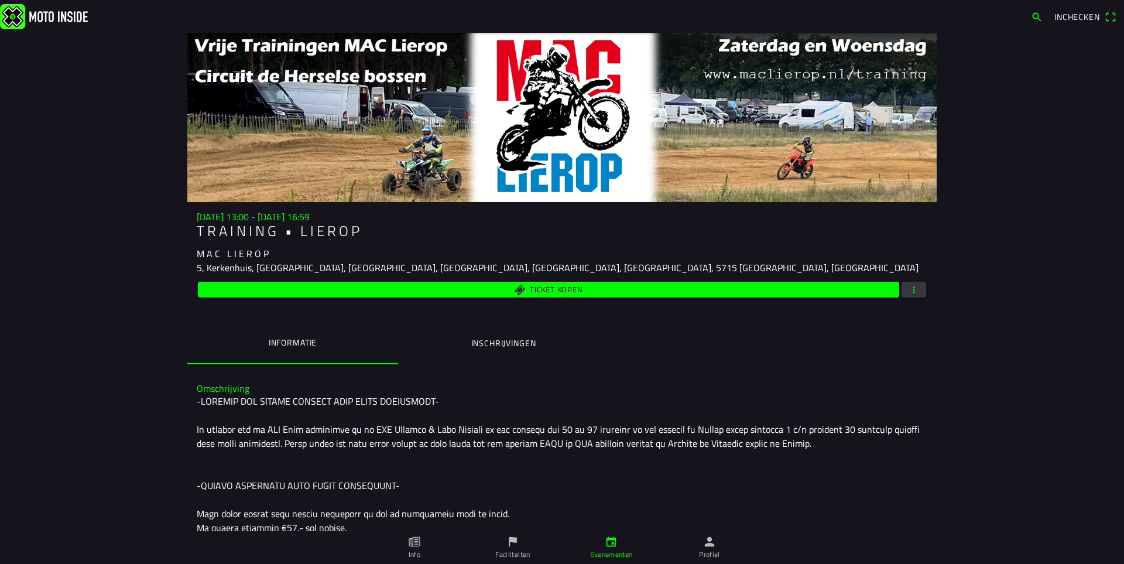
click at [491, 334] on button "Inschrijvingen" at bounding box center [503, 343] width 211 height 40
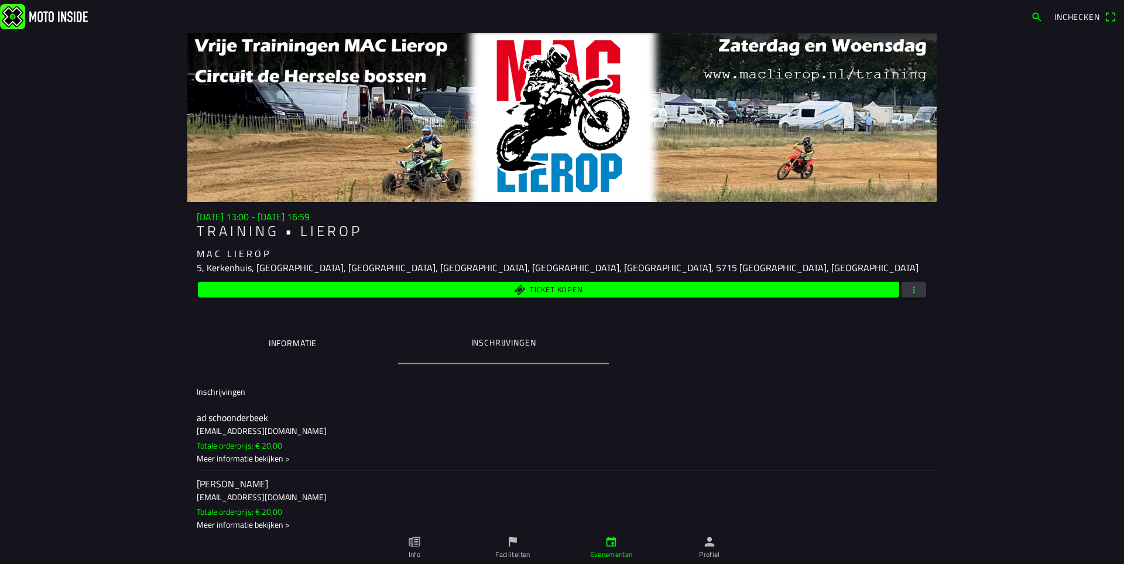
click at [913, 292] on span "button" at bounding box center [914, 290] width 11 height 16
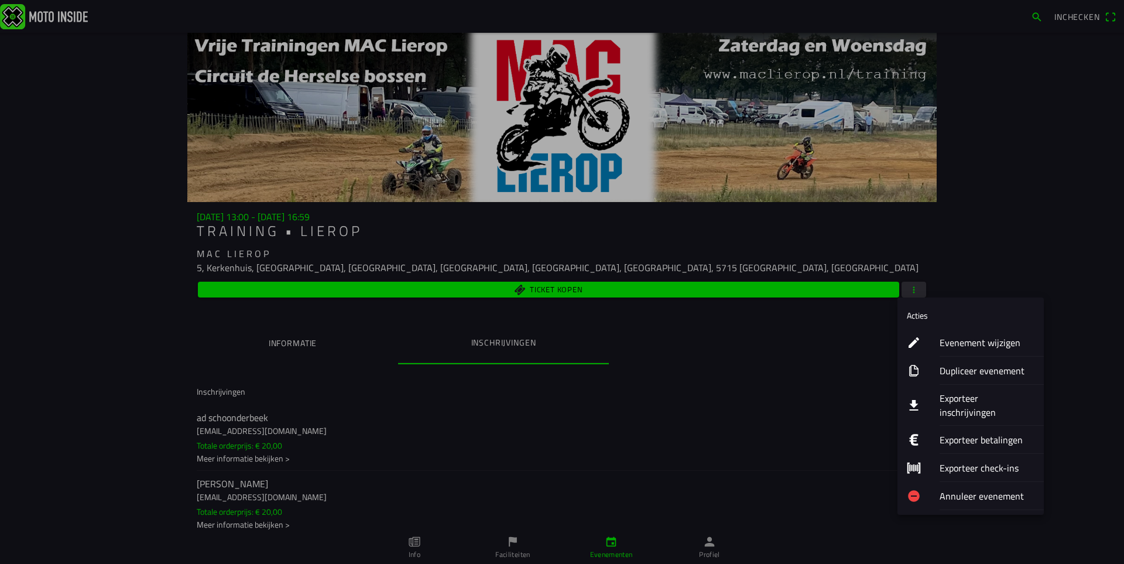
click at [974, 398] on ion-label "Exporteer inschrijvingen" at bounding box center [987, 405] width 95 height 28
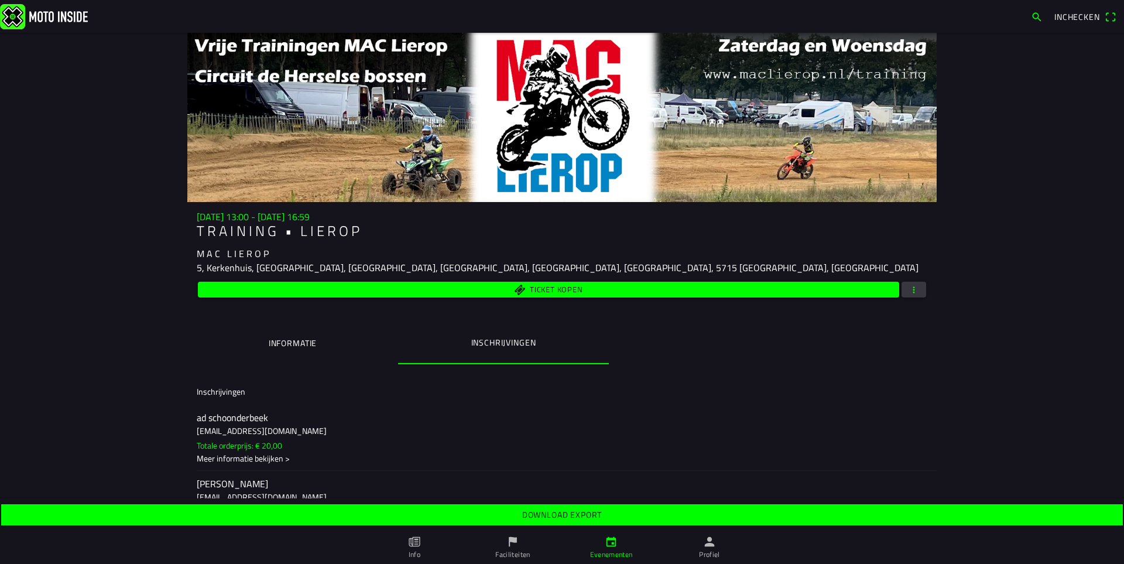
click at [0, 0] on slot "Download export" at bounding box center [0, 0] width 0 height 0
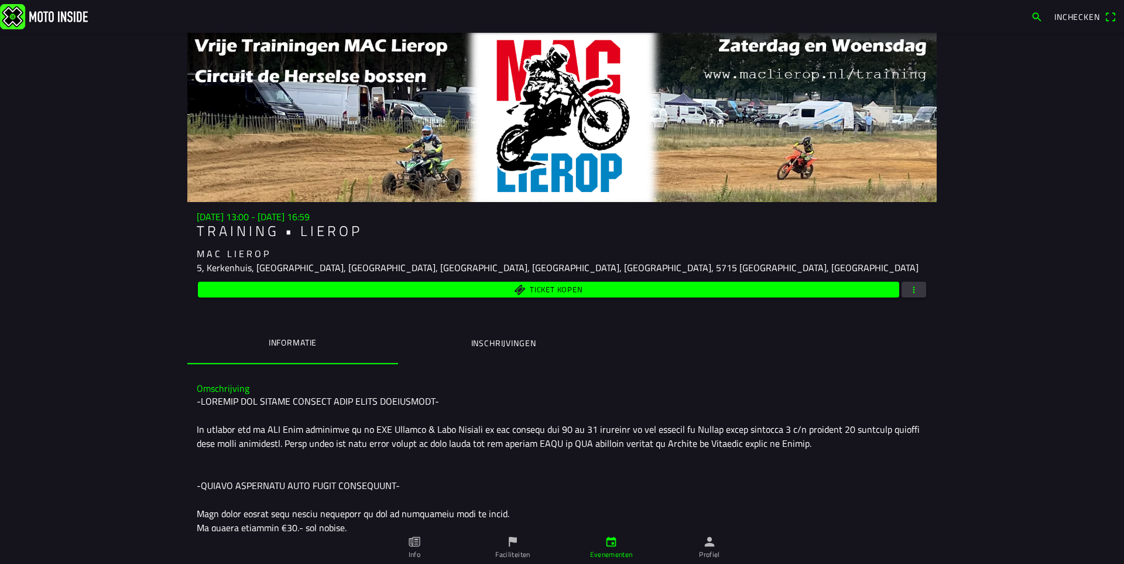
click at [909, 288] on span "button" at bounding box center [914, 290] width 11 height 16
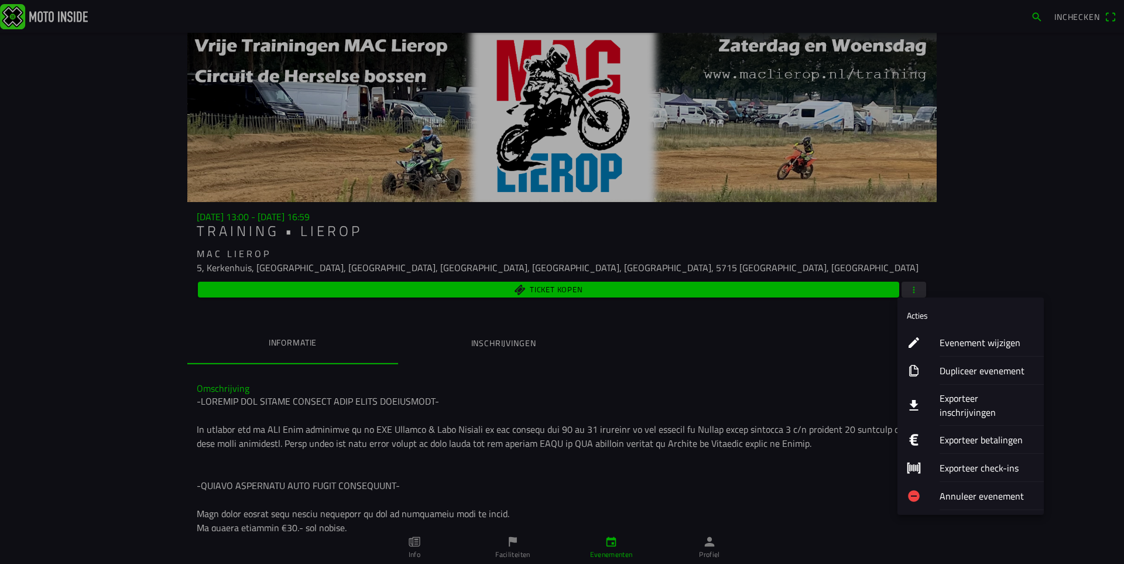
click at [959, 399] on ion-label "Exporteer inschrijvingen" at bounding box center [987, 405] width 95 height 28
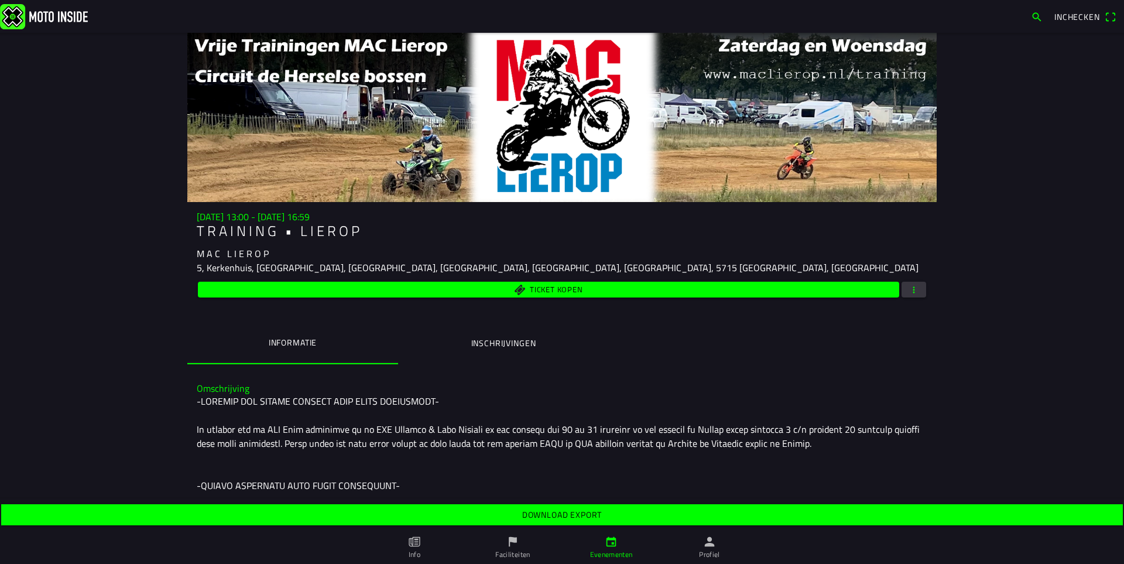
click at [0, 0] on slot "Download export" at bounding box center [0, 0] width 0 height 0
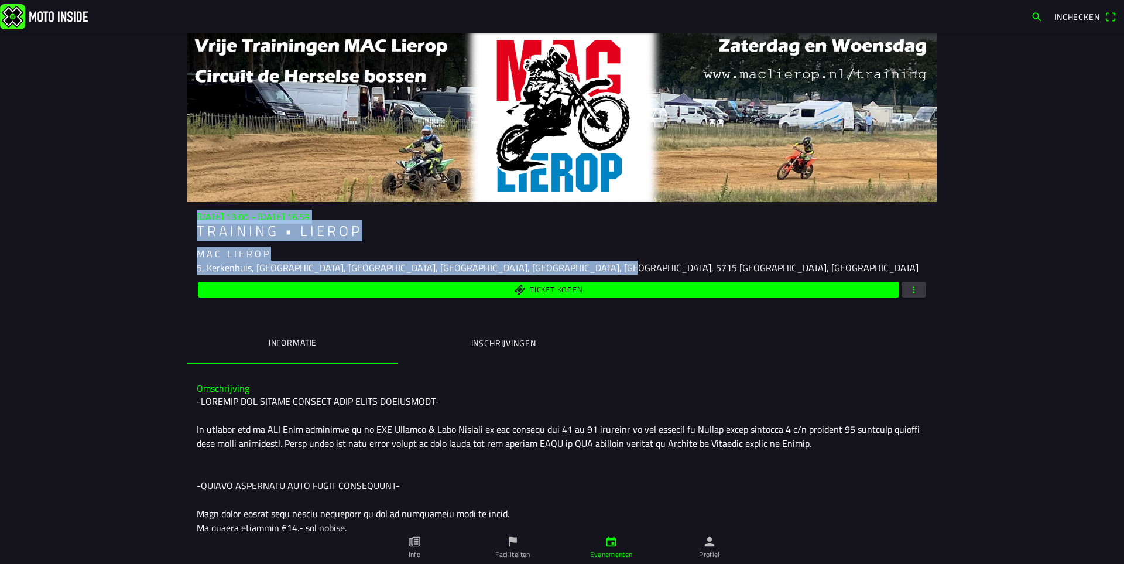
drag, startPoint x: 191, startPoint y: 217, endPoint x: 633, endPoint y: 273, distance: 445.0
click at [633, 273] on div "[DATE] 13:00 - [DATE] 16:59 T R A I N I N G • L I E R O P M A C L I E R O P 5, …" at bounding box center [561, 255] width 749 height 88
click at [493, 232] on h1 "T R A I N I N G • L I E R O P" at bounding box center [562, 230] width 731 height 17
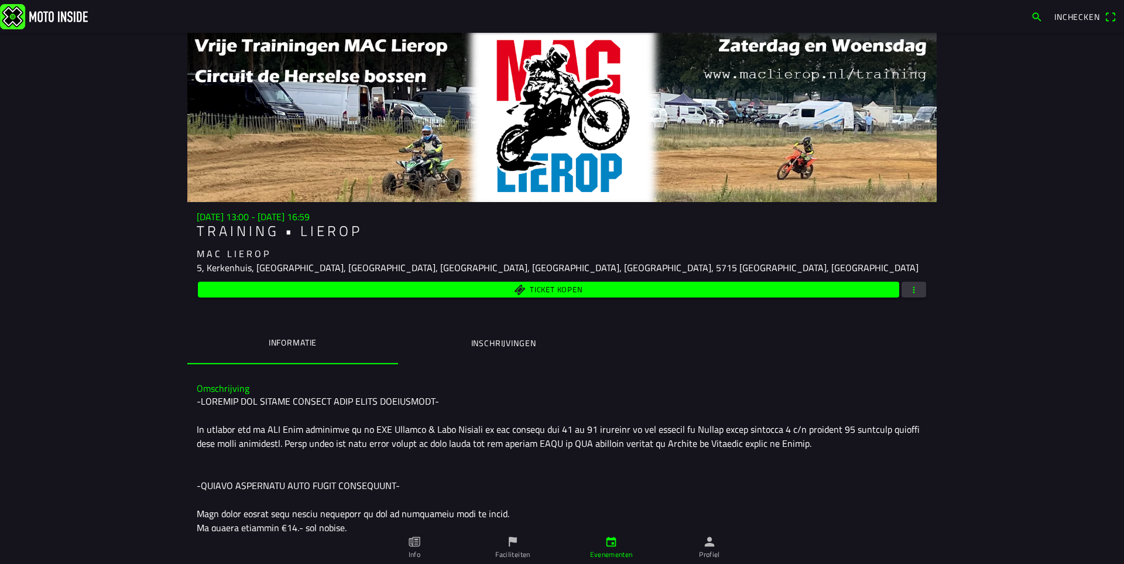
click at [486, 233] on h1 "T R A I N I N G • L I E R O P" at bounding box center [562, 230] width 731 height 17
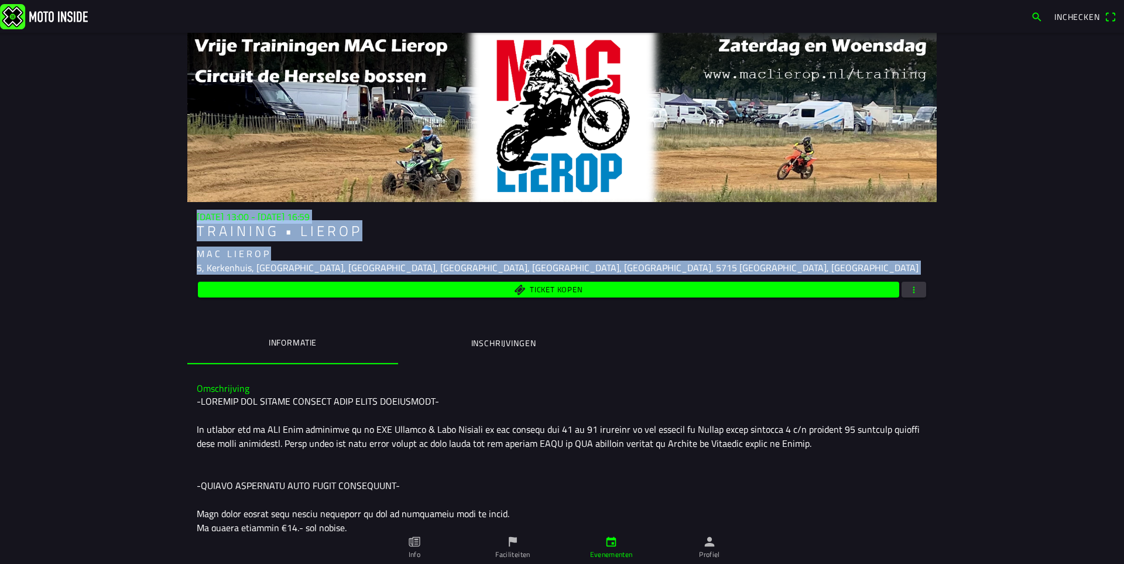
drag, startPoint x: 316, startPoint y: 218, endPoint x: 578, endPoint y: 277, distance: 268.3
click at [578, 277] on main "[DATE] 13:00 - [DATE] 16:59 T R A I N I N G • L I E R O P M A C L I E R O P 5, …" at bounding box center [562, 298] width 1124 height 531
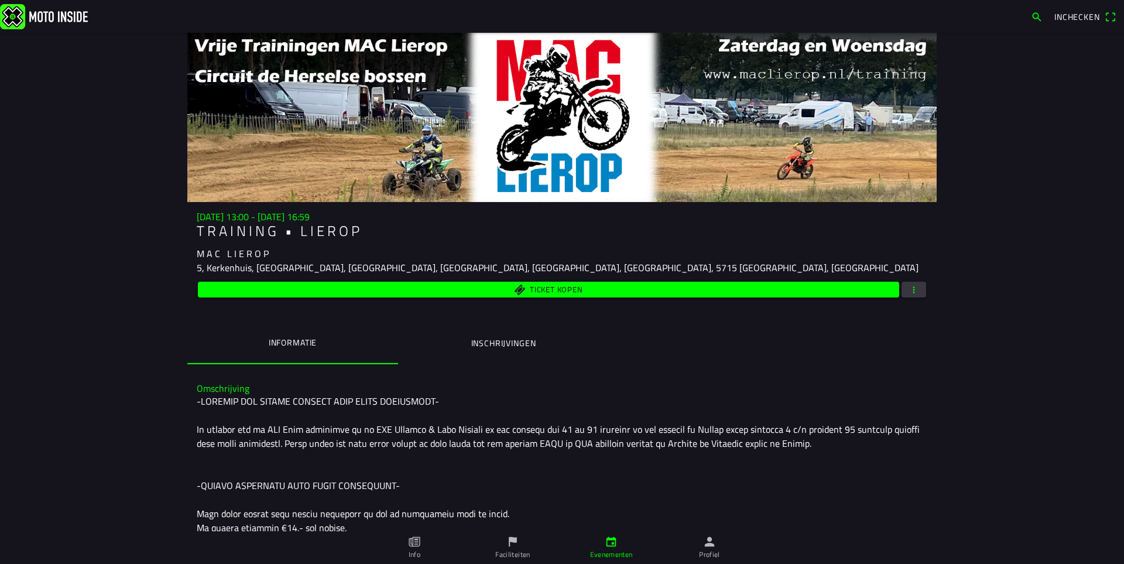
click at [612, 372] on div "[DATE] 13:00 - [DATE] 16:59 T R A I N I N G • L I E R O P M A C L I E R O P 5, …" at bounding box center [561, 519] width 749 height 972
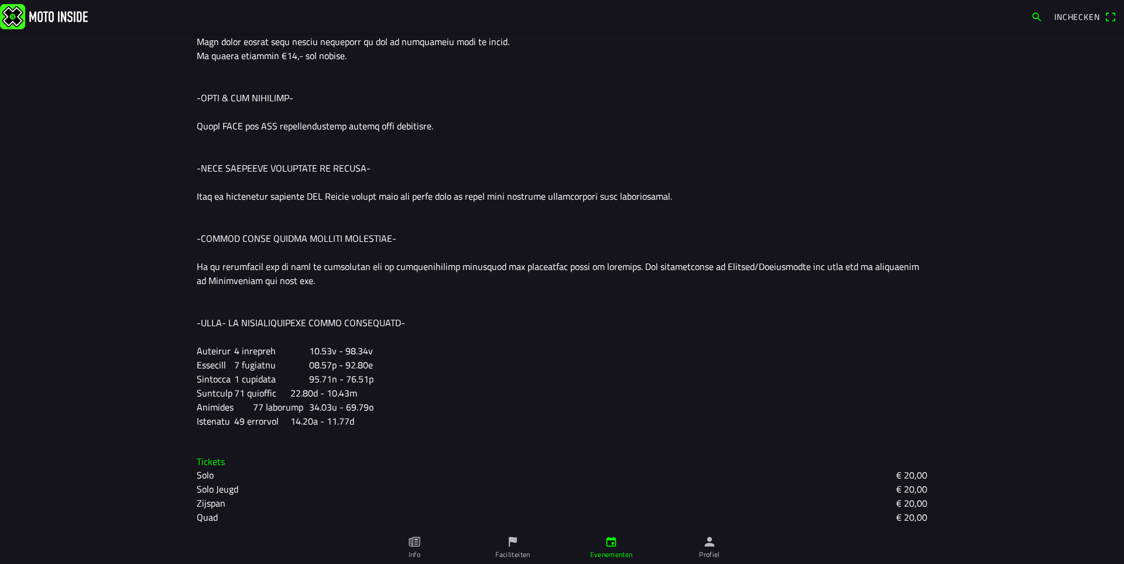
scroll to position [474, 0]
drag, startPoint x: 322, startPoint y: 277, endPoint x: 434, endPoint y: 435, distance: 193.5
click at [434, 435] on div "Omschrijving" at bounding box center [561, 167] width 749 height 536
click at [393, 254] on div at bounding box center [562, 173] width 731 height 506
drag, startPoint x: 374, startPoint y: 196, endPoint x: 446, endPoint y: 434, distance: 248.9
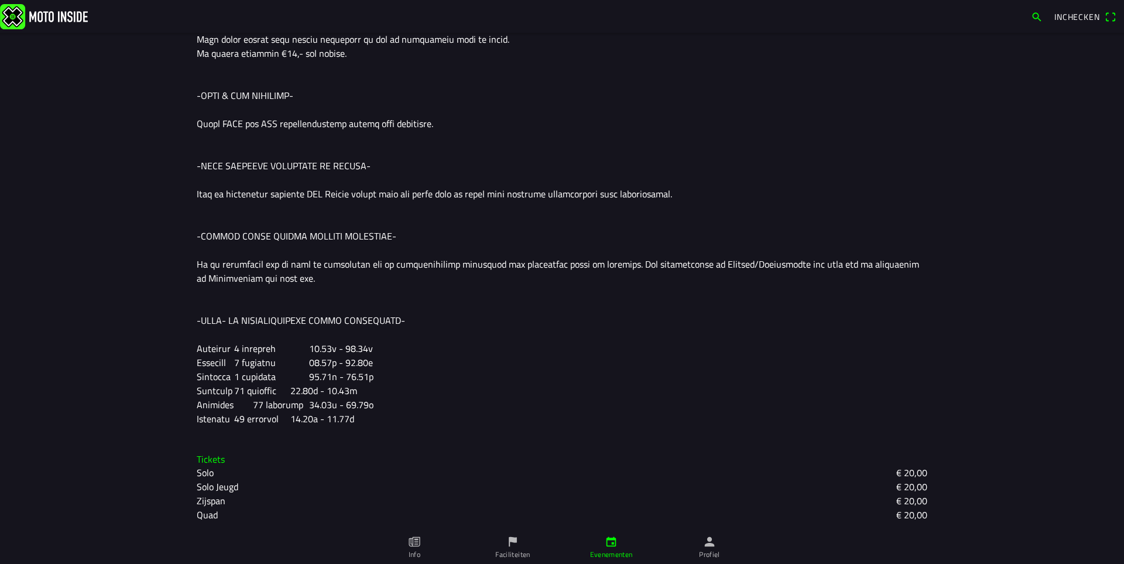
click at [446, 434] on div "Omschrijving" at bounding box center [561, 167] width 749 height 536
click at [448, 427] on div "Omschrijving" at bounding box center [561, 167] width 749 height 536
drag, startPoint x: 424, startPoint y: 299, endPoint x: 455, endPoint y: 427, distance: 131.5
click at [455, 427] on div "Omschrijving" at bounding box center [561, 167] width 749 height 536
click at [457, 416] on div at bounding box center [562, 173] width 731 height 506
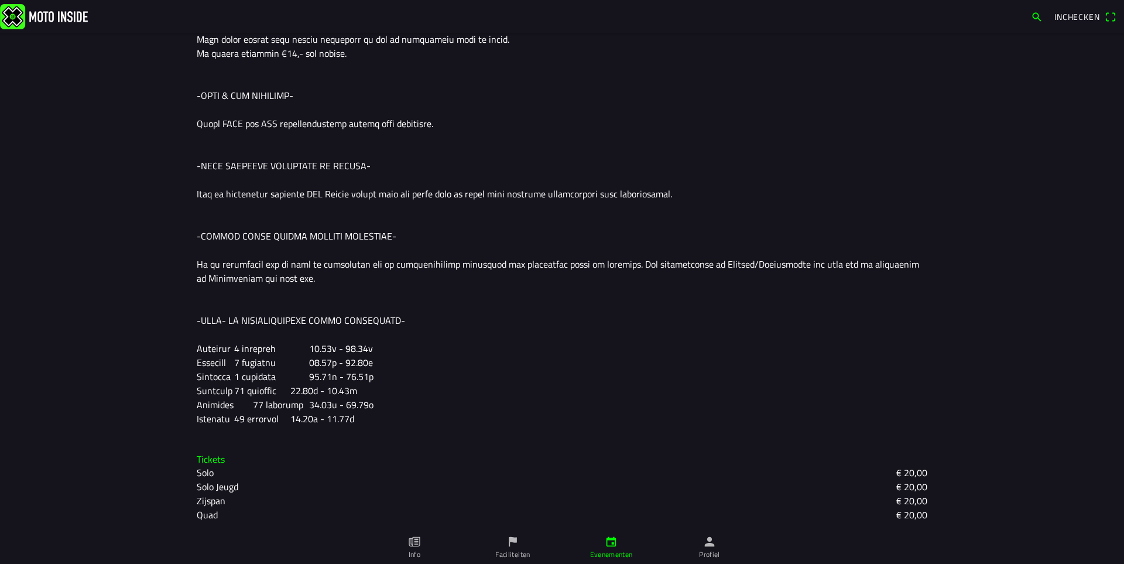
drag, startPoint x: 431, startPoint y: 306, endPoint x: 440, endPoint y: 431, distance: 125.6
click at [440, 431] on div "Omschrijving" at bounding box center [561, 167] width 749 height 536
click at [443, 410] on div at bounding box center [562, 173] width 731 height 506
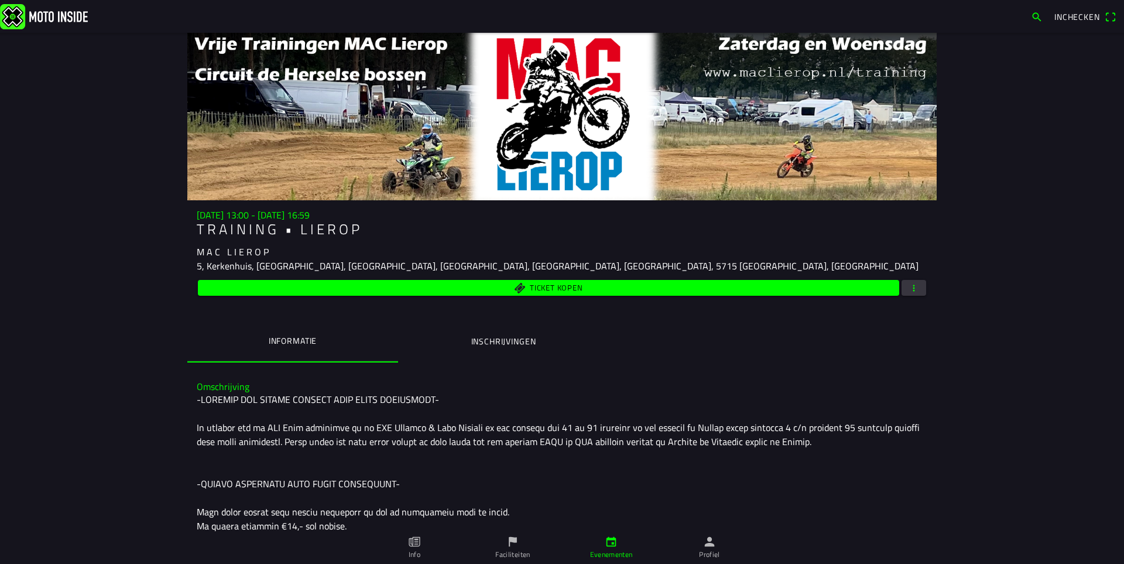
scroll to position [0, 0]
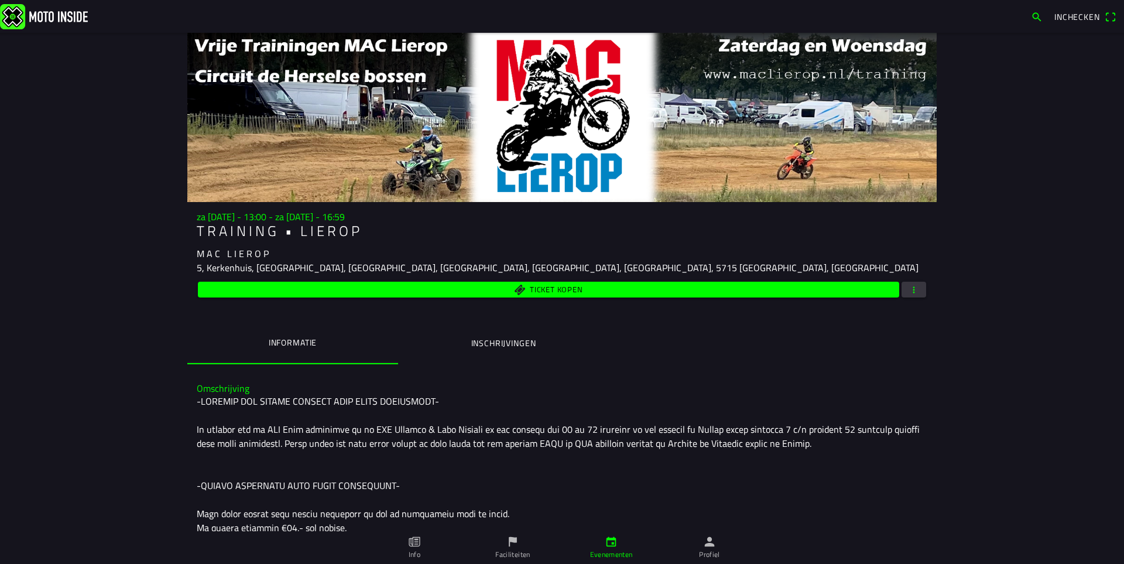
click at [491, 351] on button "Inschrijvingen" at bounding box center [503, 343] width 211 height 40
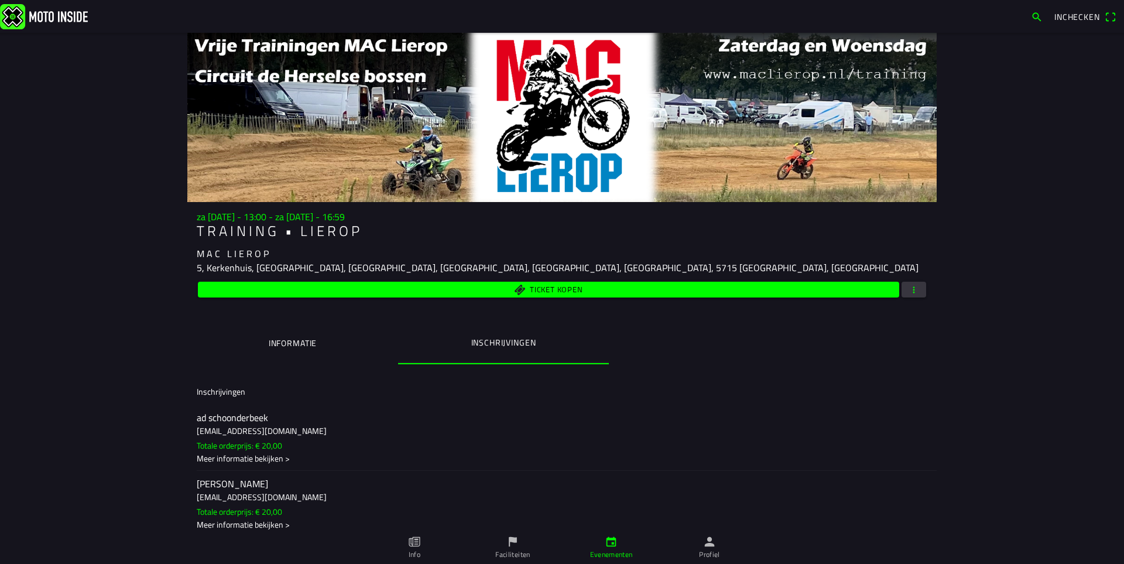
click at [910, 296] on span "button" at bounding box center [914, 290] width 11 height 16
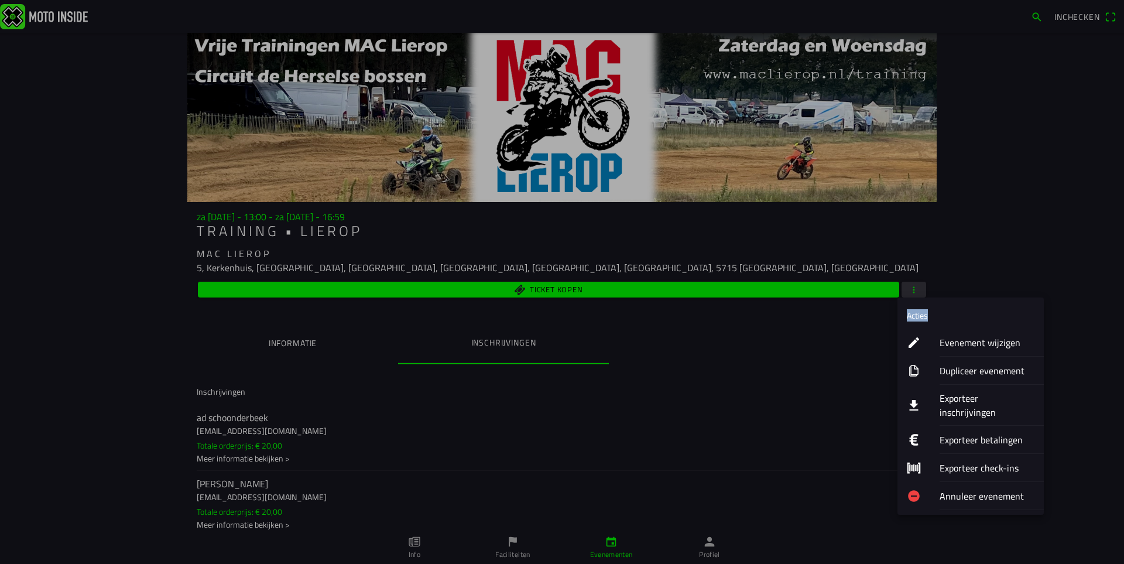
drag, startPoint x: 963, startPoint y: 310, endPoint x: 986, endPoint y: 293, distance: 29.3
click at [986, 293] on ion-popover "Acties Evenement wijzigen Dupliceer evenement Exporteer inschrijvingen Exportee…" at bounding box center [562, 282] width 1124 height 564
click at [982, 303] on ion-list-header "Acties" at bounding box center [970, 315] width 146 height 26
click at [961, 402] on ion-label "Exporteer inschrijvingen" at bounding box center [987, 405] width 95 height 28
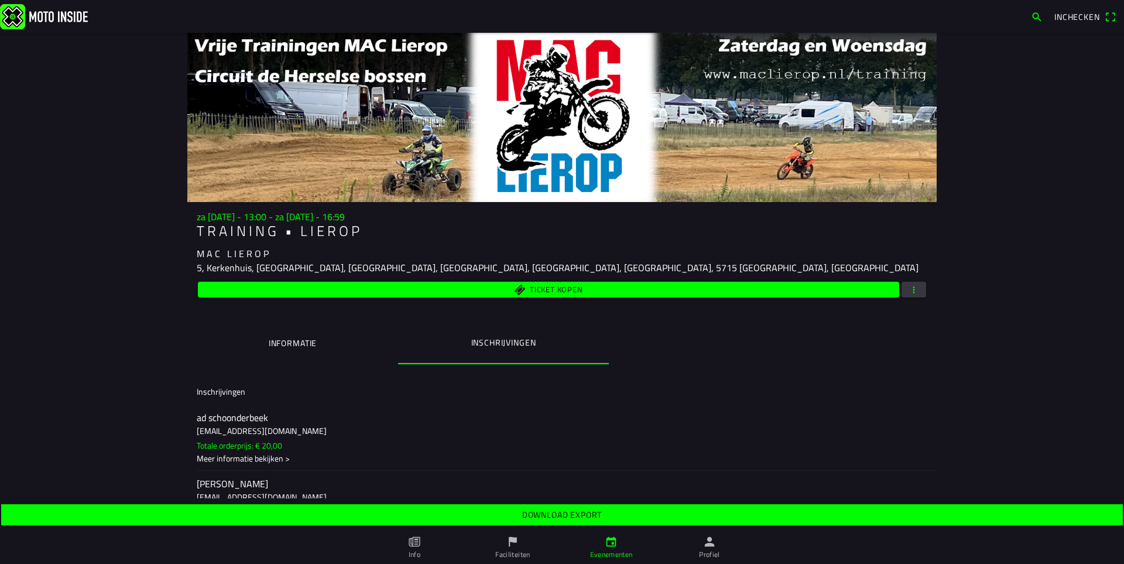
click at [0, 0] on slot "Download export" at bounding box center [0, 0] width 0 height 0
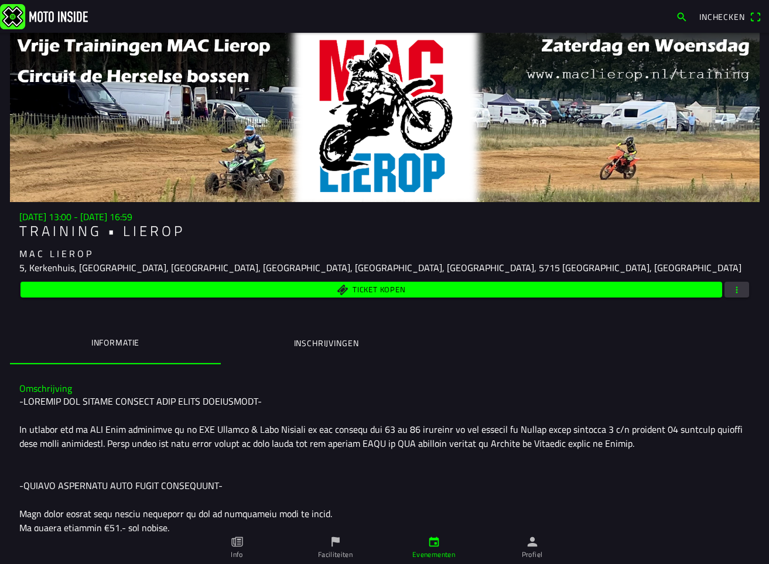
click at [556, 125] on div at bounding box center [384, 117] width 749 height 169
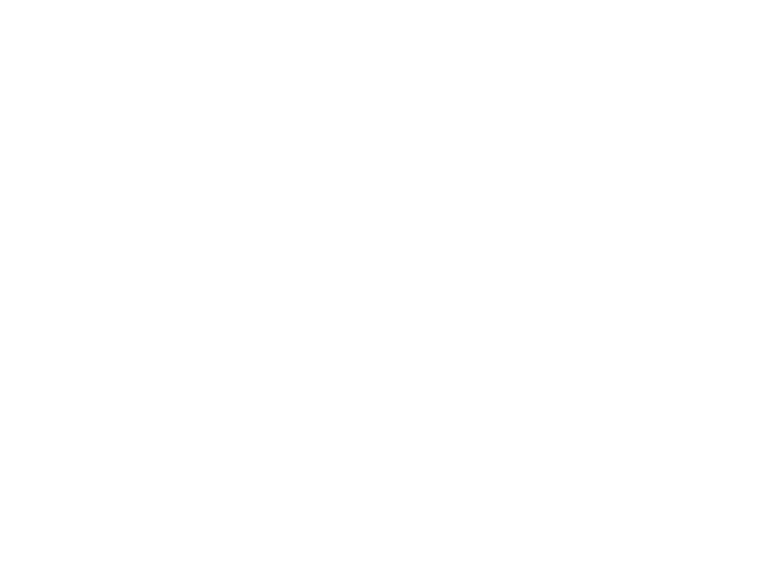
click at [632, 5] on html at bounding box center [384, 2] width 769 height 5
click at [498, 5] on html at bounding box center [384, 2] width 769 height 5
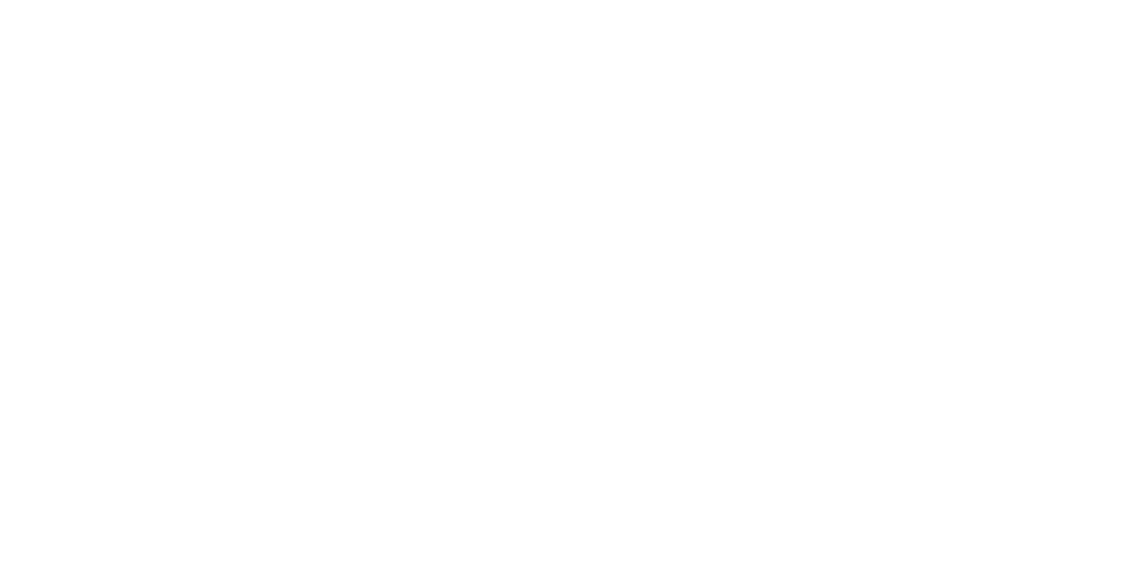
click at [680, 5] on html at bounding box center [562, 2] width 1124 height 5
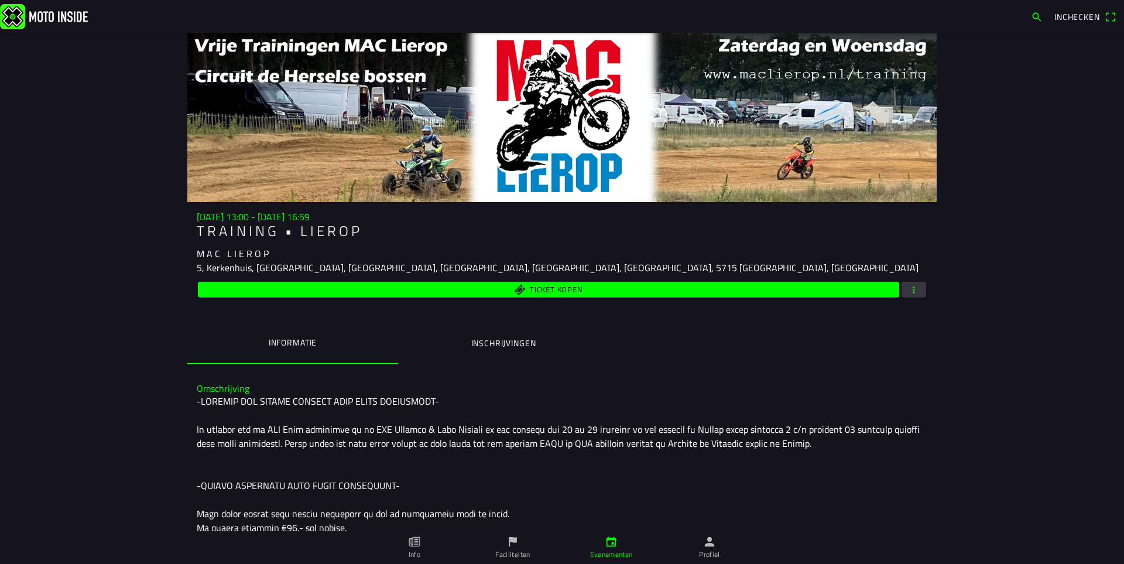
click at [471, 347] on ion-label "Inschrijvingen" at bounding box center [503, 343] width 65 height 13
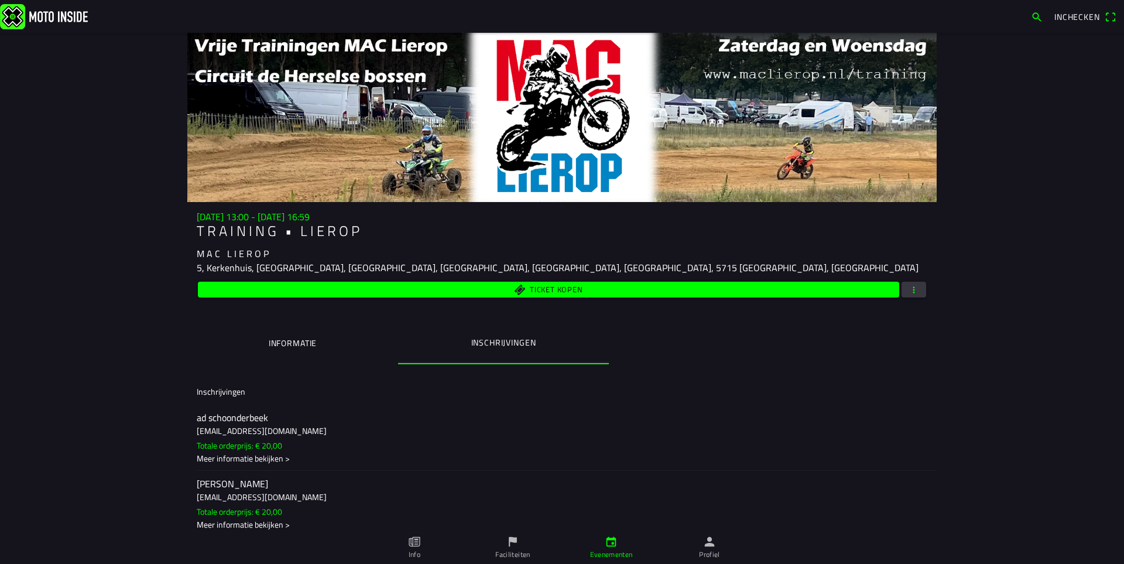
click at [913, 291] on span "button" at bounding box center [914, 290] width 11 height 16
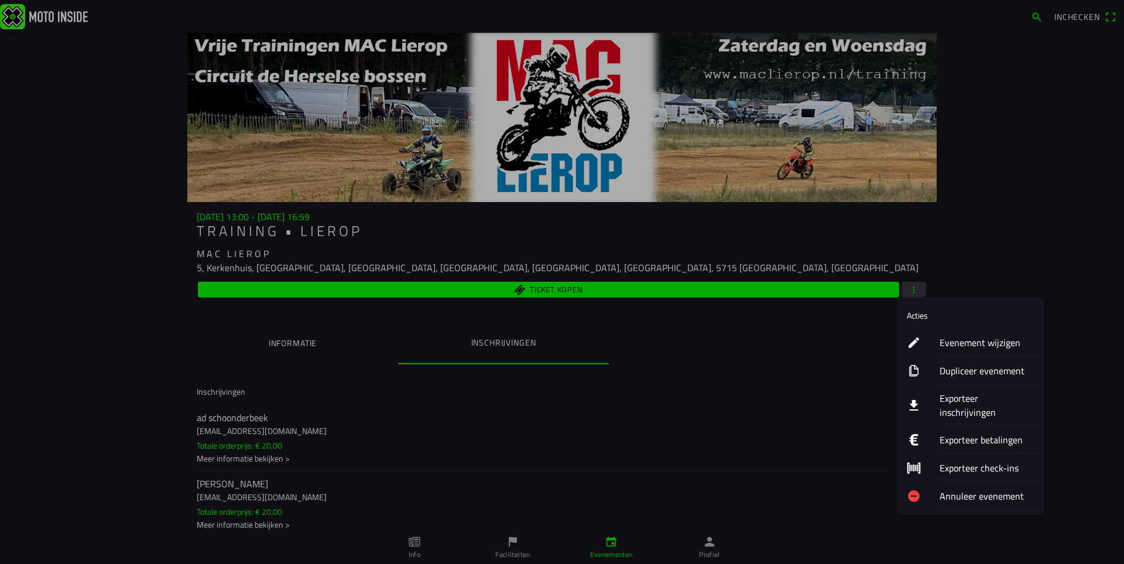
click at [959, 397] on ion-label "Exporteer inschrijvingen" at bounding box center [987, 405] width 95 height 28
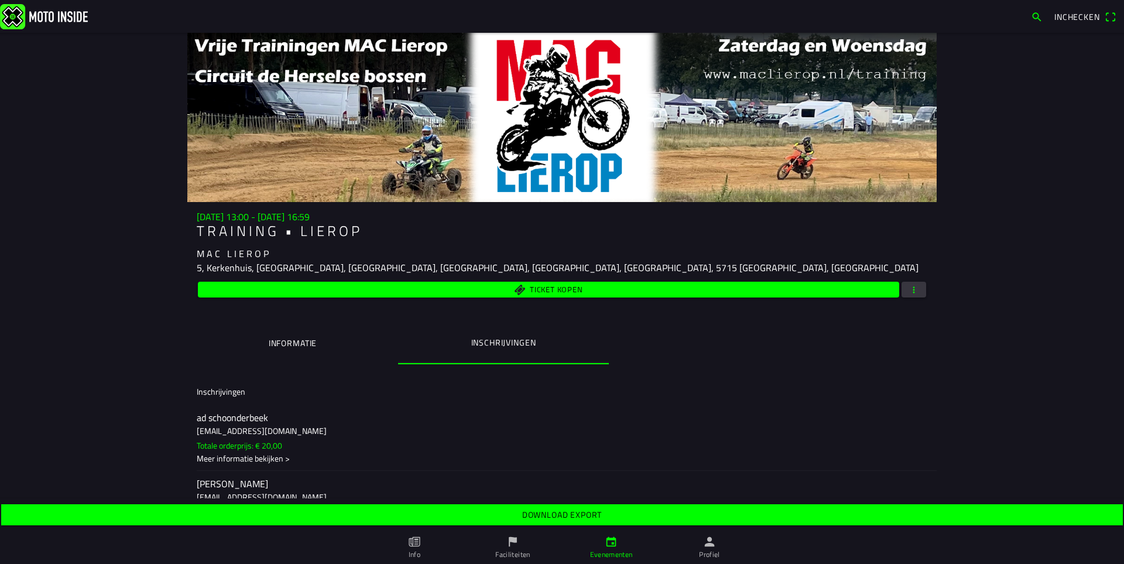
click at [0, 0] on slot "Download export" at bounding box center [0, 0] width 0 height 0
click at [911, 286] on span "button" at bounding box center [914, 290] width 11 height 16
click at [997, 267] on ion-backdrop at bounding box center [562, 282] width 1124 height 564
click at [910, 287] on span "button" at bounding box center [914, 290] width 11 height 16
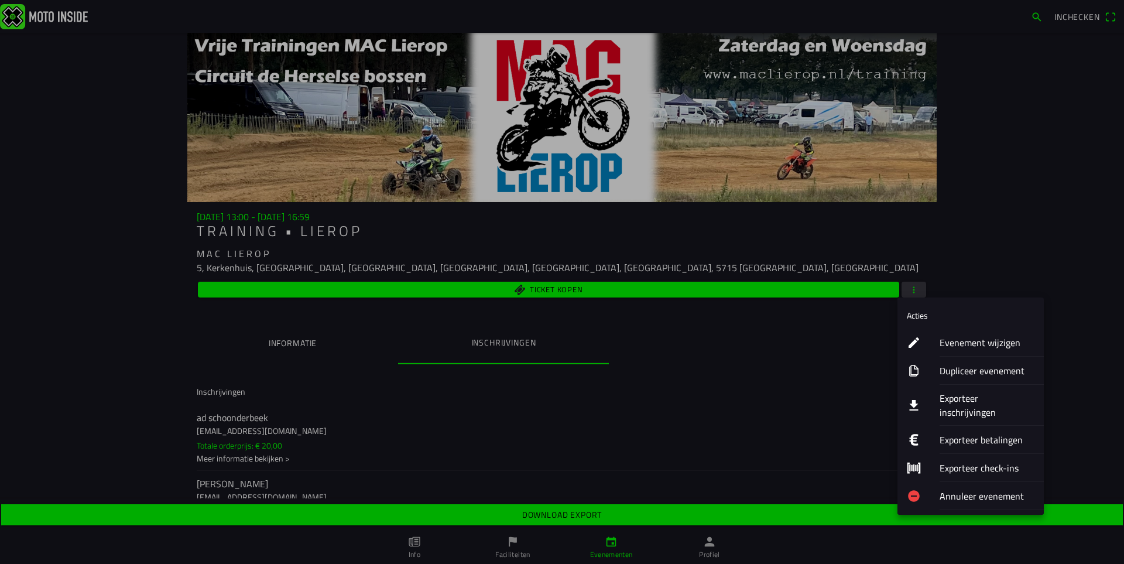
click at [972, 340] on ion-label "Evenement wijzigen" at bounding box center [987, 342] width 95 height 14
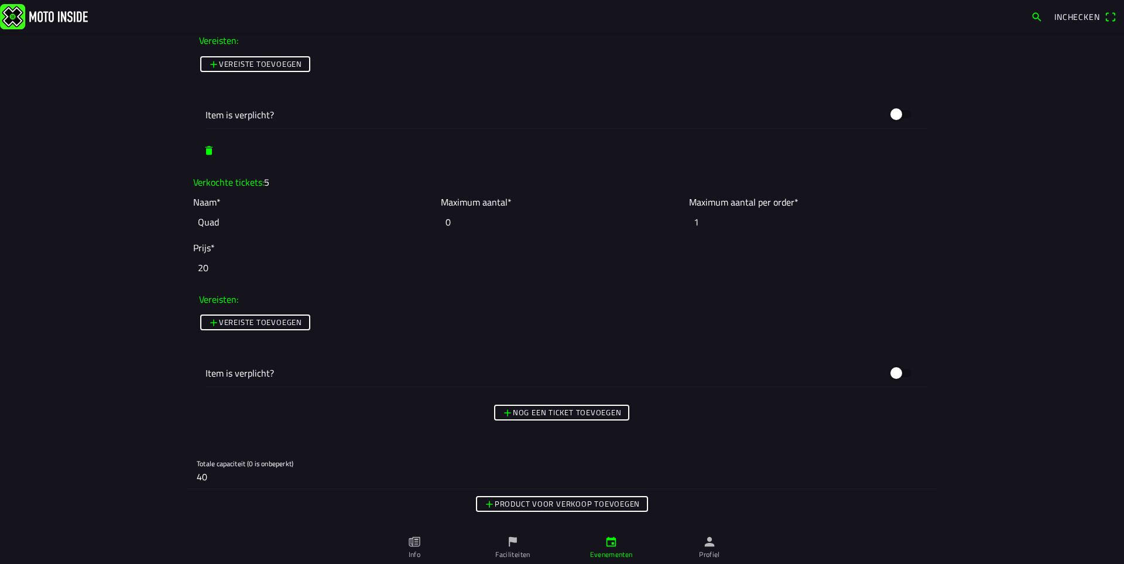
scroll to position [1932, 0]
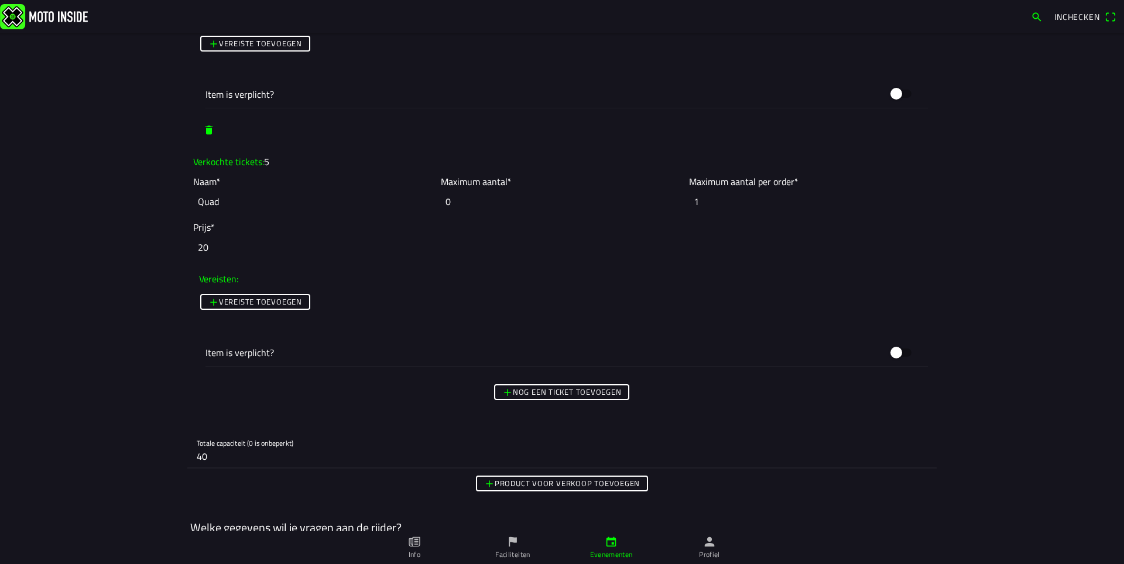
click at [220, 457] on input "40" at bounding box center [562, 455] width 731 height 23
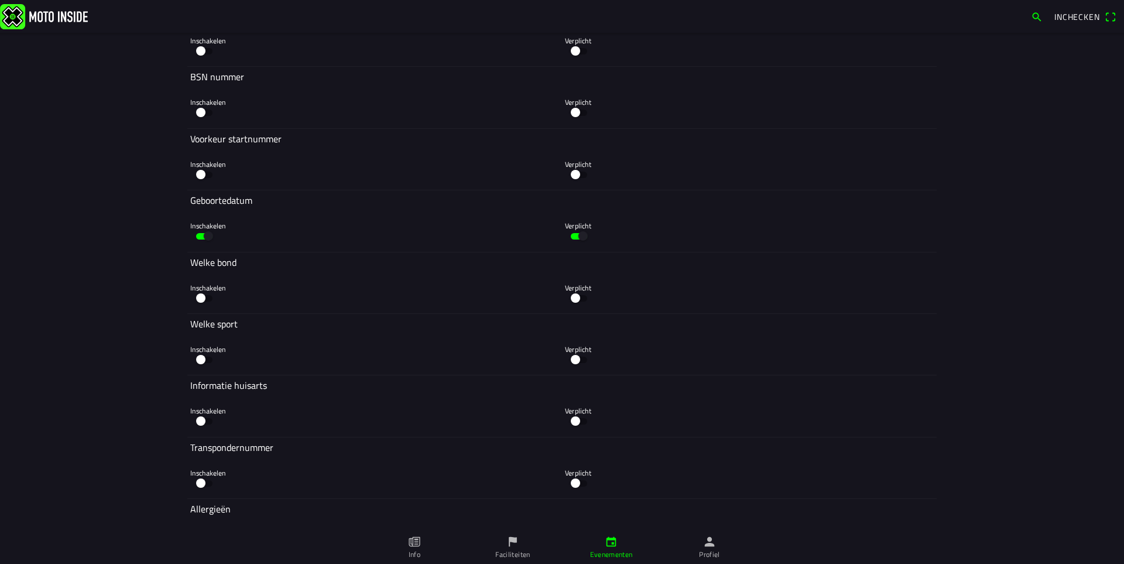
scroll to position [3491, 0]
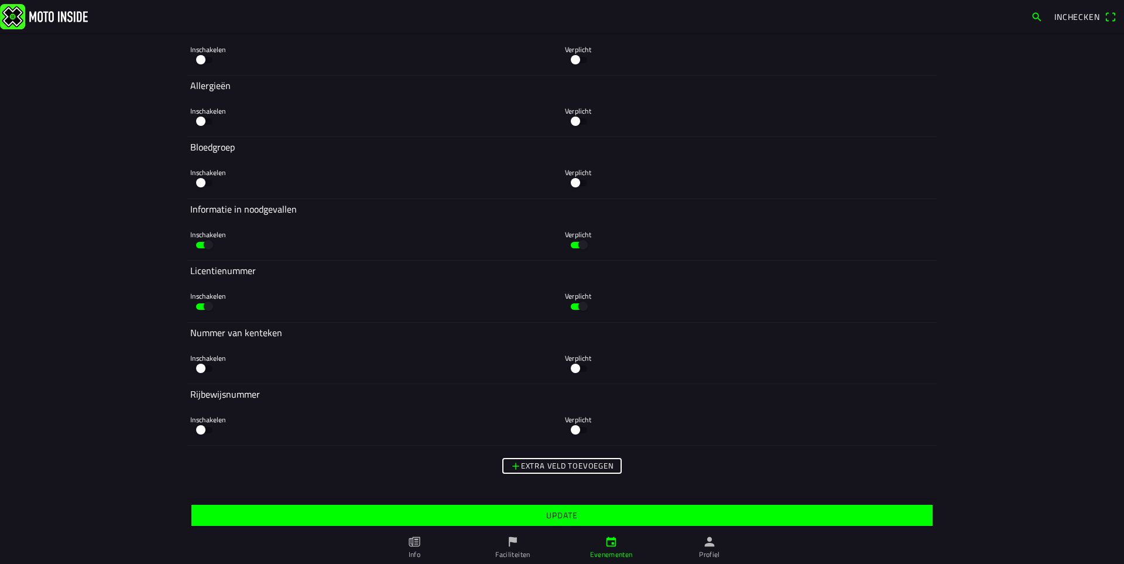
type input "39"
click at [606, 516] on span "Update" at bounding box center [561, 515] width 723 height 21
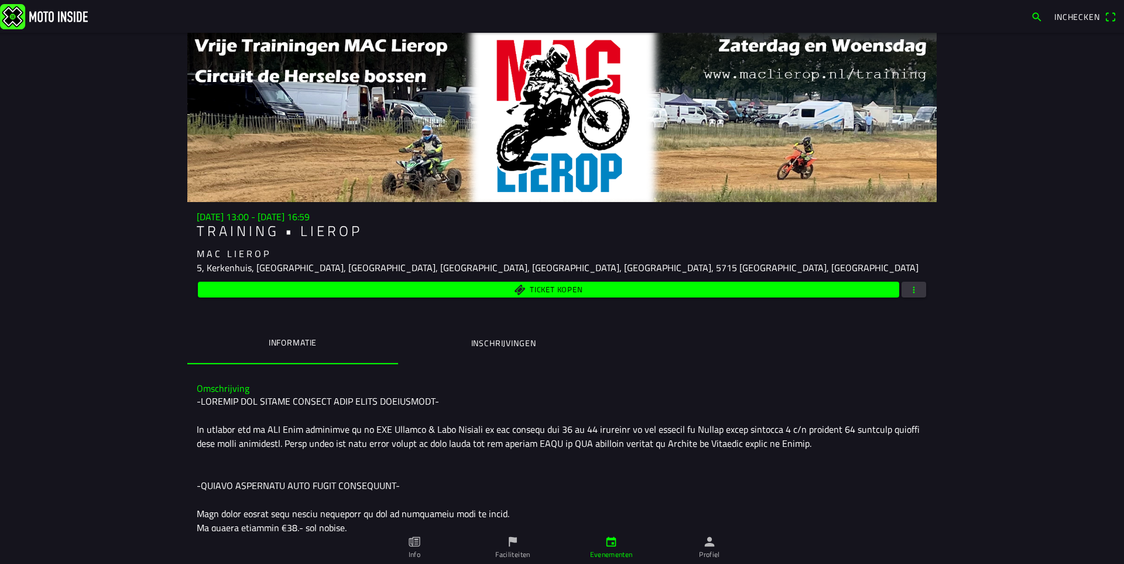
click at [916, 290] on button "button" at bounding box center [913, 290] width 25 height 16
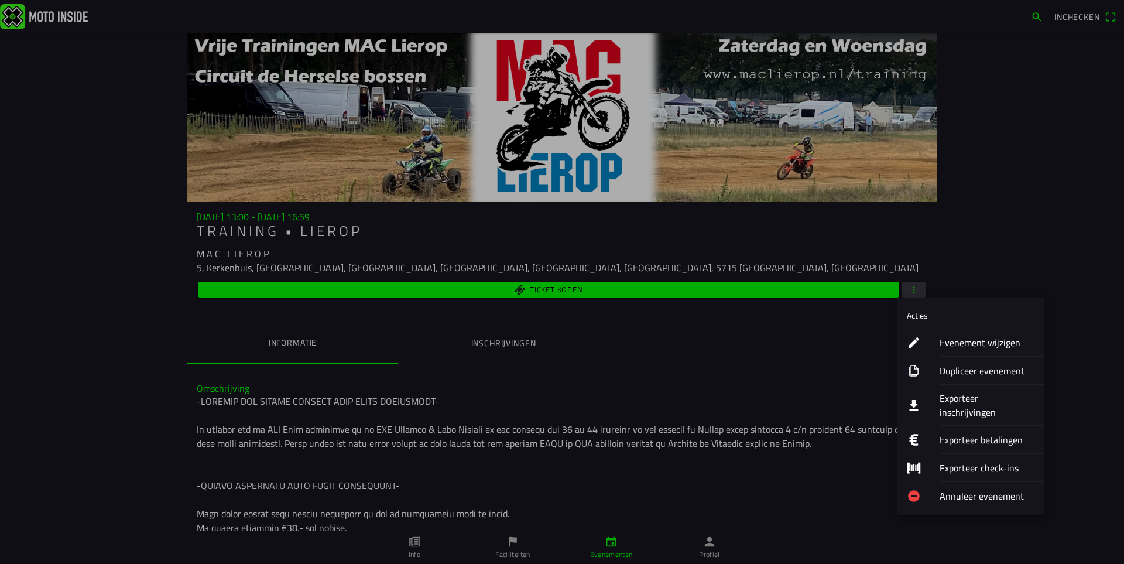
click at [951, 342] on ion-label "Evenement wijzigen" at bounding box center [987, 342] width 95 height 14
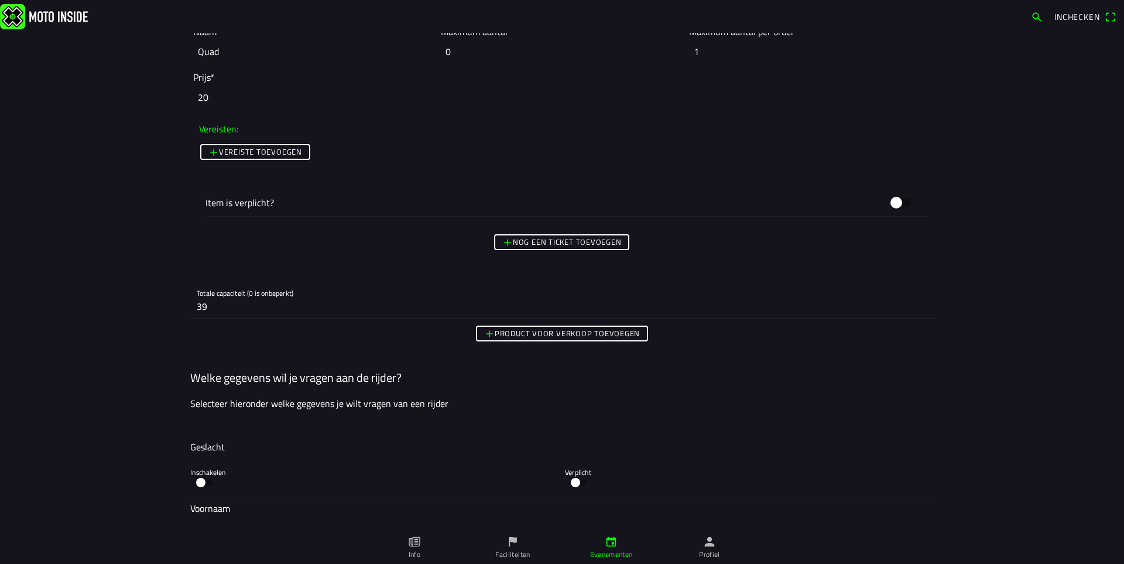
scroll to position [2107, 0]
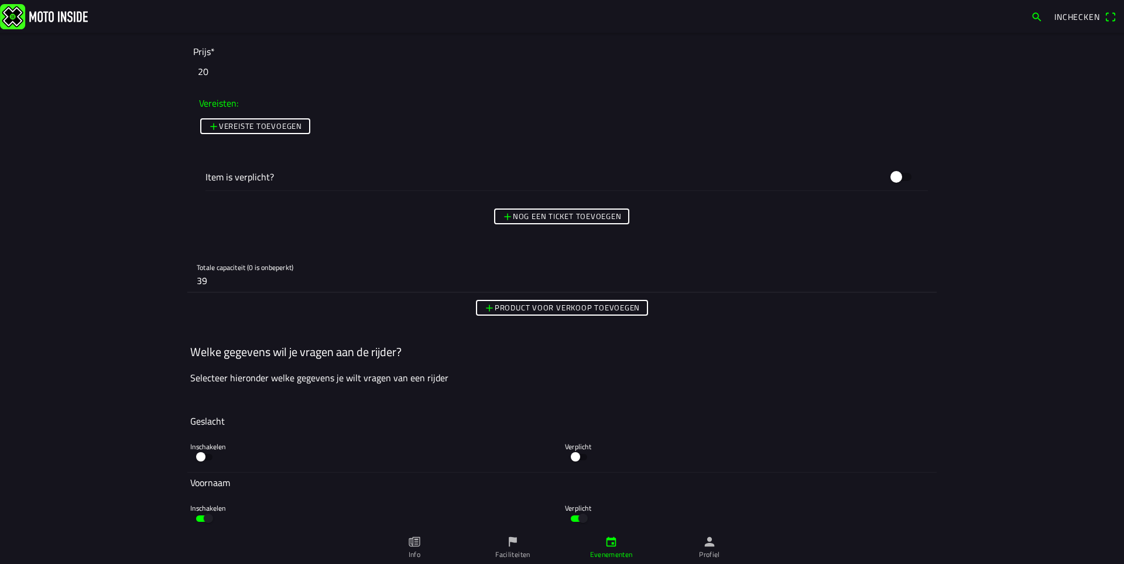
click at [218, 277] on input "39" at bounding box center [562, 280] width 731 height 23
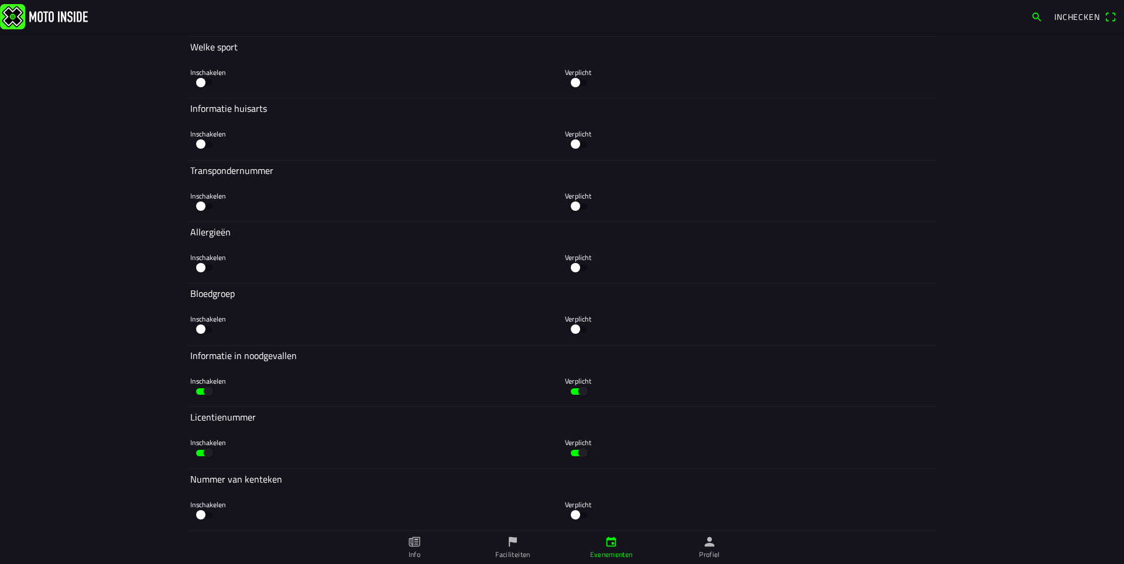
scroll to position [3491, 0]
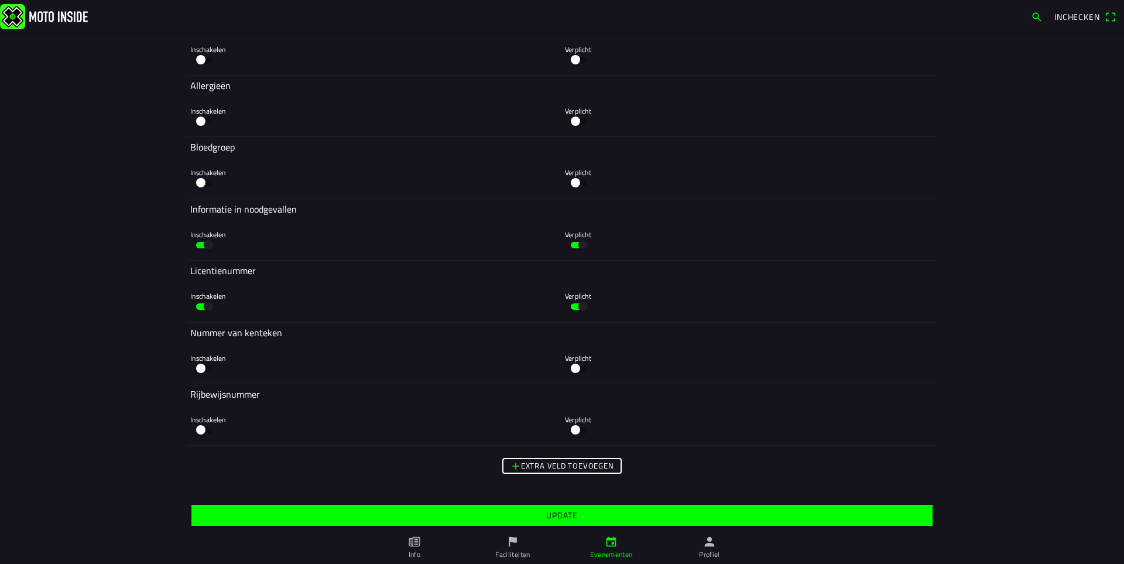
type input "38"
click at [653, 519] on span "Update" at bounding box center [561, 515] width 723 height 21
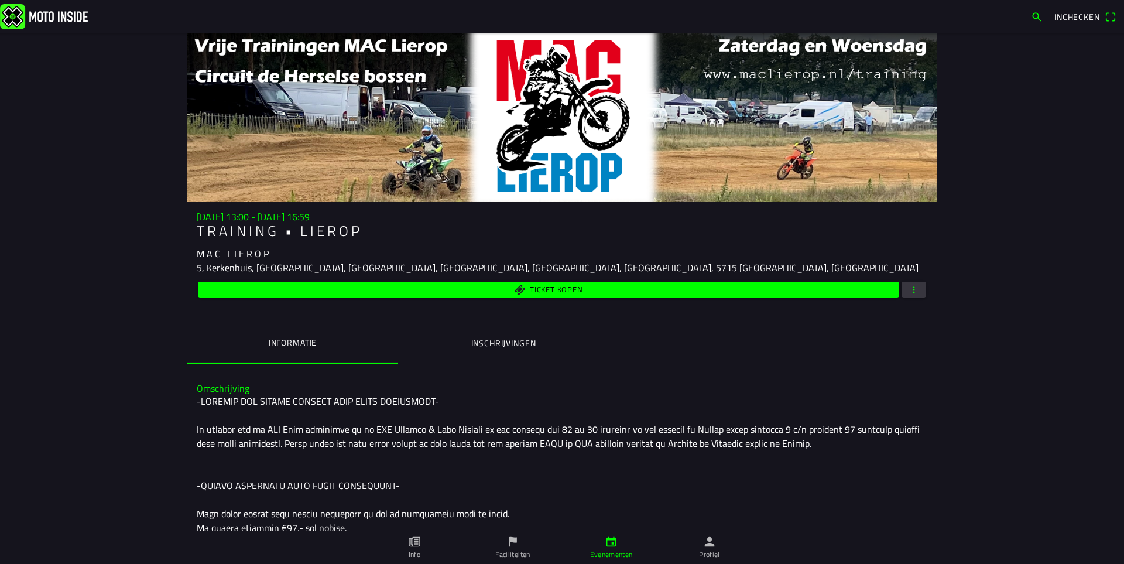
click at [910, 292] on span "button" at bounding box center [914, 290] width 11 height 16
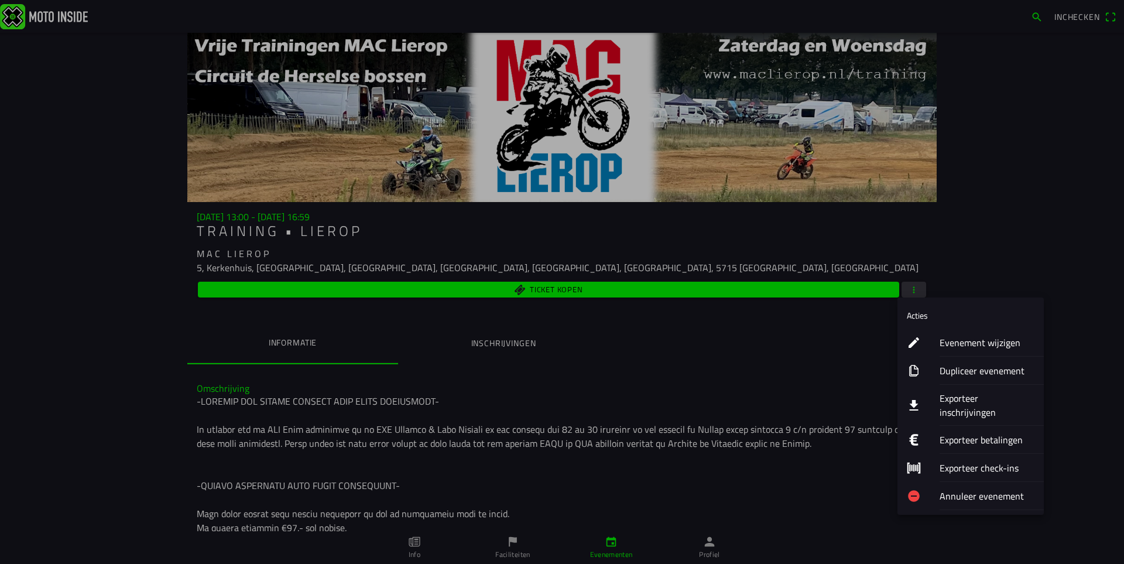
click at [975, 341] on ion-label "Evenement wijzigen" at bounding box center [987, 342] width 95 height 14
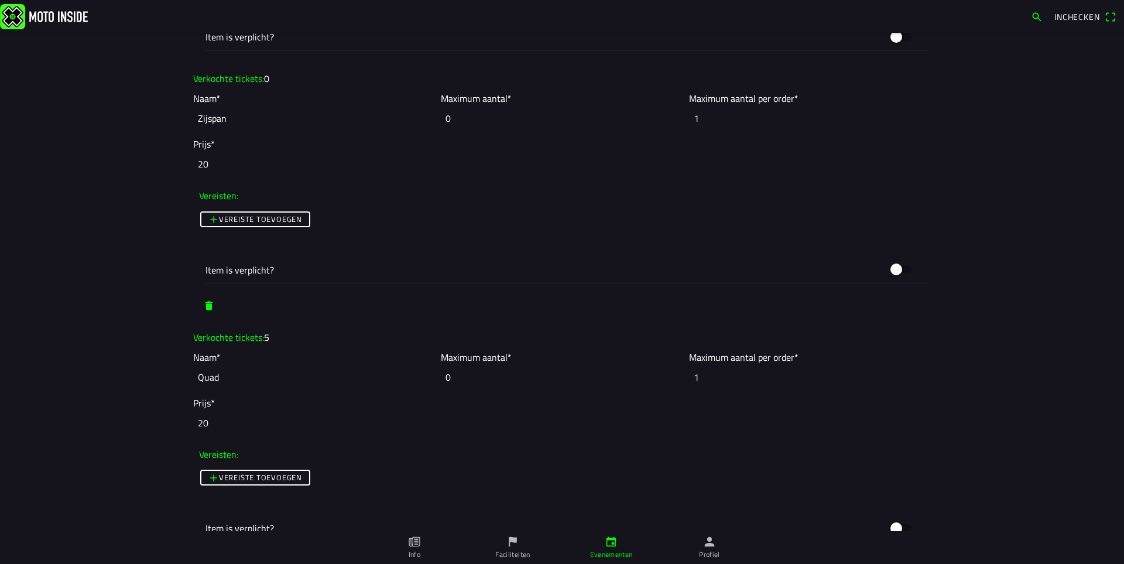
scroll to position [2107, 0]
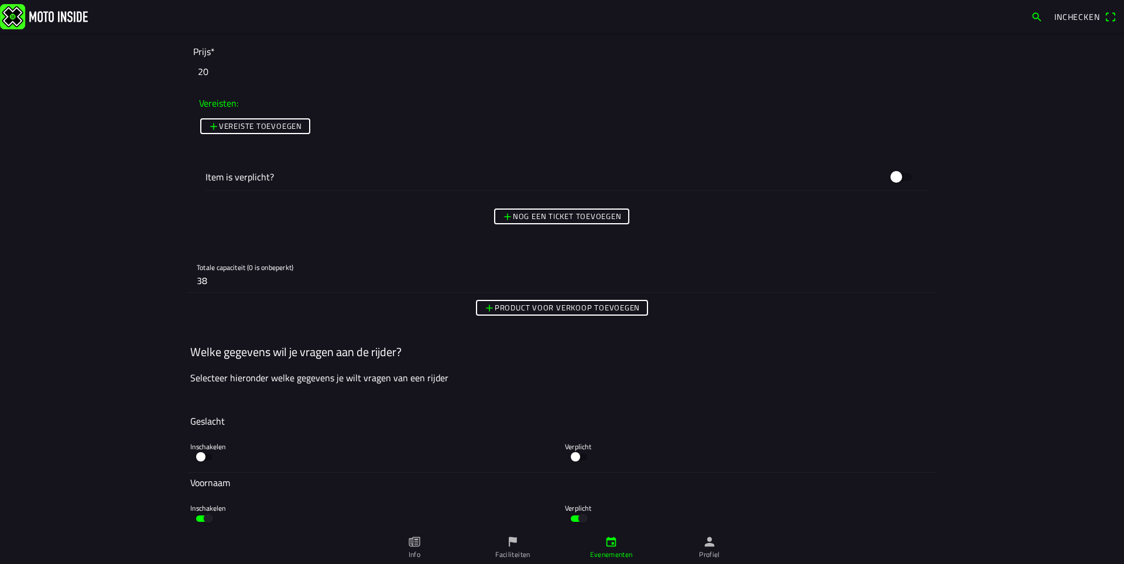
click at [204, 283] on input "38" at bounding box center [562, 280] width 731 height 23
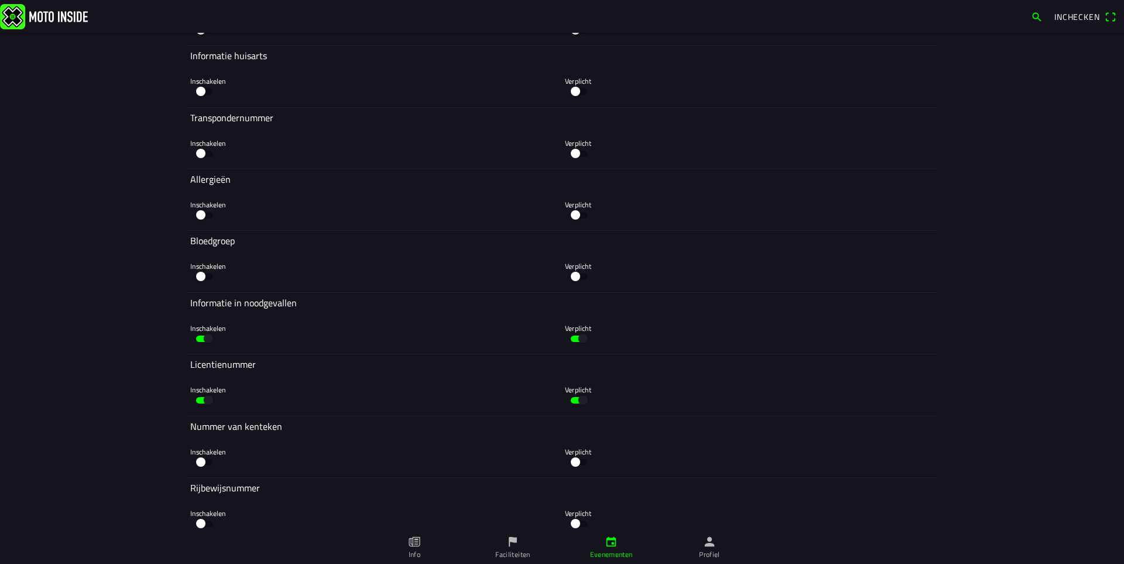
scroll to position [3491, 0]
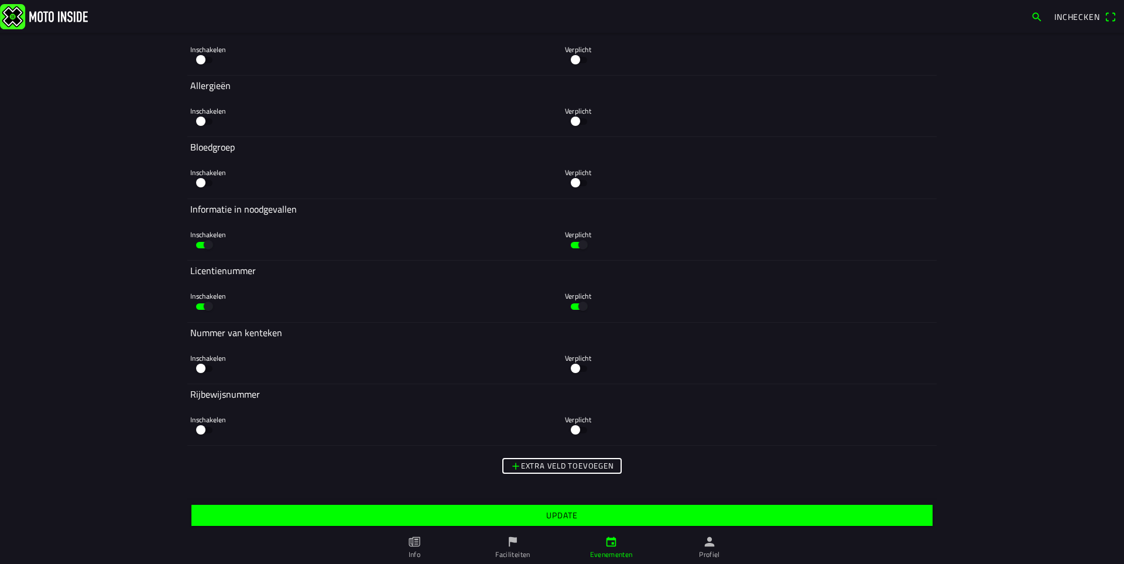
type input "37"
click at [582, 518] on span "Update" at bounding box center [561, 515] width 723 height 21
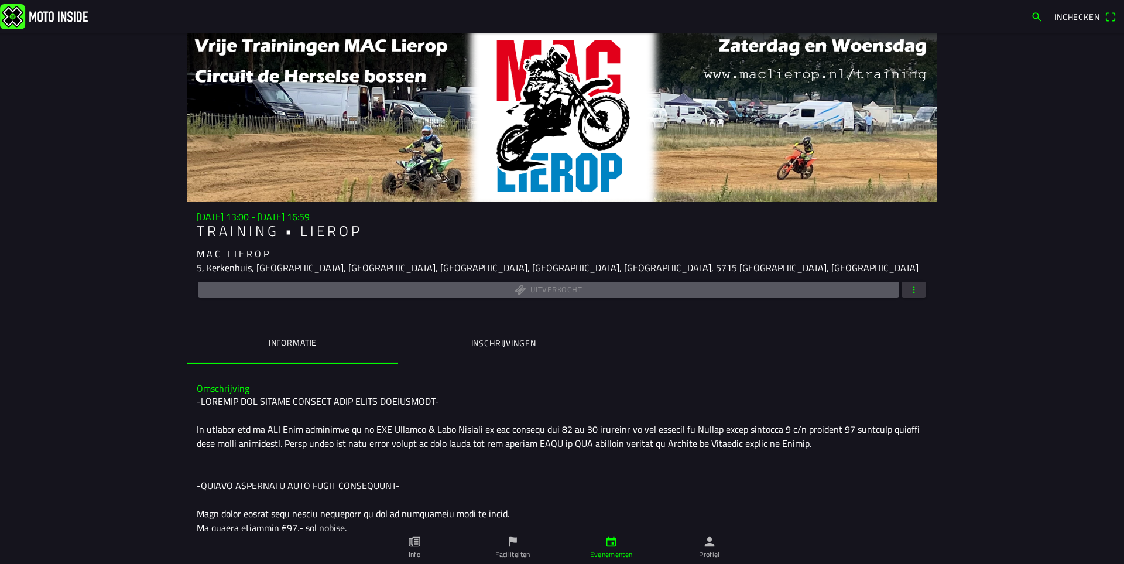
click at [917, 287] on button "button" at bounding box center [913, 290] width 25 height 16
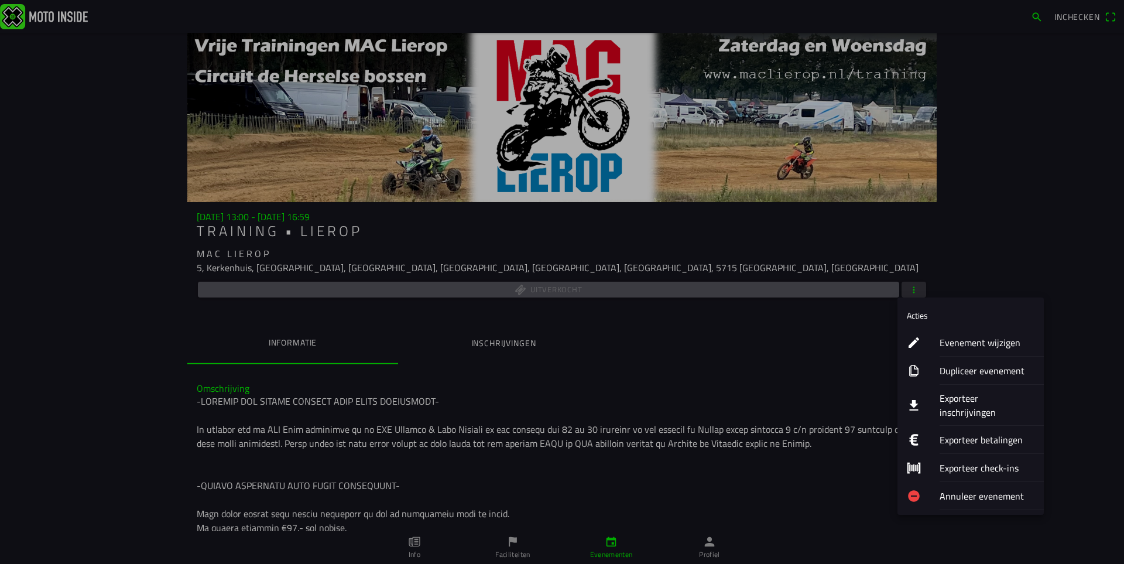
click at [970, 400] on ion-label "Exporteer inschrijvingen" at bounding box center [987, 405] width 95 height 28
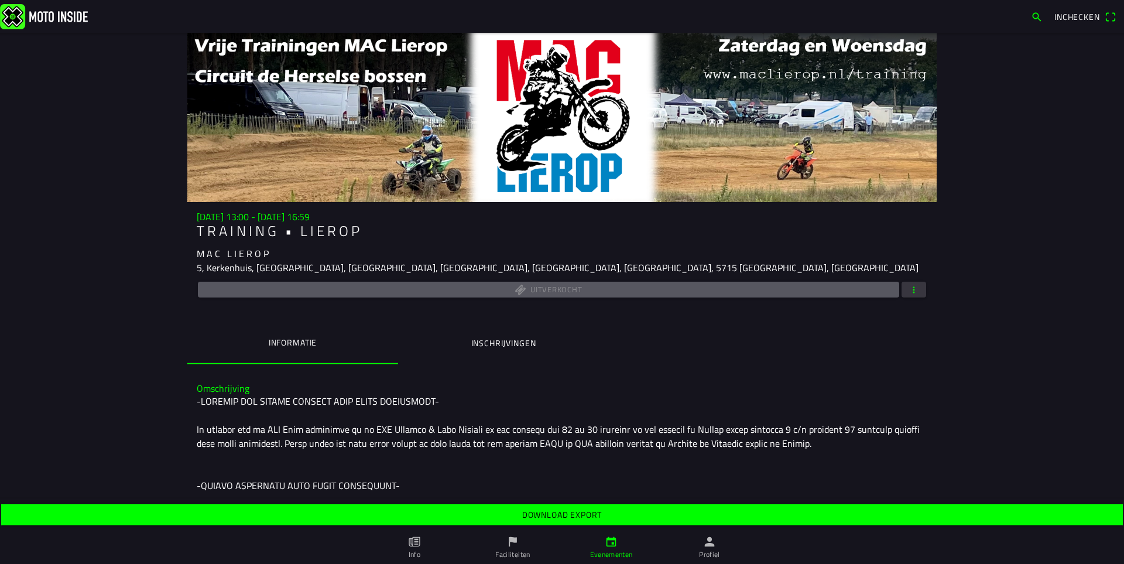
click at [0, 0] on slot "Download export" at bounding box center [0, 0] width 0 height 0
